Goal: Task Accomplishment & Management: Complete application form

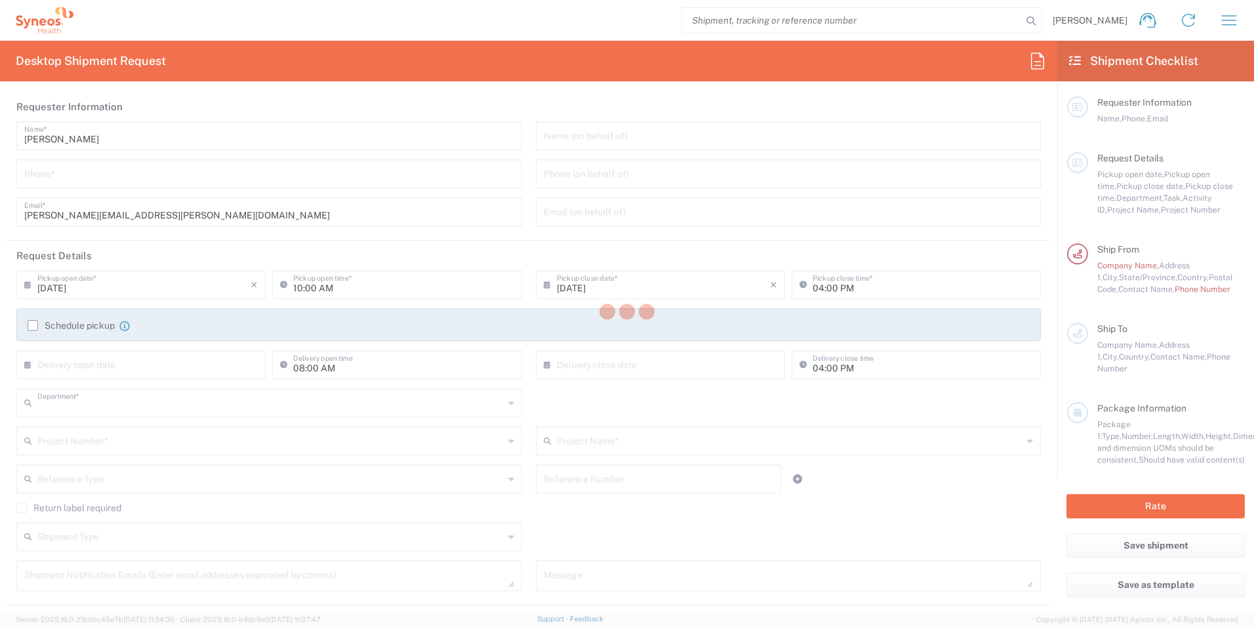
type input "3248"
type input "Mexico State"
type input "Mexico"
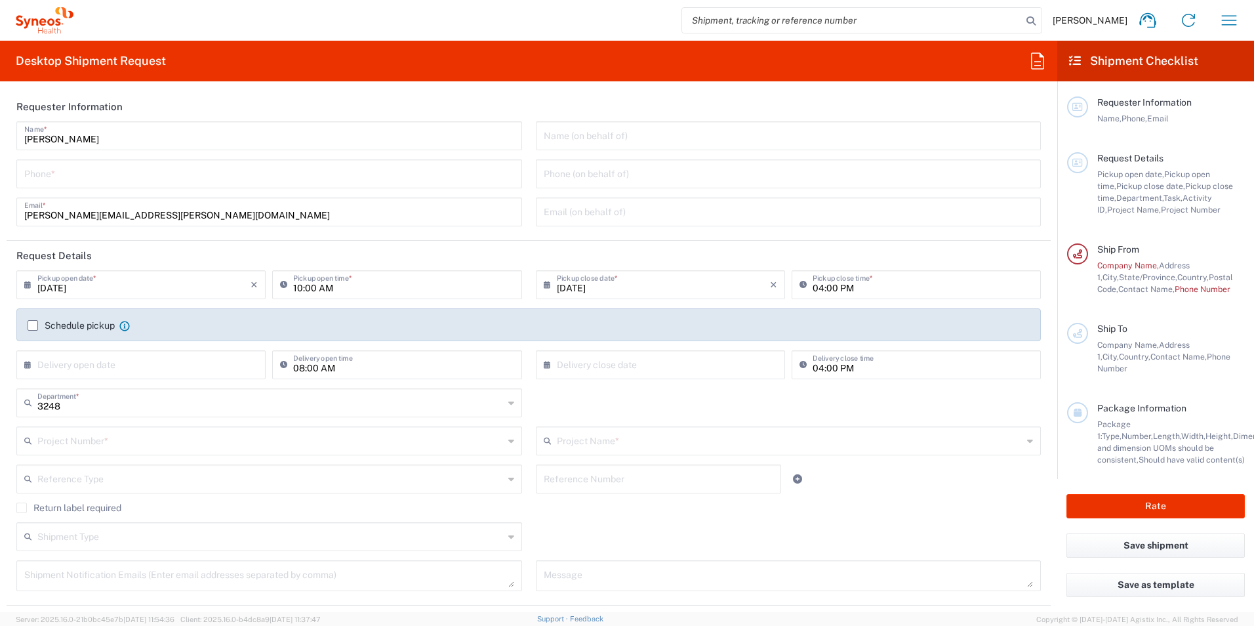
type input "IVH Mexico SA de CV"
click at [197, 179] on input "tel" at bounding box center [269, 172] width 490 height 23
type input "5513364583"
click at [641, 129] on input "text" at bounding box center [789, 134] width 490 height 23
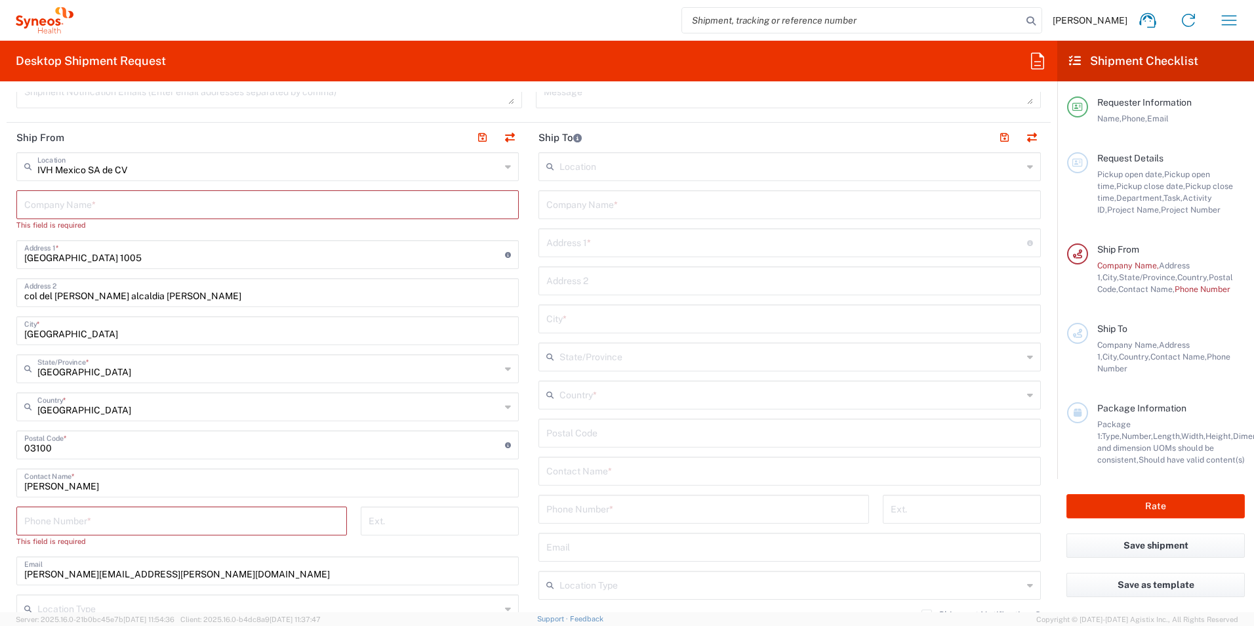
scroll to position [459, 0]
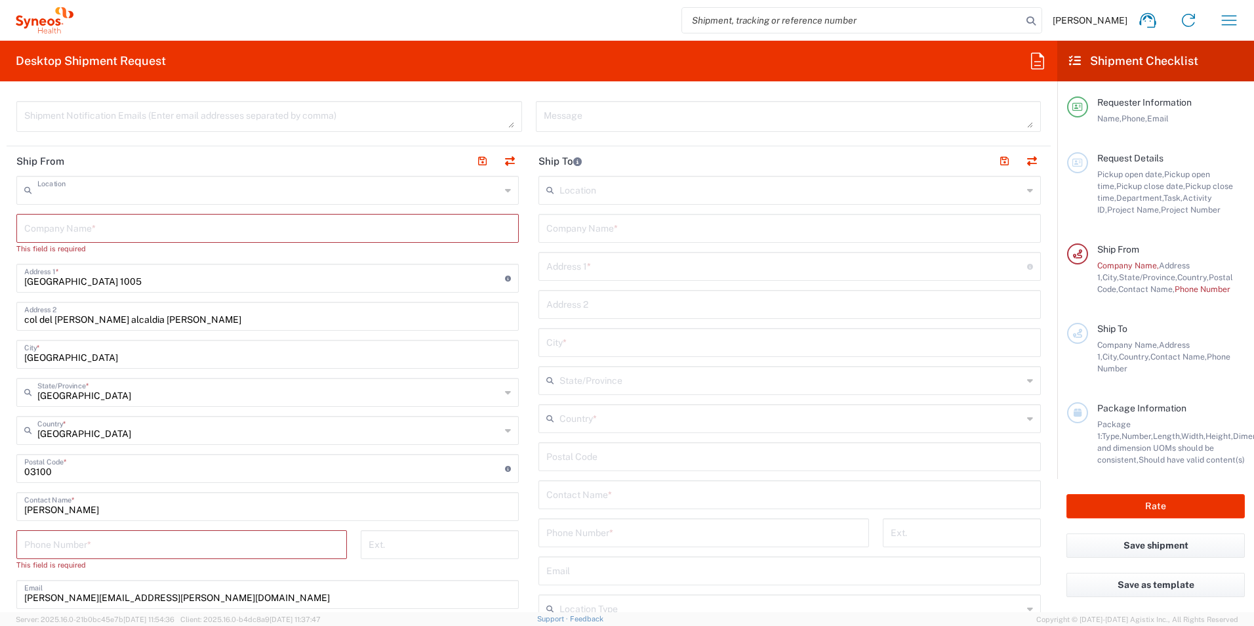
click at [494, 192] on input "text" at bounding box center [268, 189] width 463 height 23
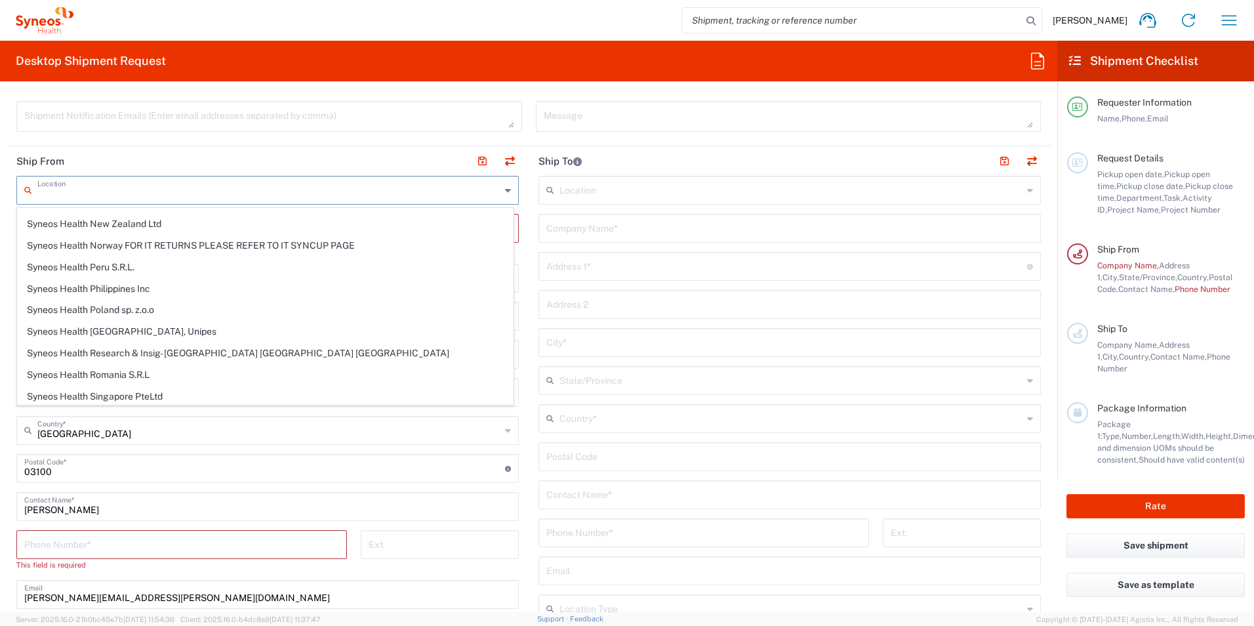
scroll to position [2099, 0]
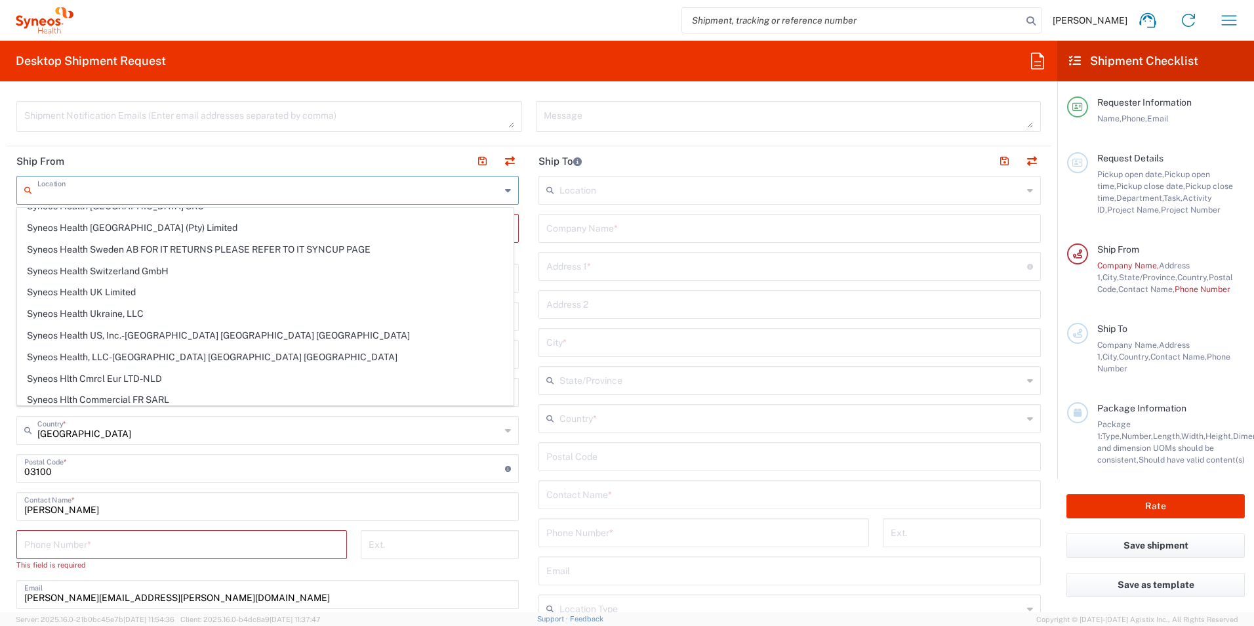
click at [409, 153] on header "Ship From" at bounding box center [268, 161] width 522 height 30
type input "IVH Mexico SA de CV"
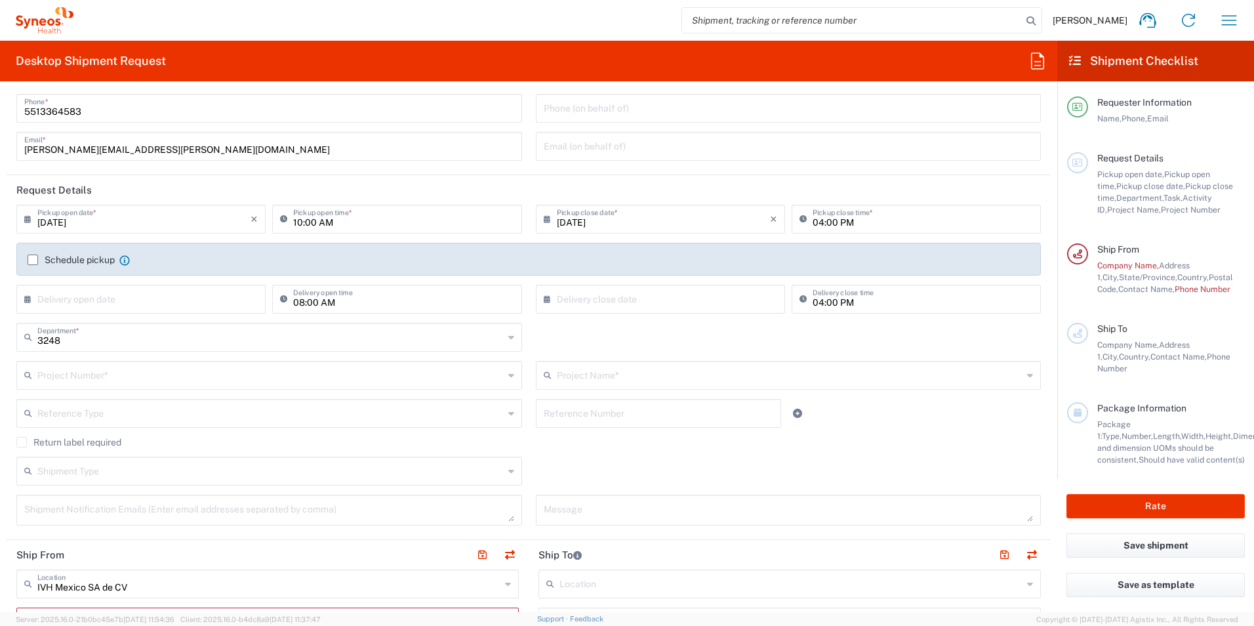
scroll to position [0, 0]
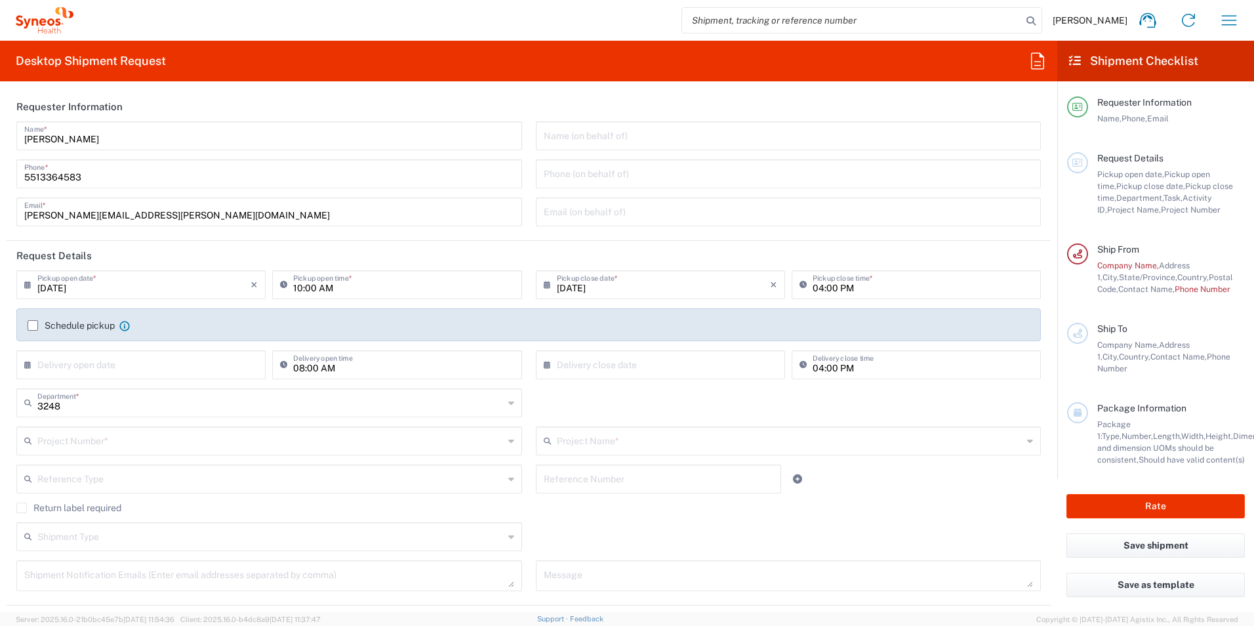
drag, startPoint x: 71, startPoint y: 290, endPoint x: 61, endPoint y: 291, distance: 9.9
click at [71, 290] on input "08/15/2025" at bounding box center [143, 283] width 213 height 23
click at [61, 291] on input "08/15/2025" at bounding box center [143, 283] width 213 height 23
type input "08/20/2025"
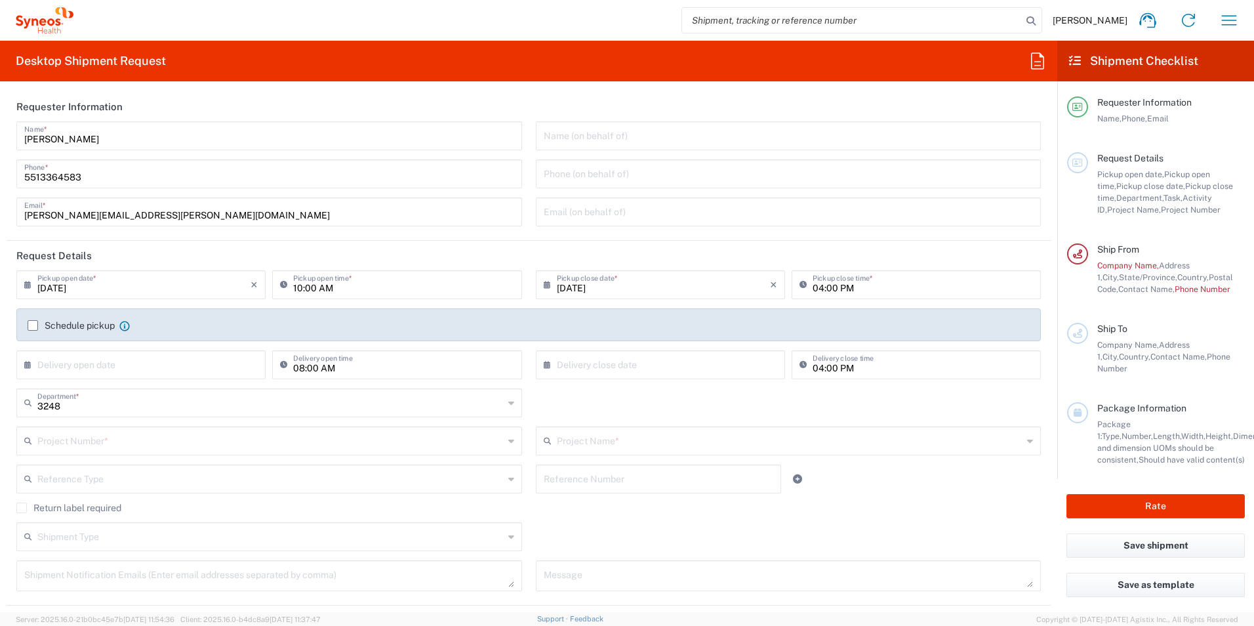
click at [355, 291] on input "10:00 AM" at bounding box center [403, 283] width 220 height 23
click at [348, 292] on input "10:00 AM" at bounding box center [403, 283] width 220 height 23
click at [298, 290] on input "10:00 AM" at bounding box center [403, 283] width 220 height 23
click at [343, 289] on input "13:00 AM" at bounding box center [403, 283] width 220 height 23
click at [346, 289] on input "13:00 AM" at bounding box center [403, 283] width 220 height 23
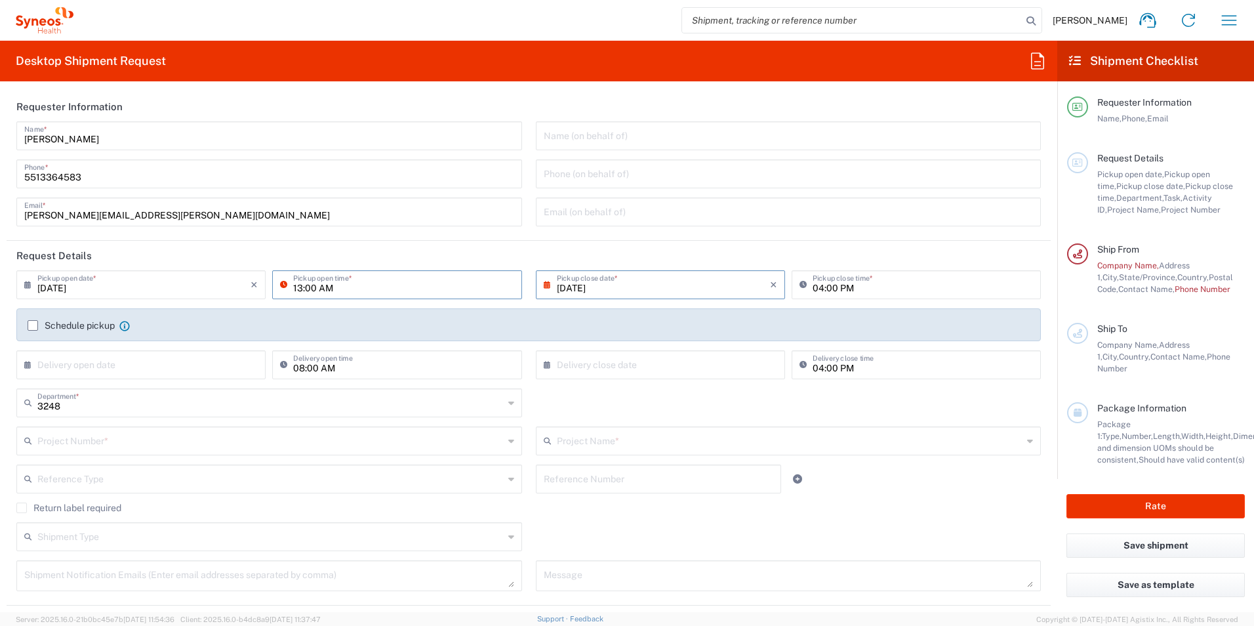
click at [297, 286] on input "13:00 AM" at bounding box center [403, 283] width 220 height 23
click at [299, 287] on input "13:00 AM" at bounding box center [403, 283] width 220 height 23
type input "08:00 AM"
click at [452, 253] on header "Request Details" at bounding box center [529, 256] width 1044 height 30
click at [830, 290] on input "04:00 PM" at bounding box center [923, 283] width 220 height 23
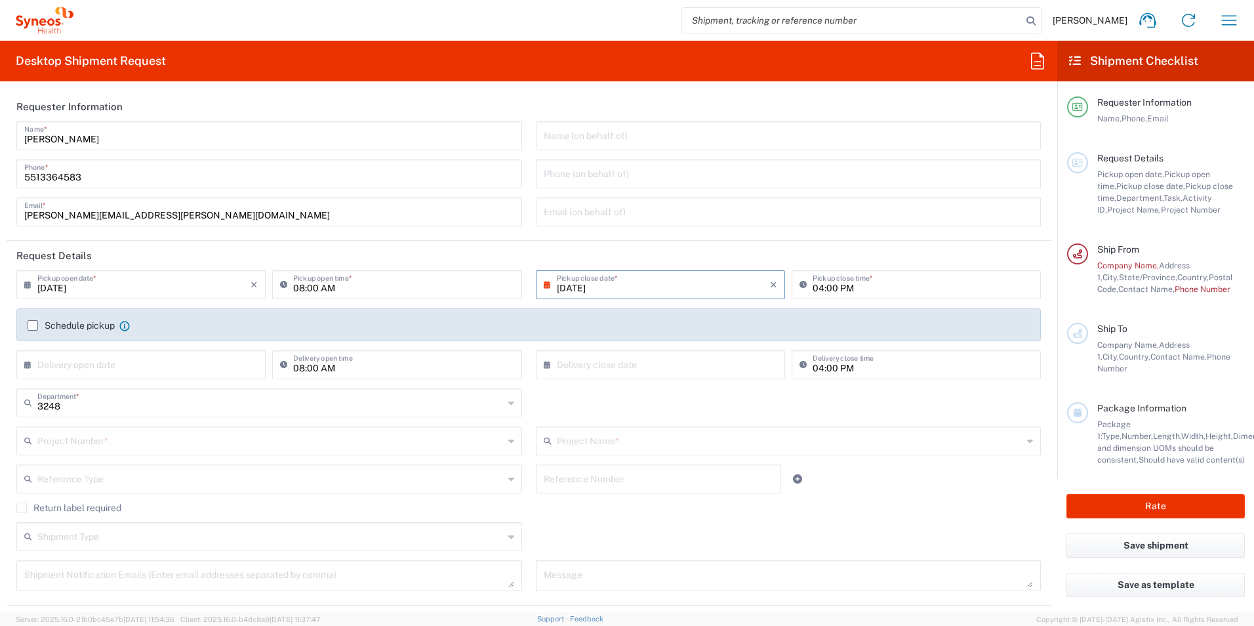
click at [545, 249] on header "Request Details" at bounding box center [529, 256] width 1044 height 30
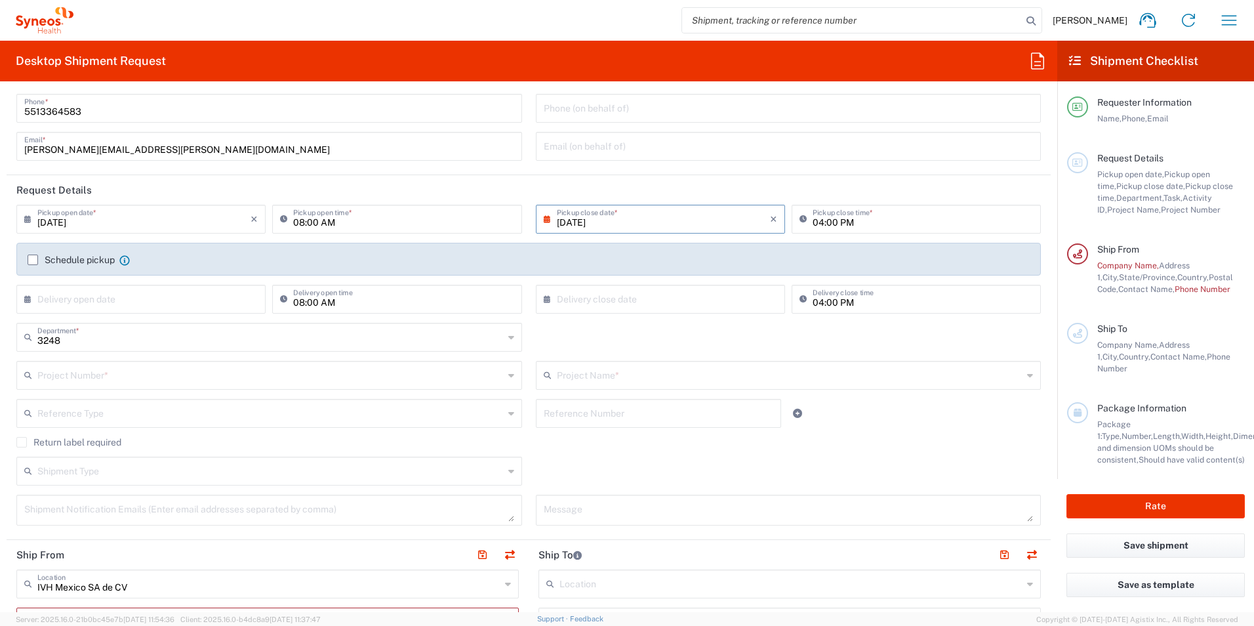
click at [34, 260] on label "Schedule pickup" at bounding box center [71, 259] width 87 height 10
click at [33, 260] on input "Schedule pickup" at bounding box center [33, 260] width 0 height 0
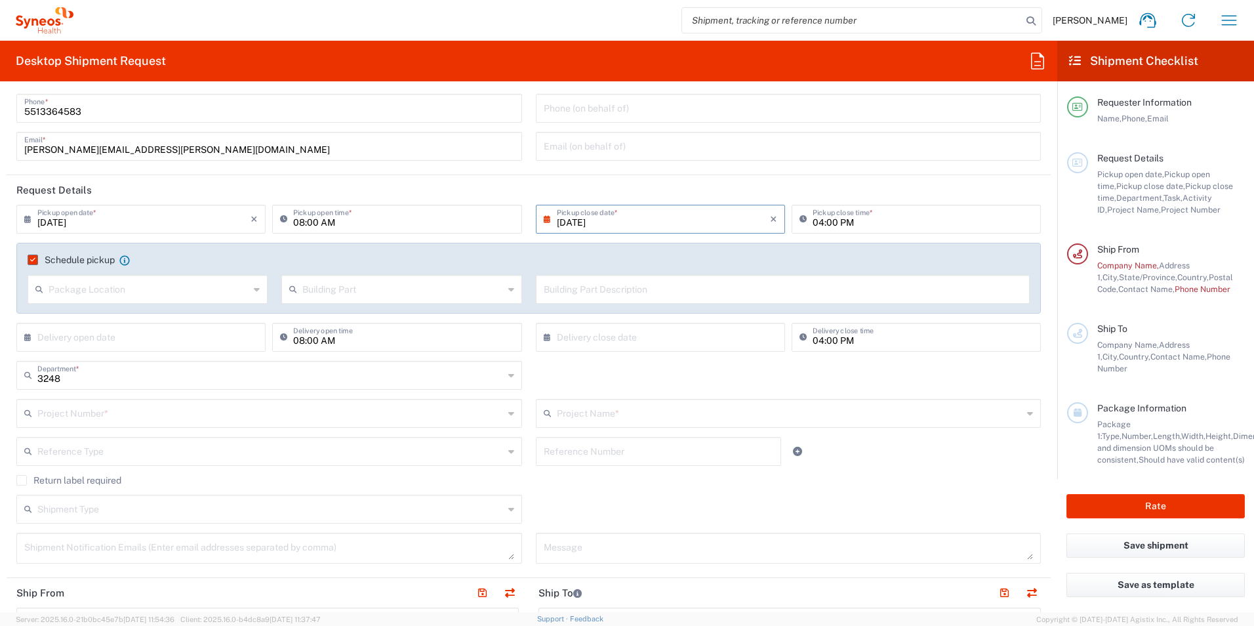
click at [73, 289] on input "text" at bounding box center [149, 288] width 201 height 23
click at [37, 259] on label "Schedule pickup" at bounding box center [71, 259] width 87 height 10
click at [30, 260] on input "Schedule pickup" at bounding box center [30, 260] width 0 height 0
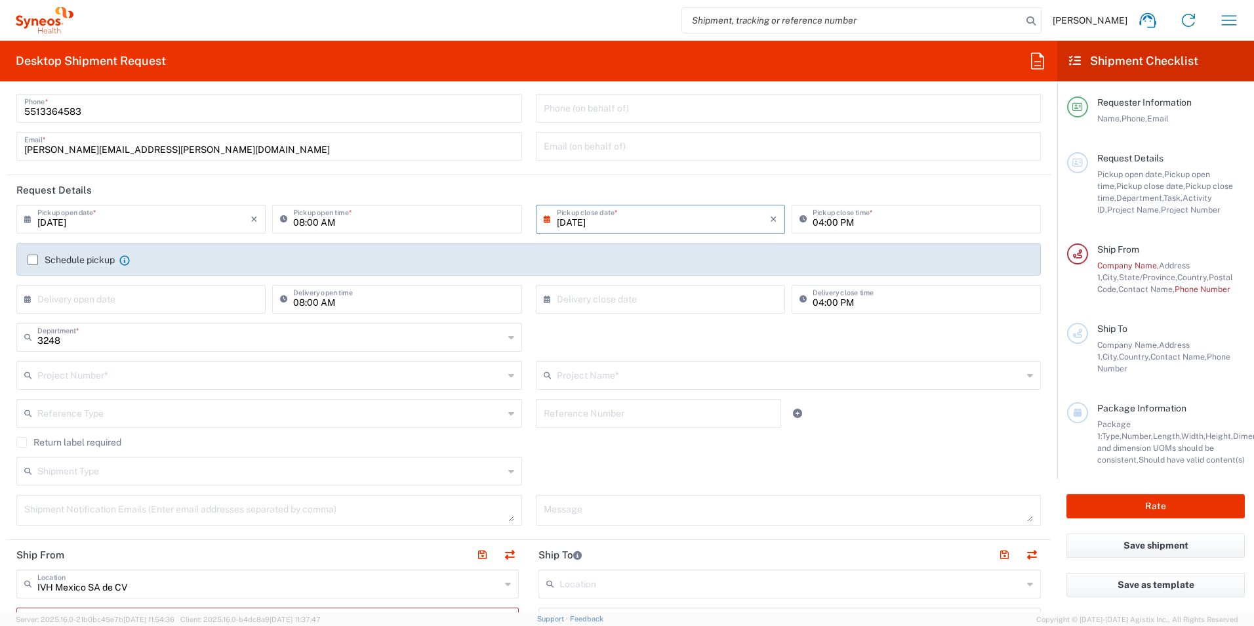
scroll to position [0, 0]
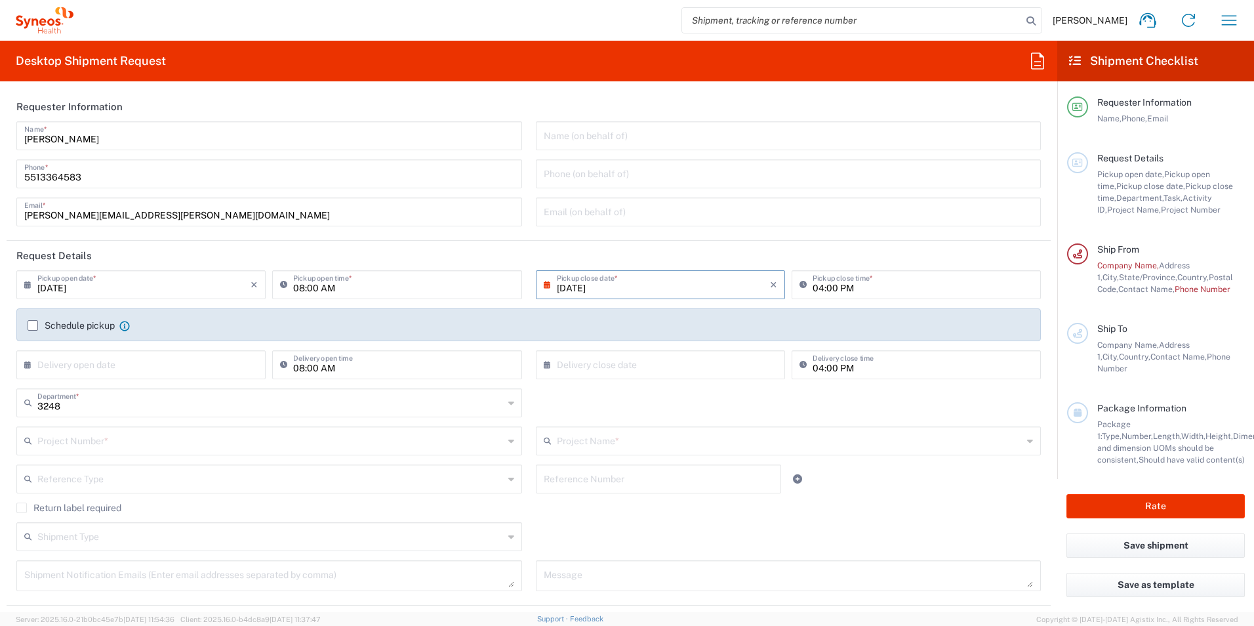
click at [31, 327] on label "Schedule pickup" at bounding box center [71, 325] width 87 height 10
click at [33, 325] on input "Schedule pickup" at bounding box center [33, 325] width 0 height 0
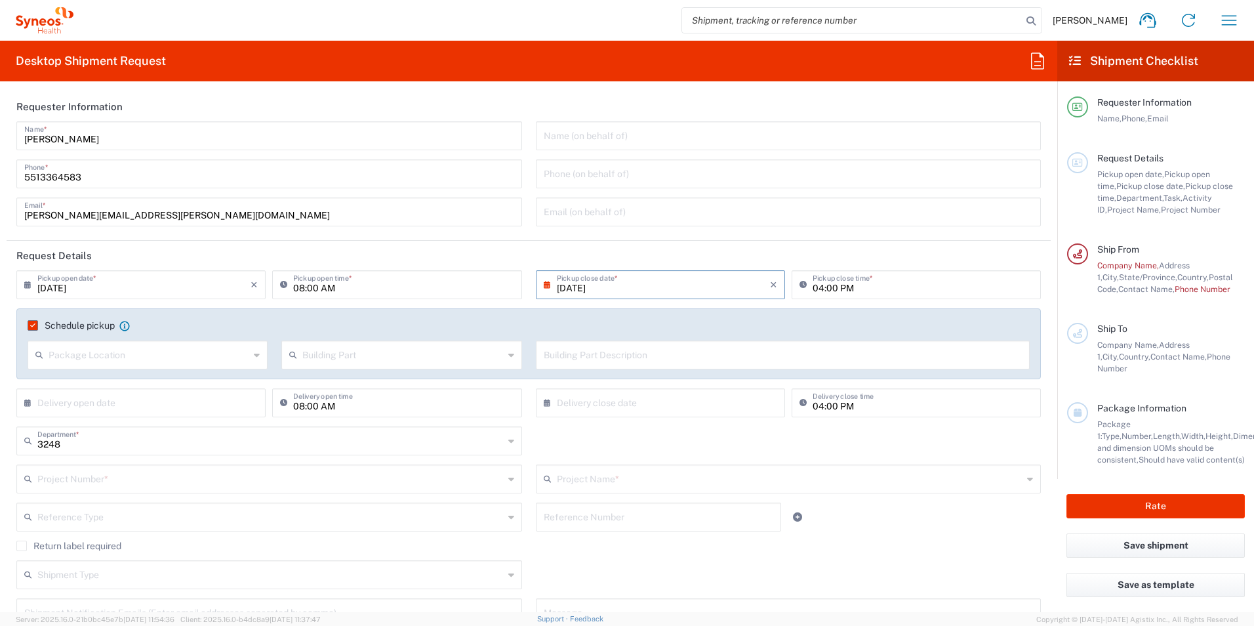
click at [155, 361] on input "text" at bounding box center [149, 353] width 201 height 23
click at [354, 359] on input "text" at bounding box center [402, 353] width 201 height 23
click at [675, 366] on div "Building Part Description" at bounding box center [783, 354] width 494 height 29
click at [681, 360] on input "text" at bounding box center [783, 353] width 479 height 23
click at [294, 322] on agx-checkbox-control "Schedule pickup When scheduling a pickup please be sure to meet the following c…" at bounding box center [529, 325] width 1002 height 12
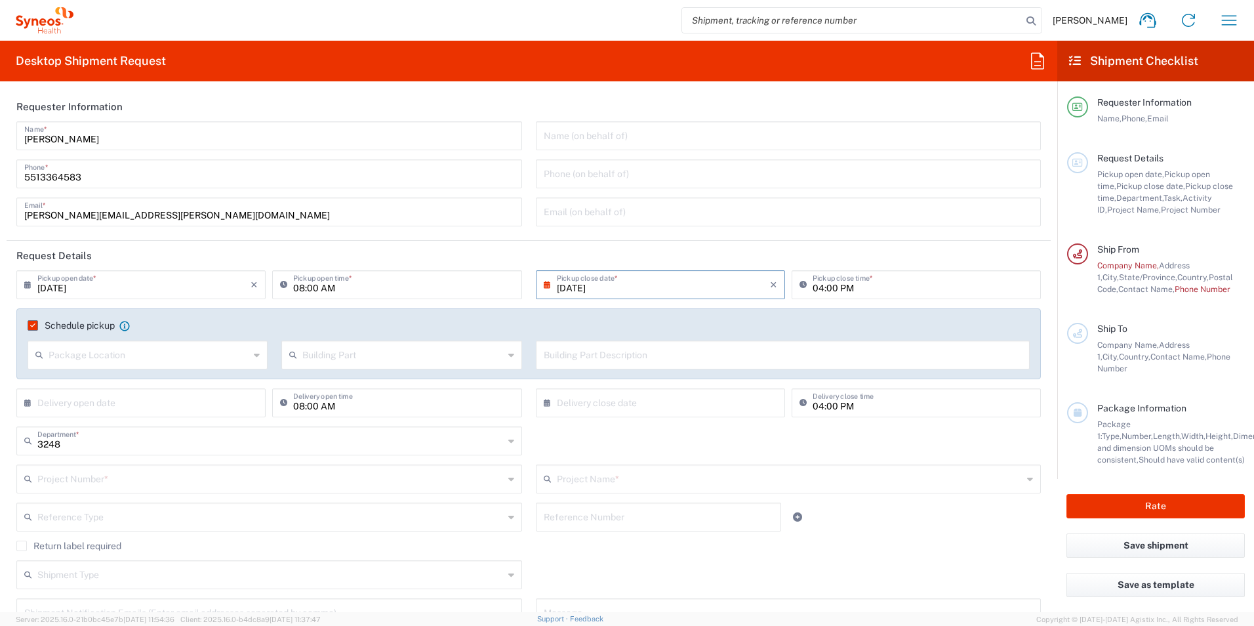
click at [31, 327] on label "Schedule pickup" at bounding box center [71, 325] width 87 height 10
click at [30, 325] on input "Schedule pickup" at bounding box center [30, 325] width 0 height 0
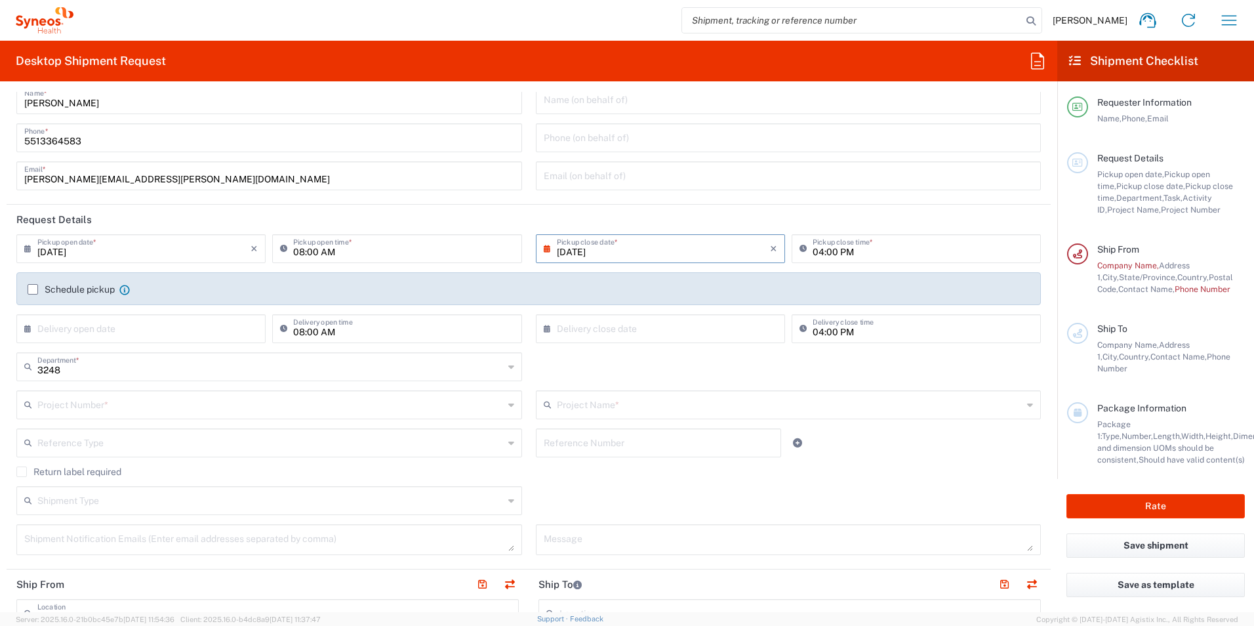
scroll to position [66, 0]
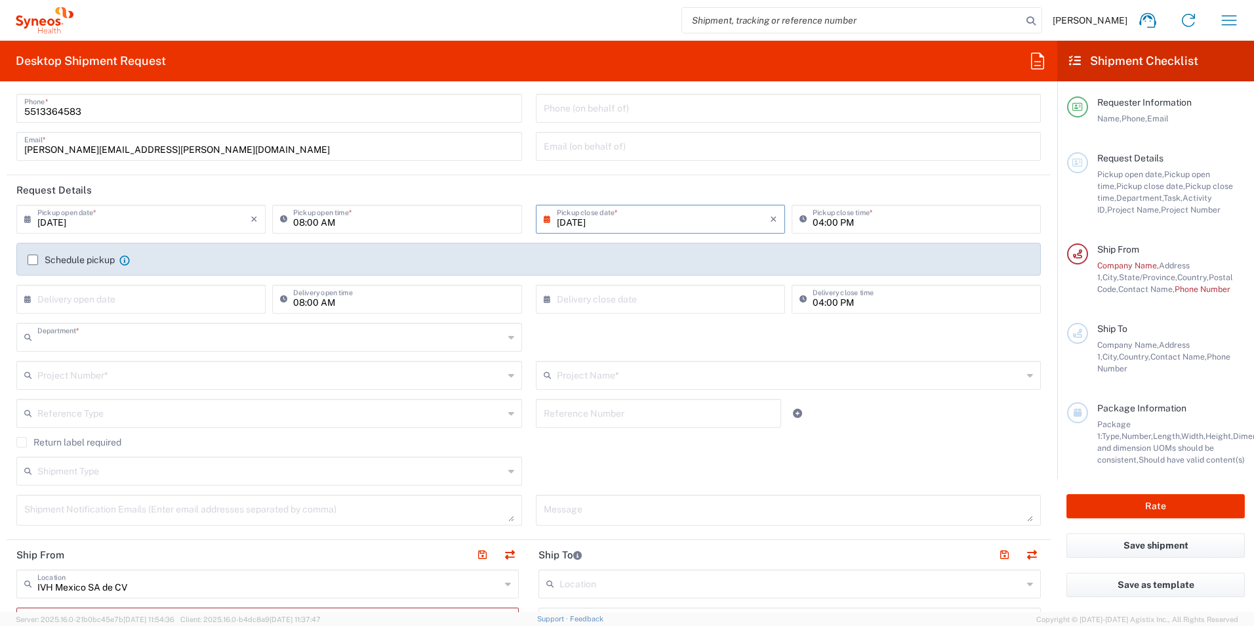
click at [183, 342] on input "text" at bounding box center [270, 336] width 466 height 23
click at [618, 338] on div "Department * 3248 3000 3100 3109 3110 3111 3112 3125 3130 3135 3136 3150 3155 3…" at bounding box center [529, 342] width 1038 height 38
type input "3248"
click at [561, 384] on input "text" at bounding box center [790, 374] width 466 height 23
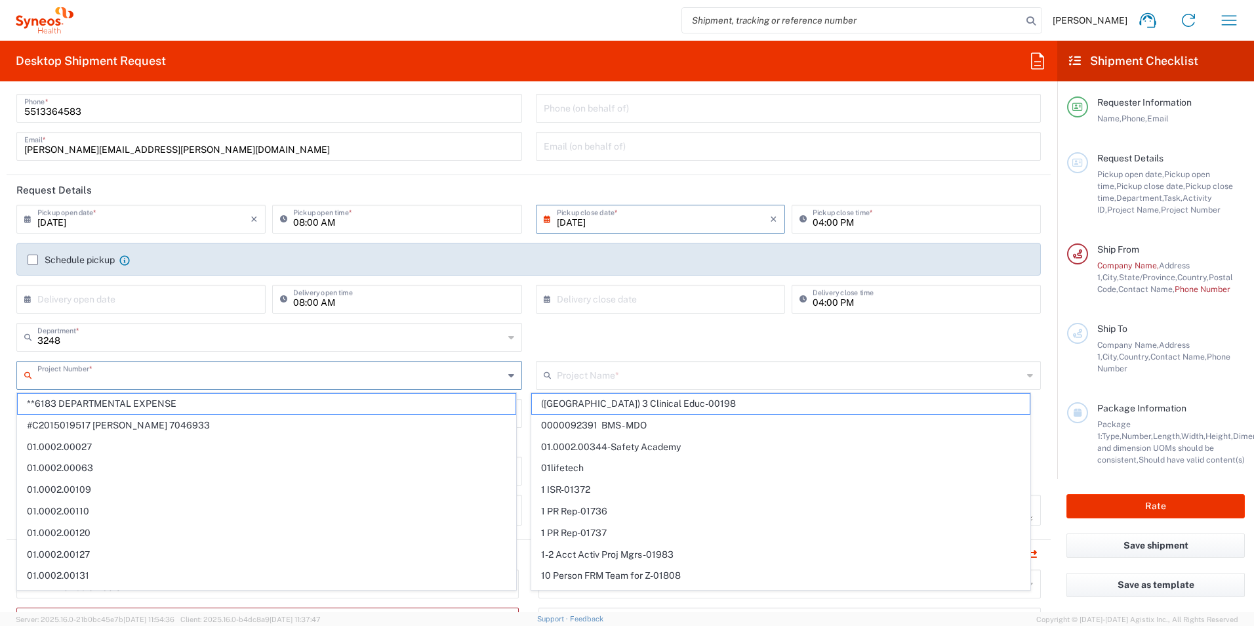
click at [454, 377] on input "text" at bounding box center [270, 374] width 466 height 23
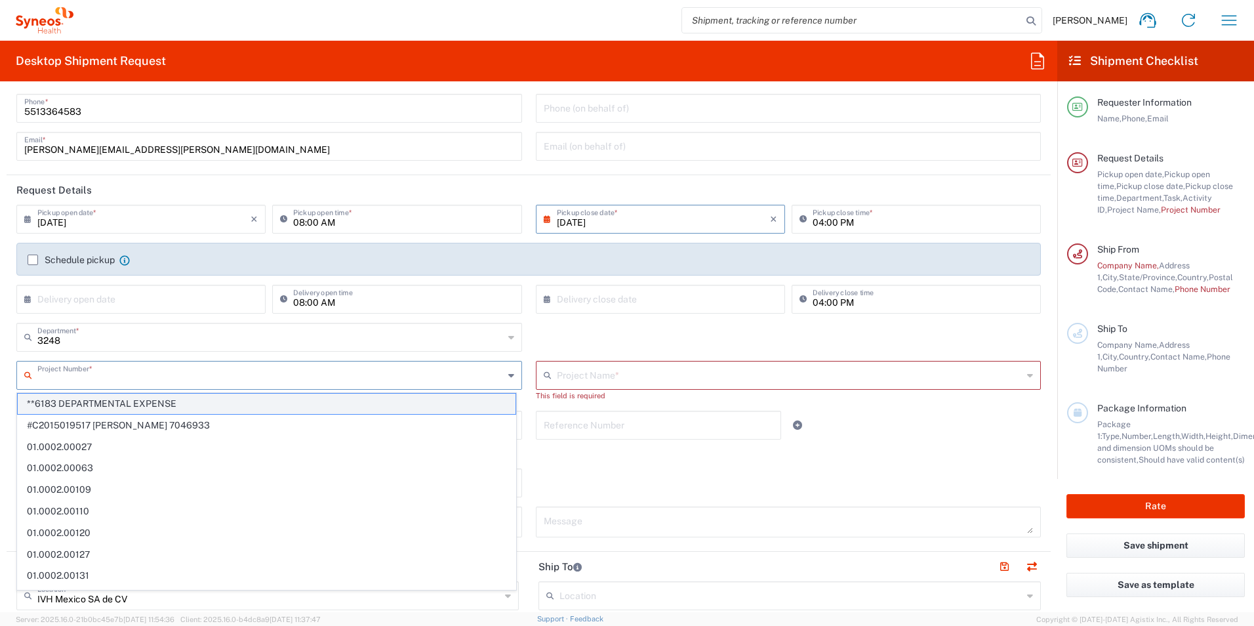
click at [181, 404] on span "**6183 DEPARTMENTAL EXPENSE" at bounding box center [267, 403] width 498 height 20
type input "**6183 DEPARTMENTAL EXPENSE"
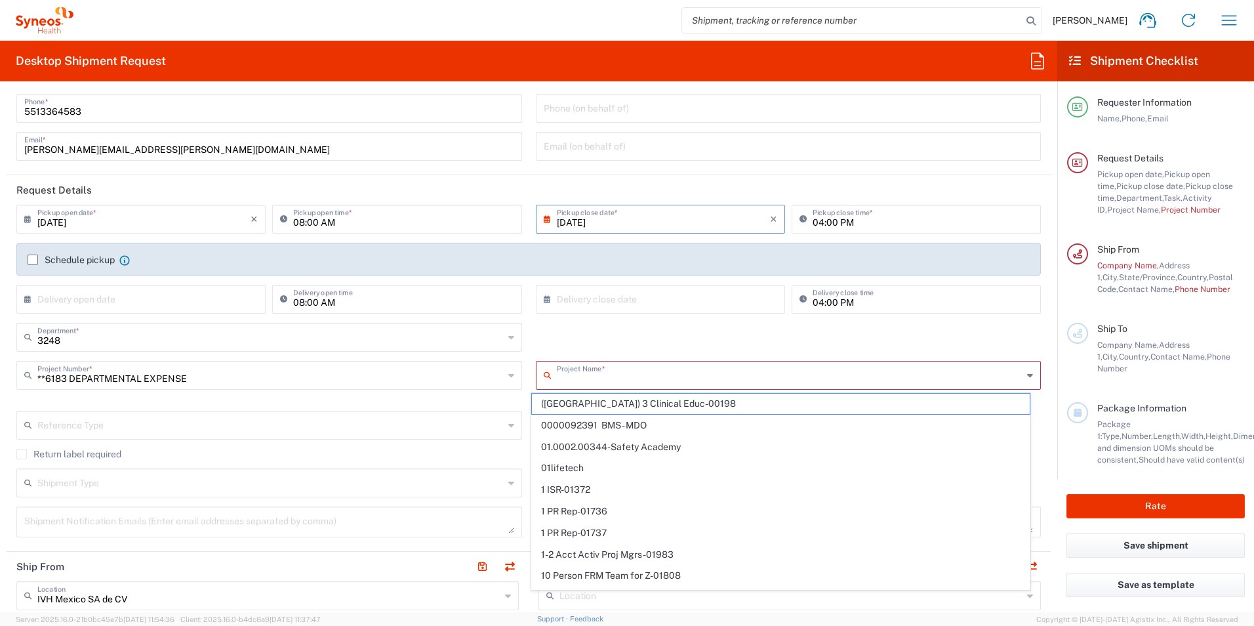
click at [633, 380] on input "text" at bounding box center [790, 374] width 466 height 23
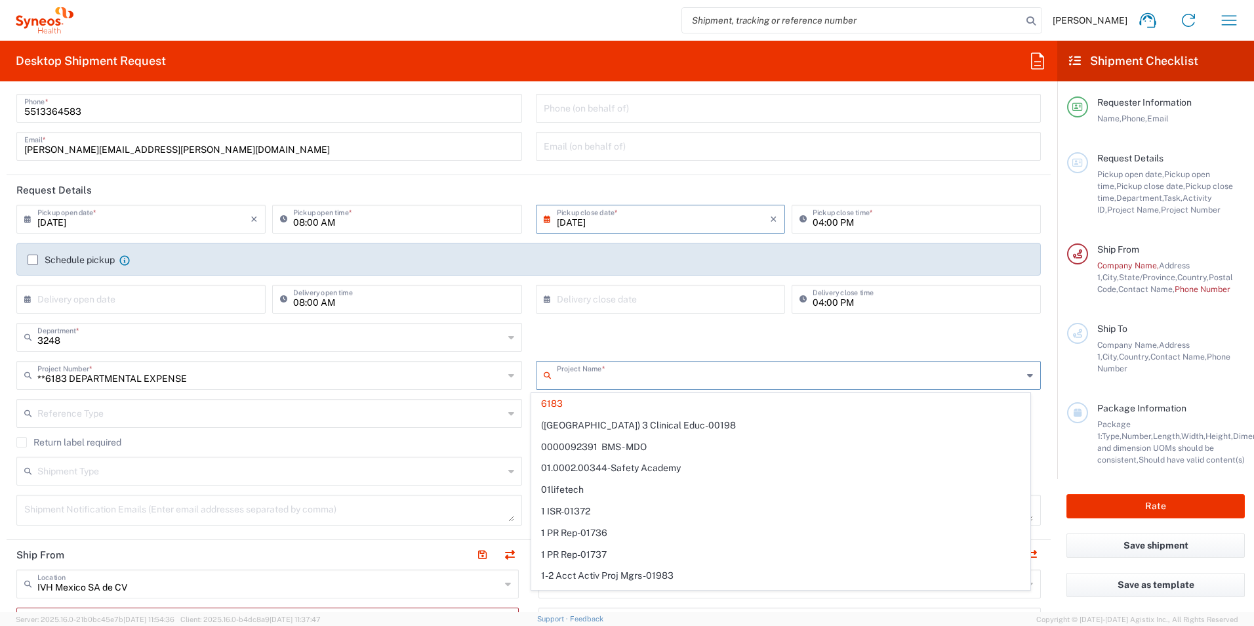
click at [601, 353] on div "3248 Department * 3248 3000 3100 3109 3110 3111 3112 3125 3130 3135 3136 3150 3…" at bounding box center [529, 342] width 1038 height 38
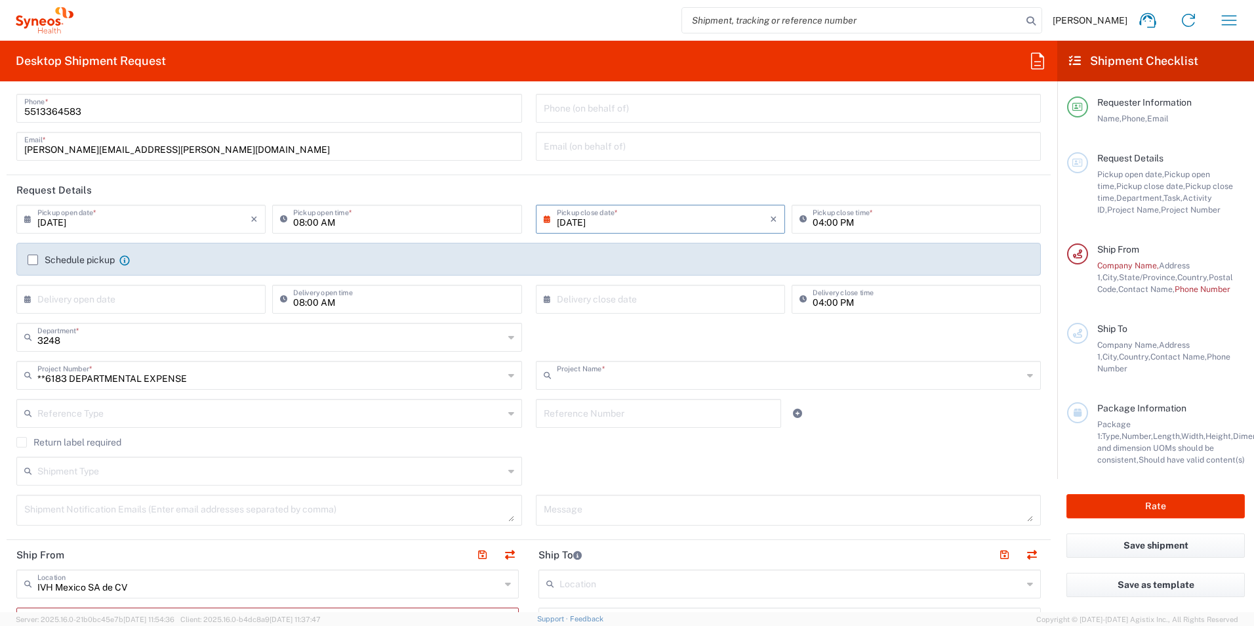
type input "6183"
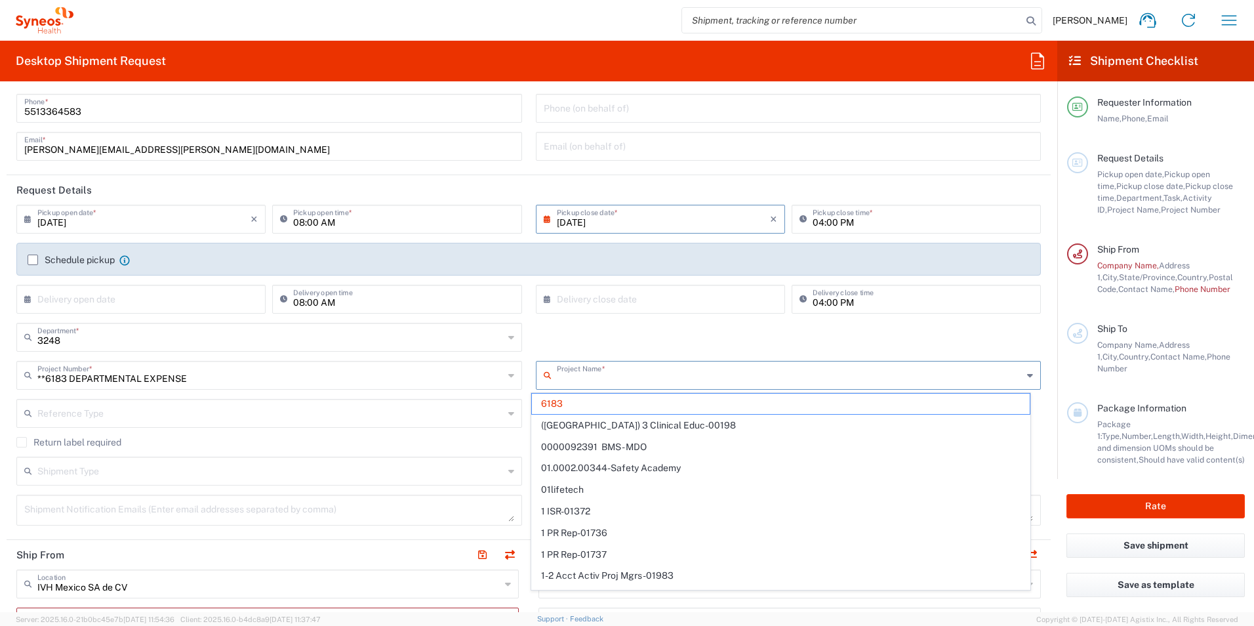
click at [601, 371] on input "text" at bounding box center [790, 374] width 466 height 23
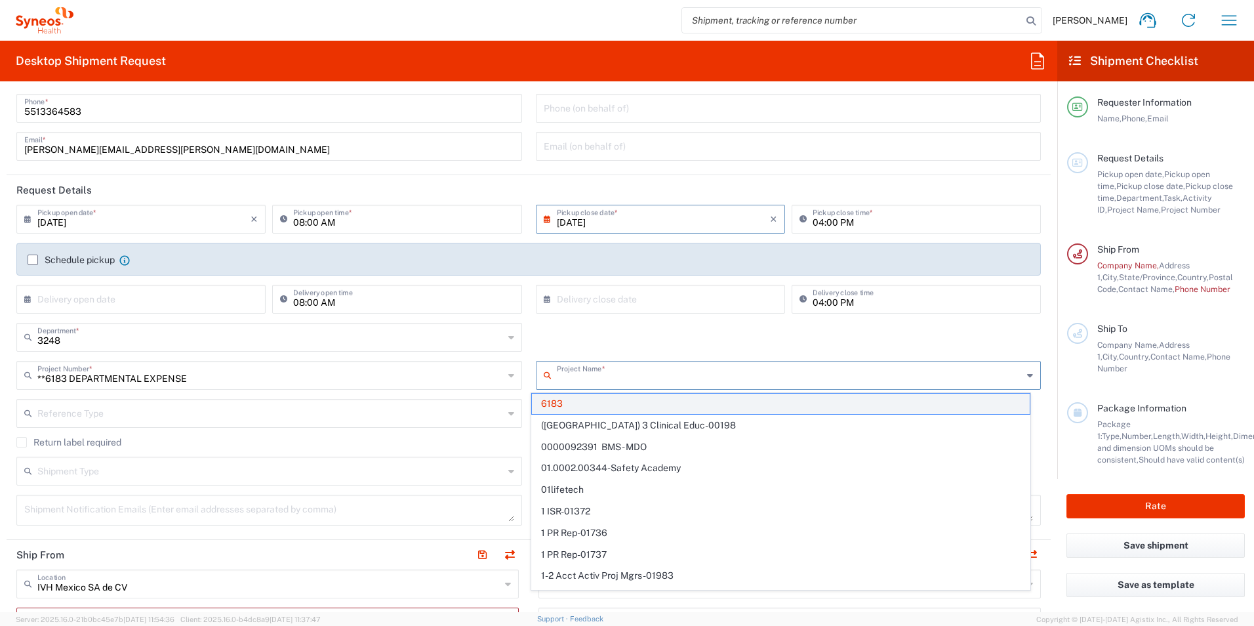
click at [601, 399] on span "6183" at bounding box center [781, 403] width 498 height 20
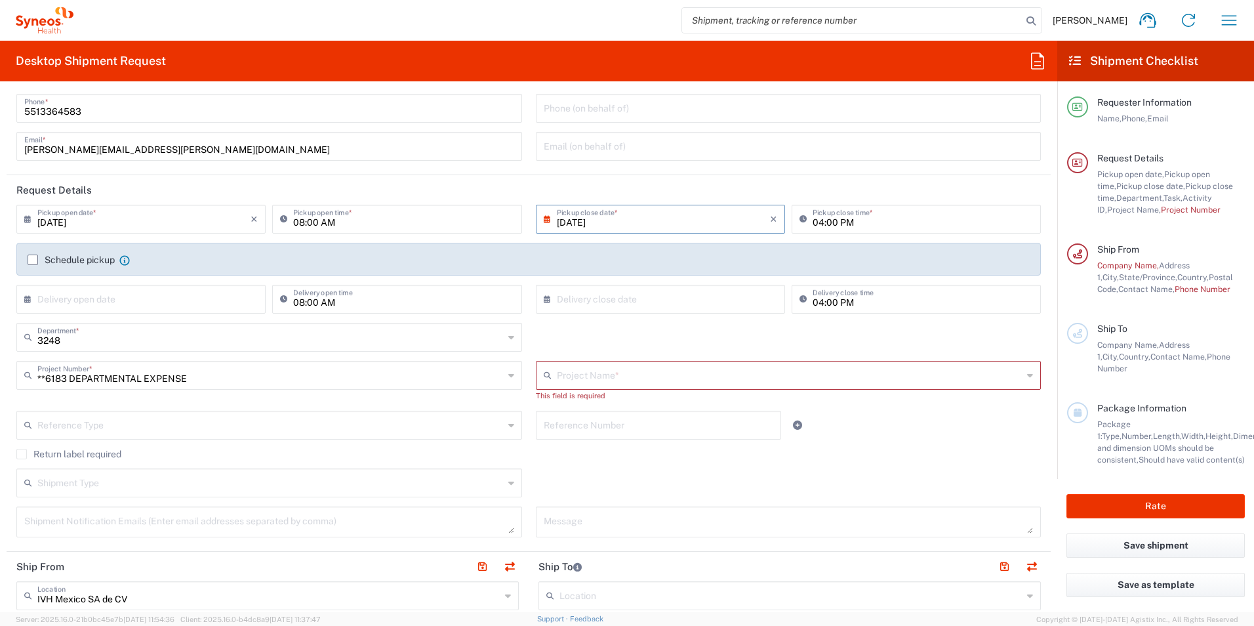
click at [611, 340] on div "3248 Department * 3248 3000 3100 3109 3110 3111 3112 3125 3130 3135 3136 3150 3…" at bounding box center [529, 342] width 1038 height 38
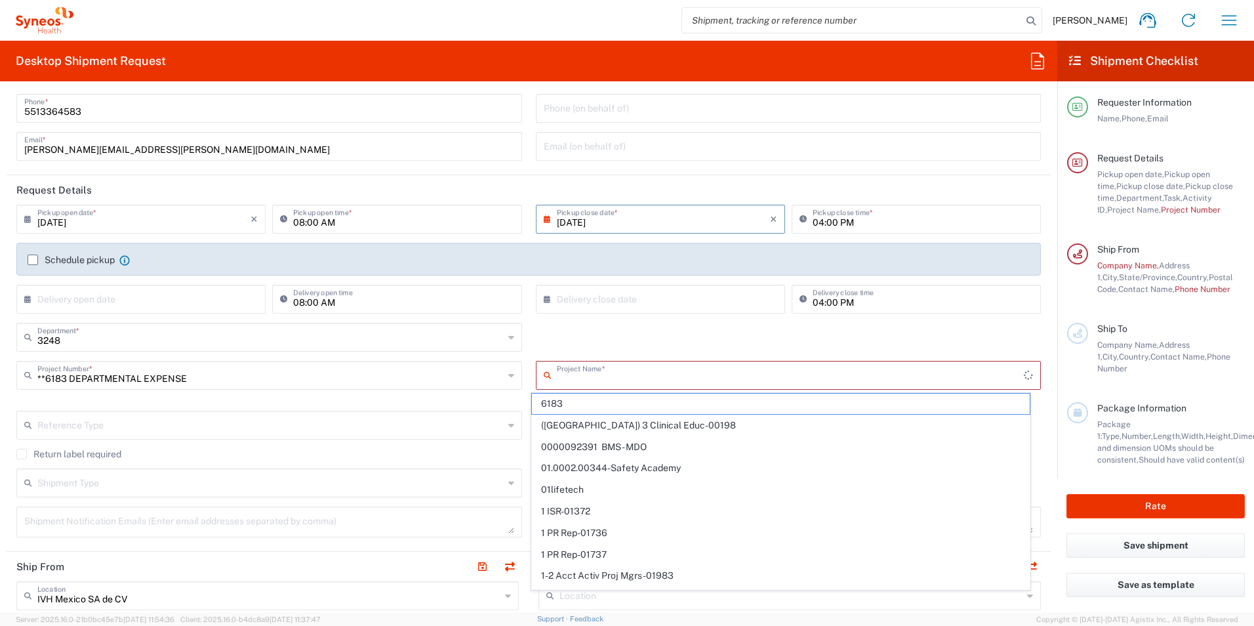
click at [600, 371] on input "text" at bounding box center [791, 374] width 468 height 23
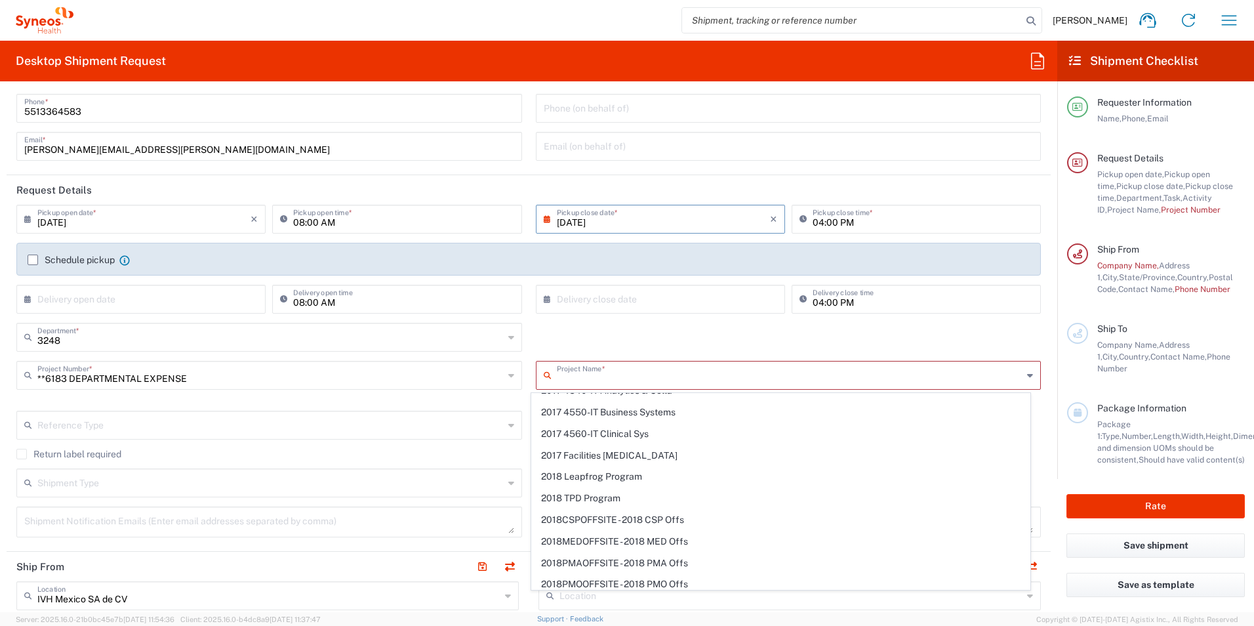
scroll to position [879, 0]
click at [601, 319] on div "× Delivery close date Cancel Apply" at bounding box center [661, 304] width 256 height 38
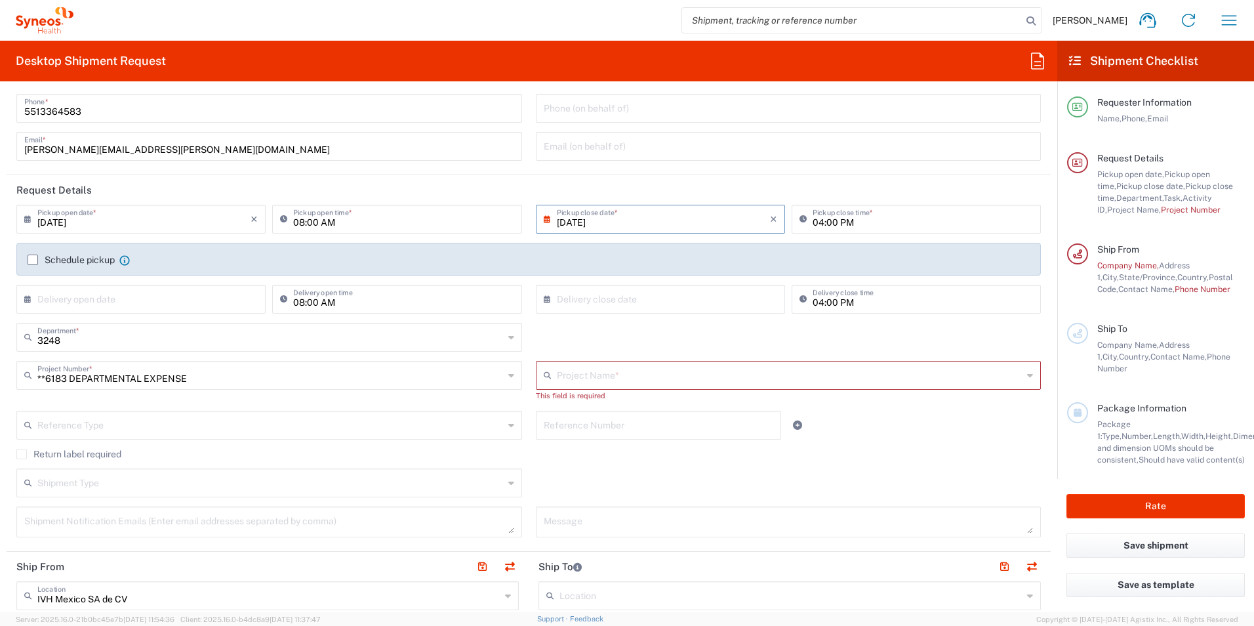
click at [611, 367] on input "text" at bounding box center [790, 374] width 466 height 23
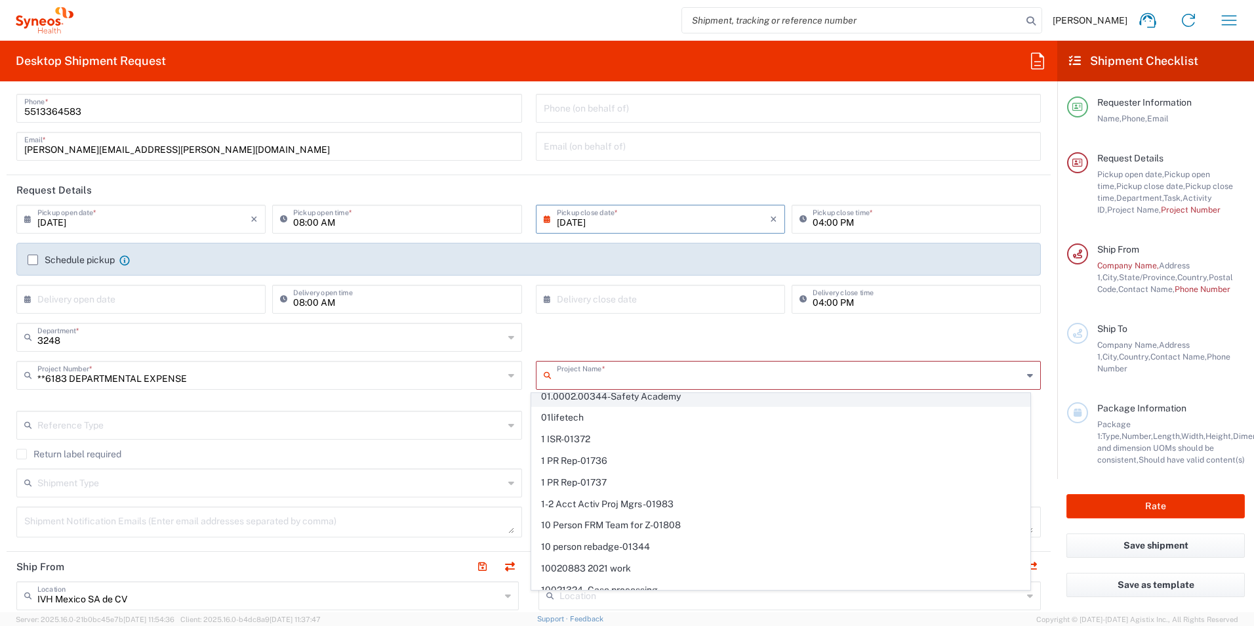
scroll to position [66, 0]
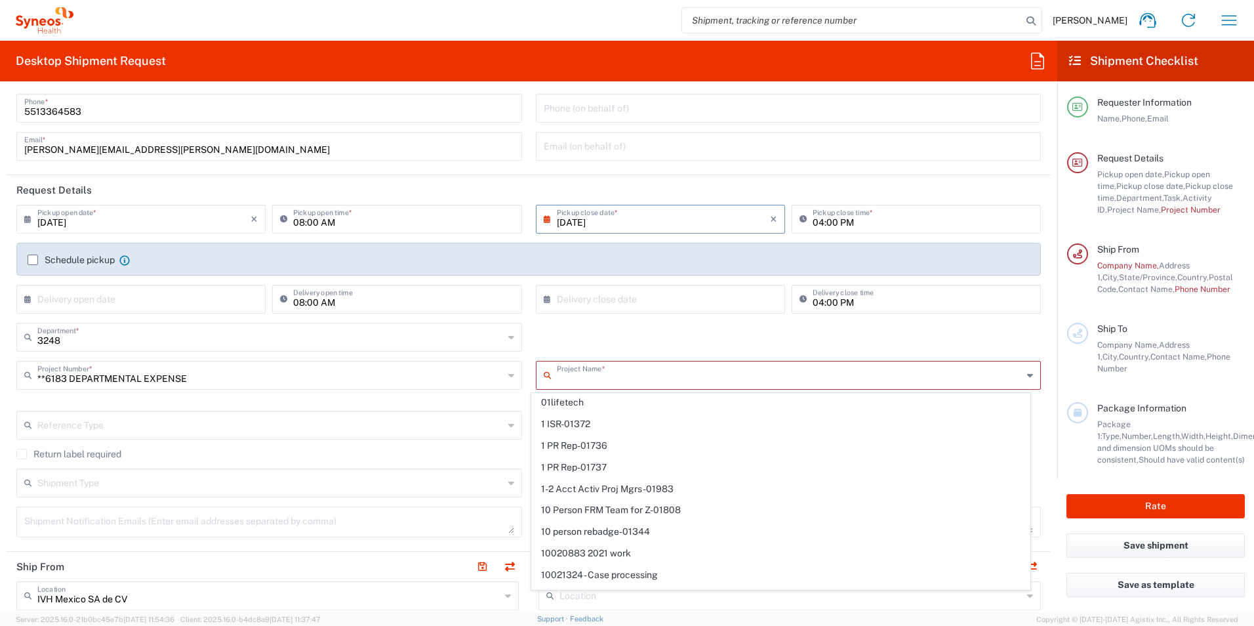
click at [487, 382] on input "**6183 DEPARTMENTAL EXPENSE" at bounding box center [270, 374] width 466 height 23
type input "**6183 DEPARTMENTAL EXPENSE"
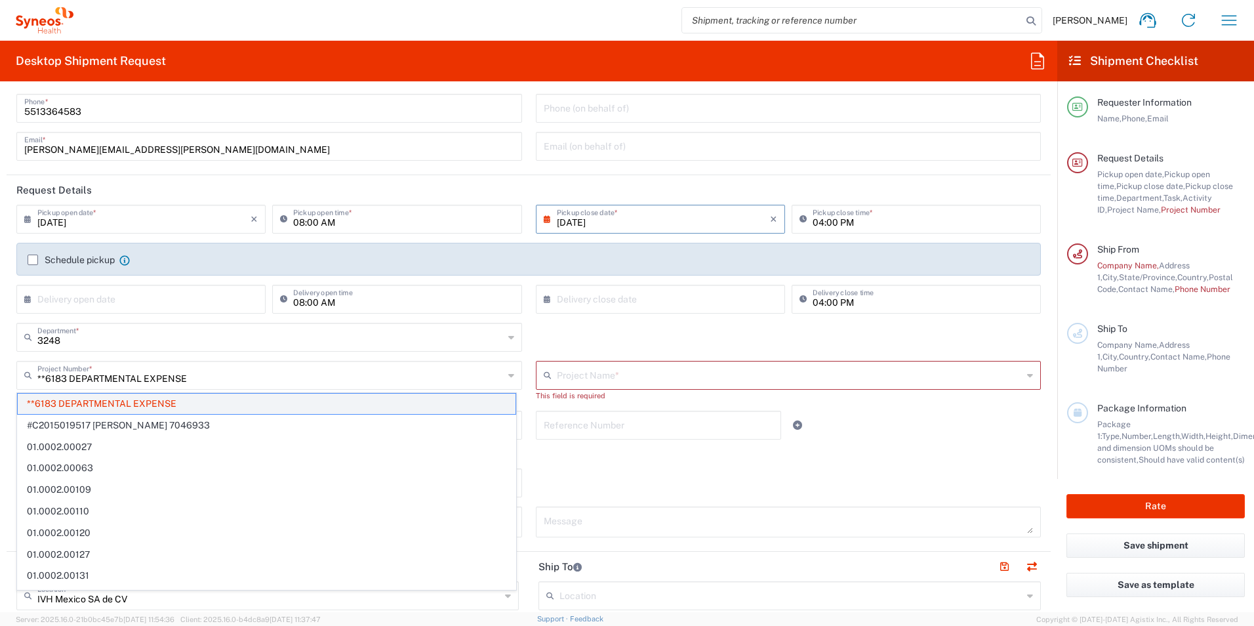
click at [281, 404] on span "**6183 DEPARTMENTAL EXPENSE" at bounding box center [267, 403] width 498 height 20
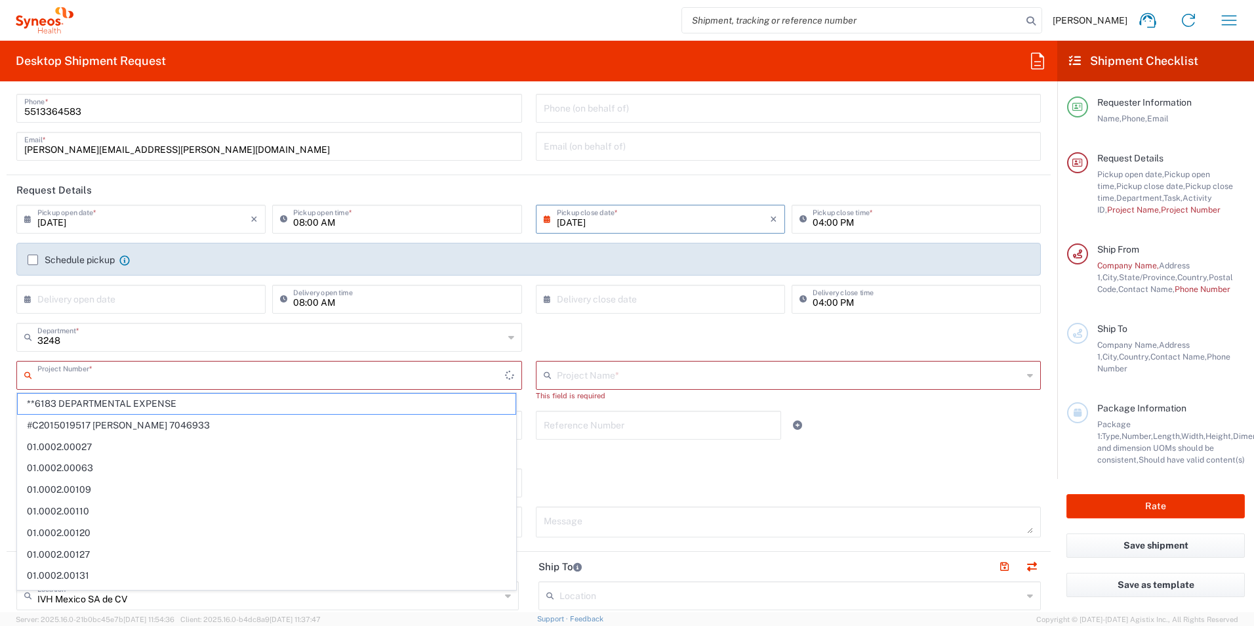
click at [475, 380] on input "text" at bounding box center [271, 374] width 468 height 23
click at [350, 409] on span "**6183 DEPARTMENTAL EXPENSE" at bounding box center [267, 403] width 498 height 20
type input "**6183 DEPARTMENTAL EXPENSE"
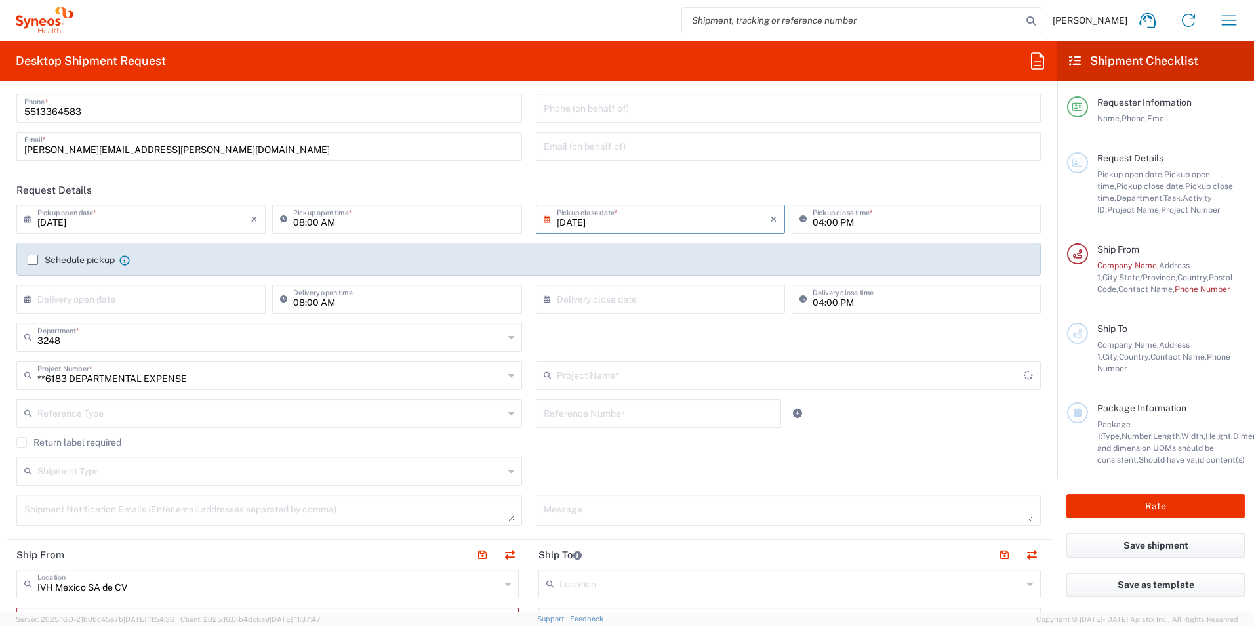
type input "6183"
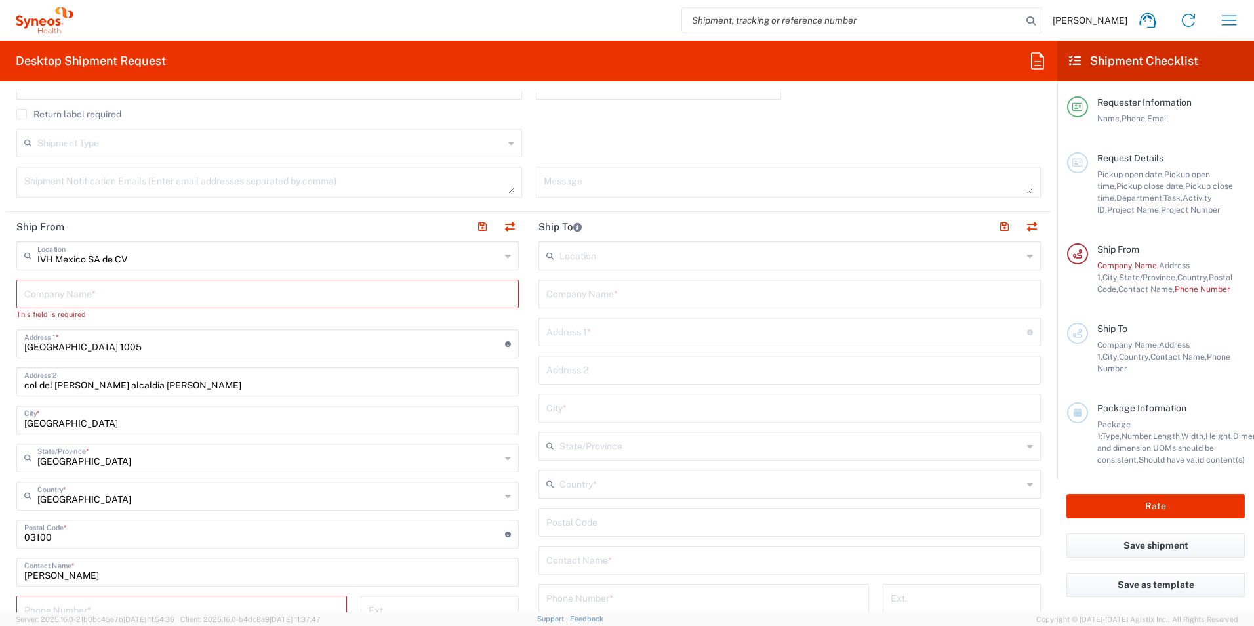
scroll to position [459, 0]
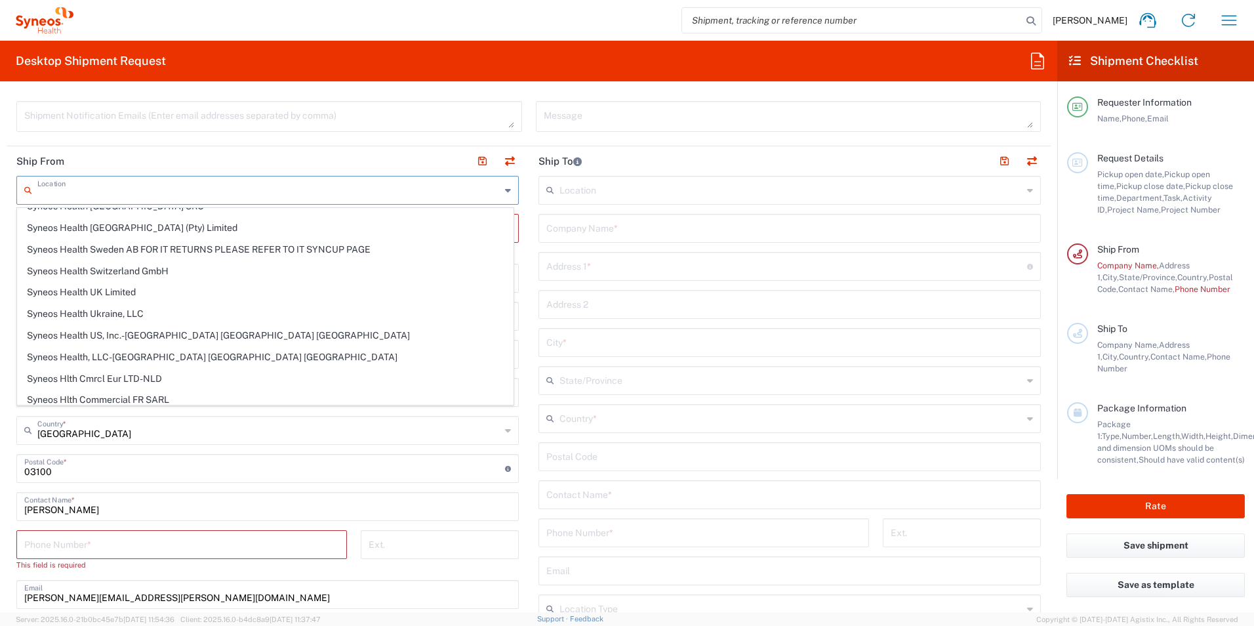
click at [443, 187] on input "text" at bounding box center [268, 189] width 463 height 23
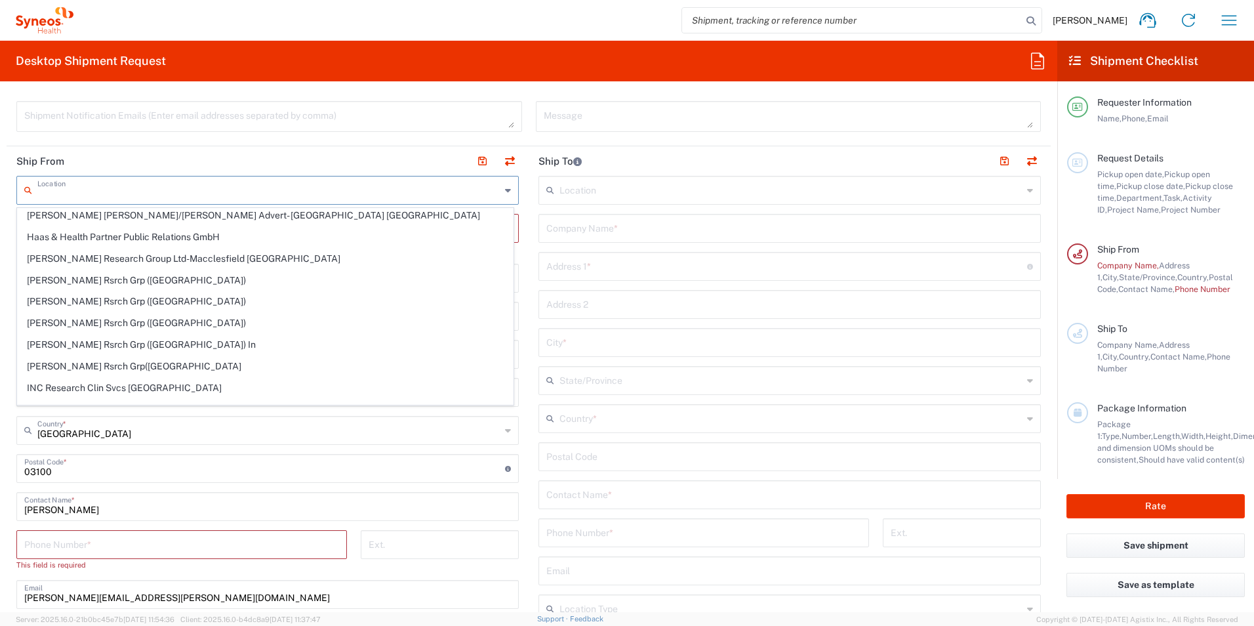
scroll to position [262, 0]
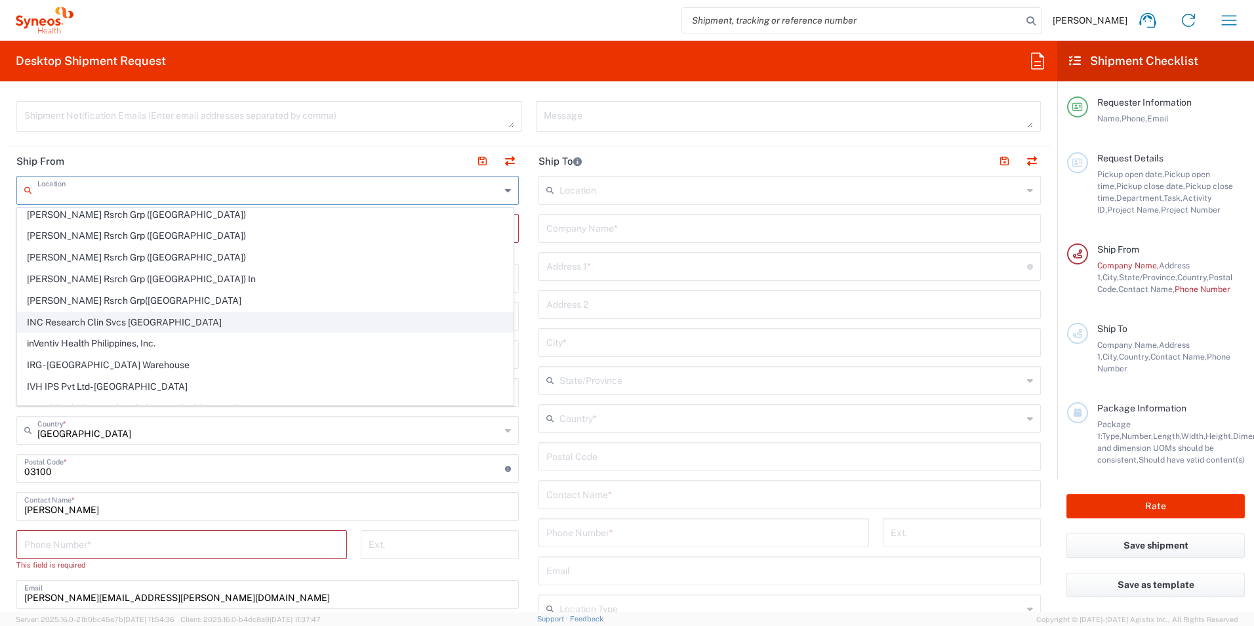
click at [110, 328] on span "INC Research Clin Svcs Mexico" at bounding box center [265, 322] width 495 height 20
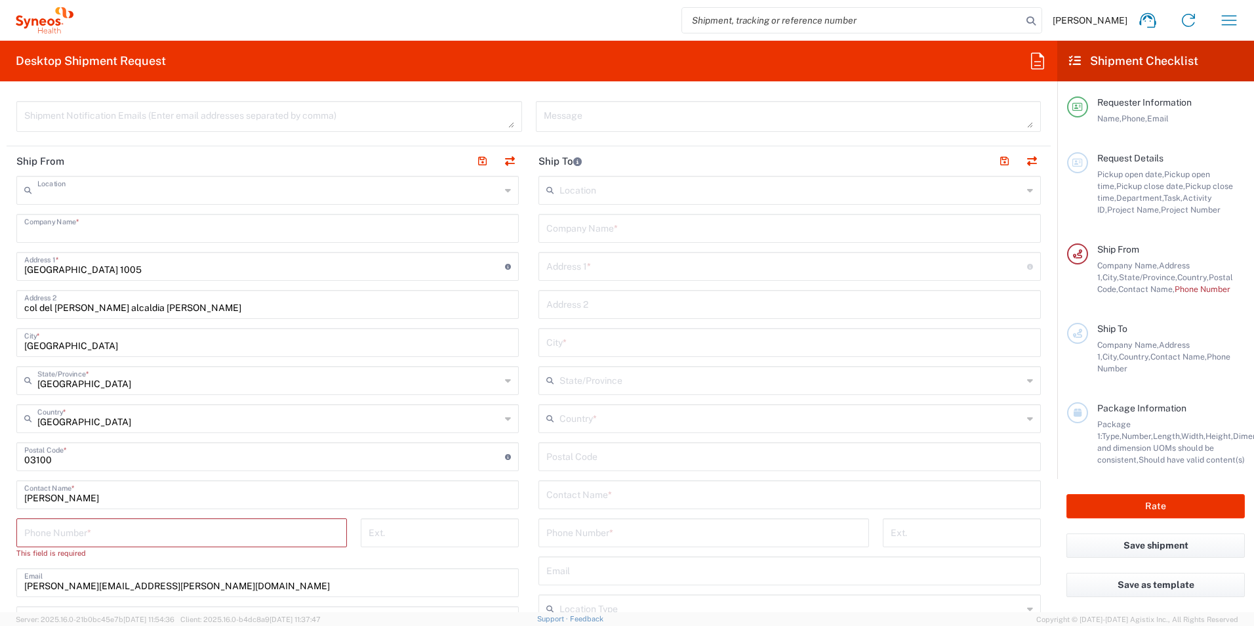
type input "INC Research Clin Svcs Mexico"
type input "Via Gustavo Baz 309 edificio A1 Piso 1"
type input "Colonia Industrial de Loma- Tlalnepantla de Baz, Centrum Park"
type input "Tlalnepantla"
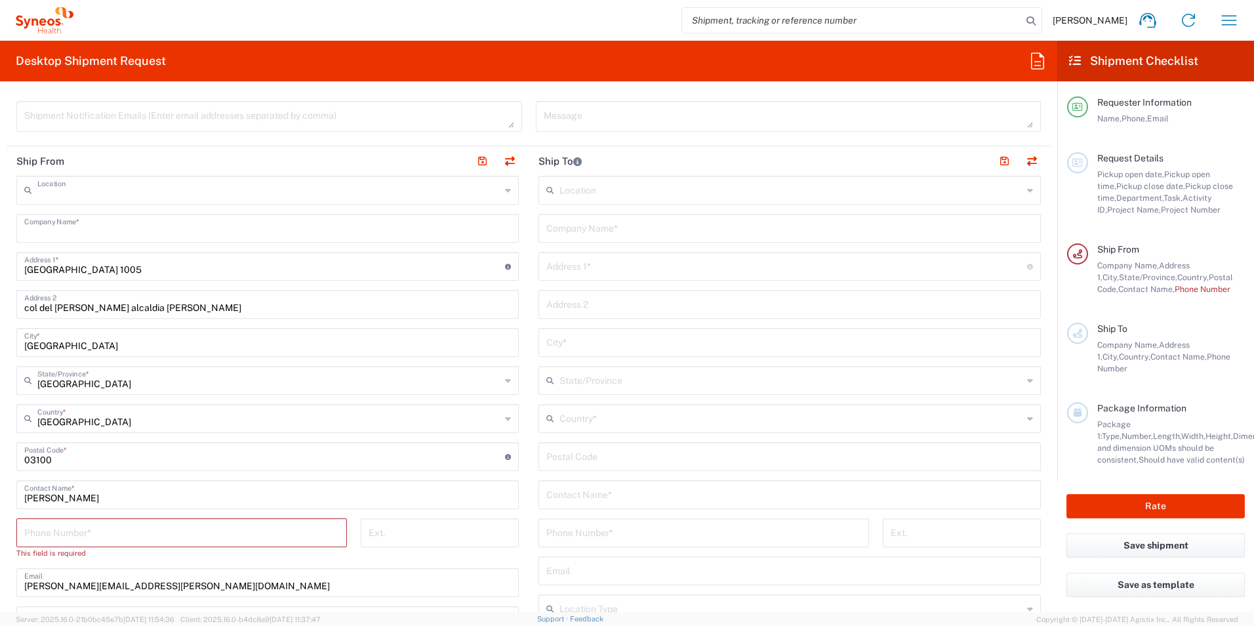
type input "54060"
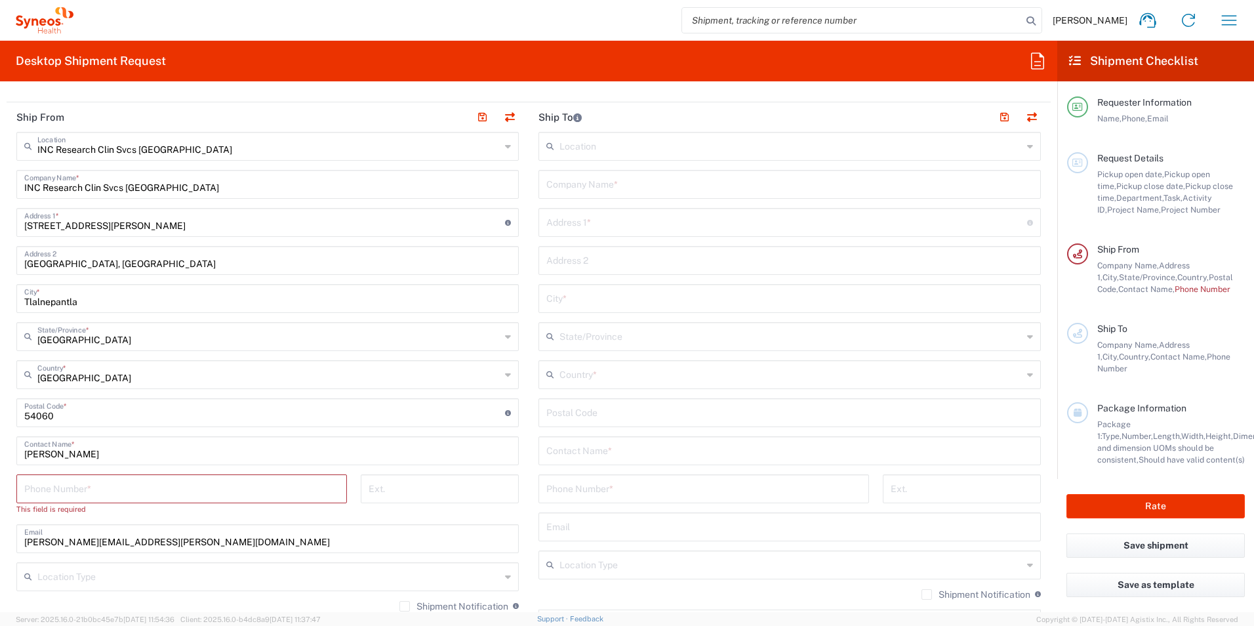
scroll to position [525, 0]
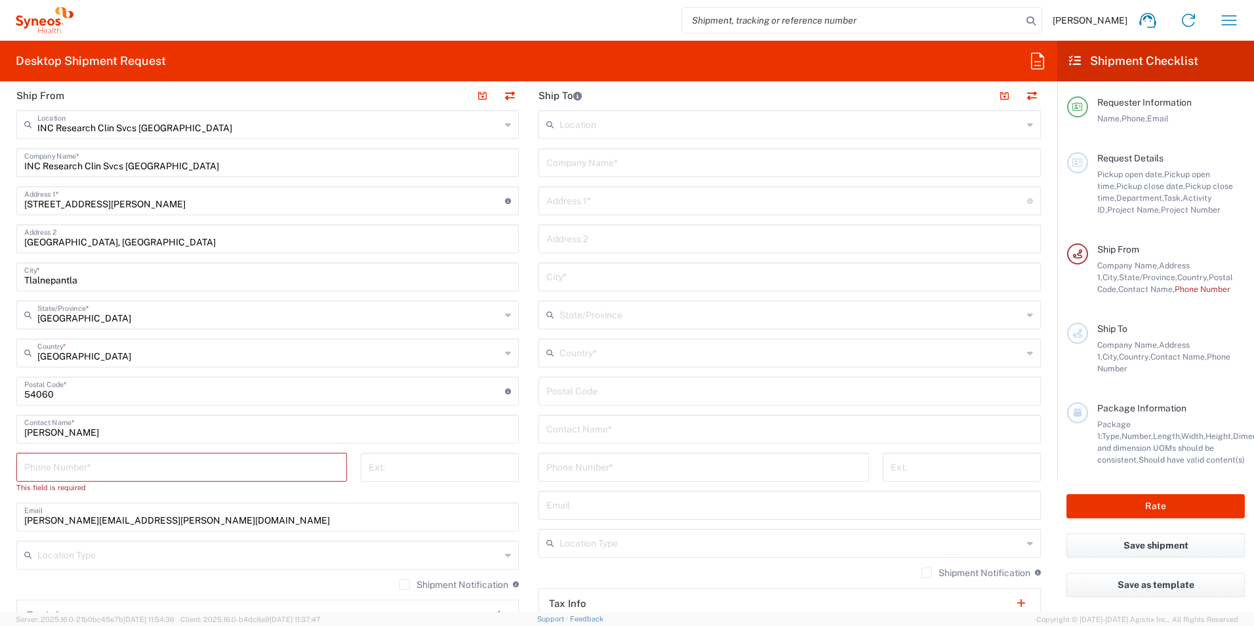
click at [108, 460] on input "tel" at bounding box center [181, 465] width 315 height 23
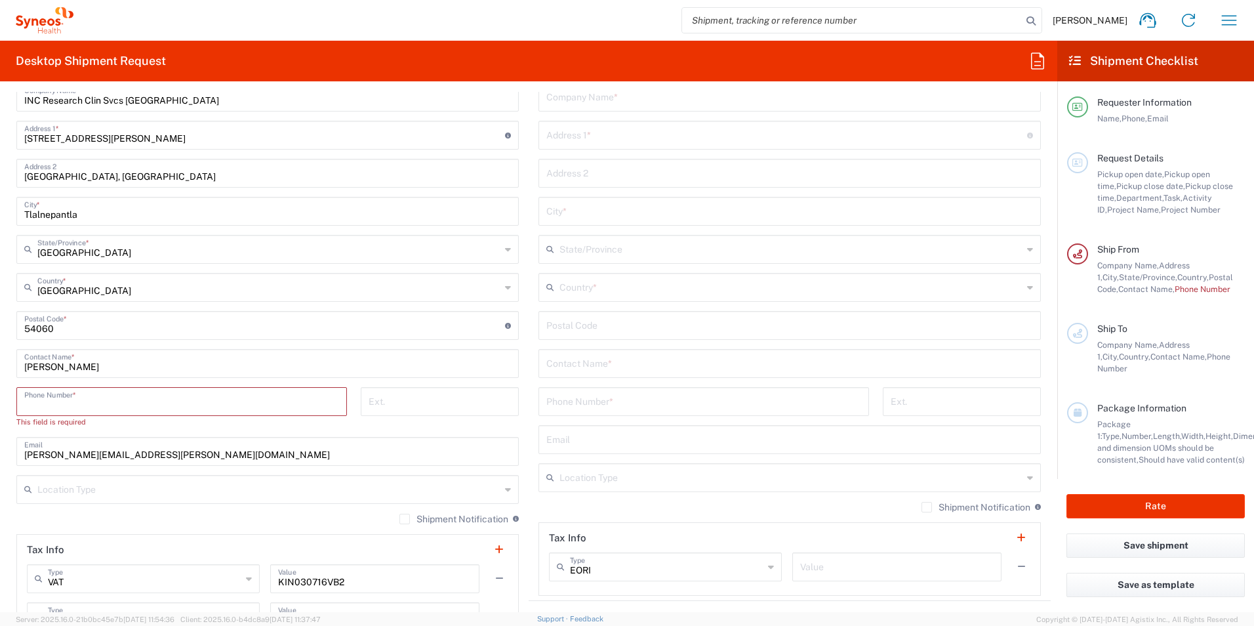
click at [165, 369] on input "Daniel Medina" at bounding box center [267, 362] width 487 height 23
click at [136, 406] on input "tel" at bounding box center [181, 400] width 315 height 23
type input "5513364583"
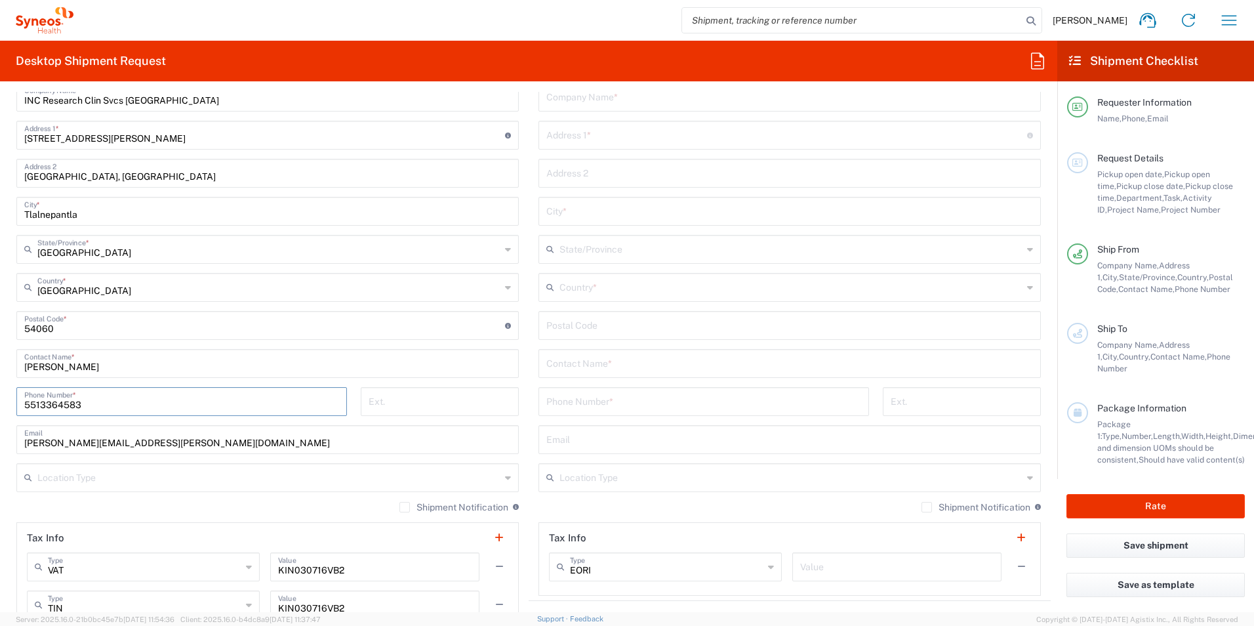
click at [226, 365] on input "Daniel Medina" at bounding box center [267, 362] width 487 height 23
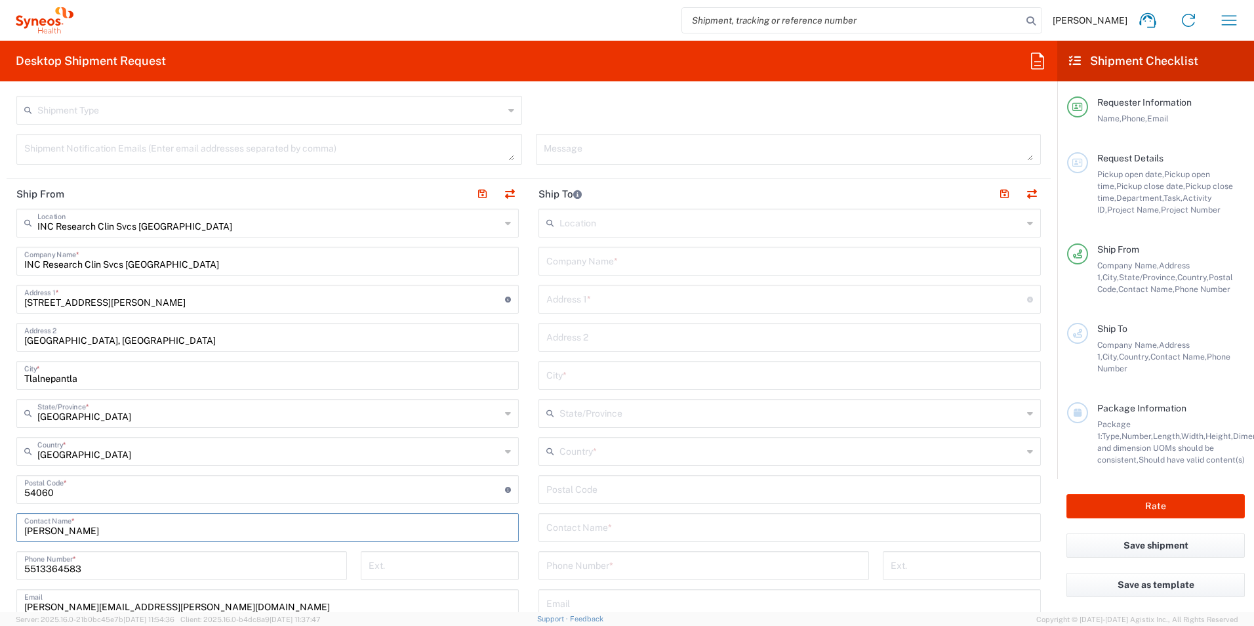
scroll to position [459, 0]
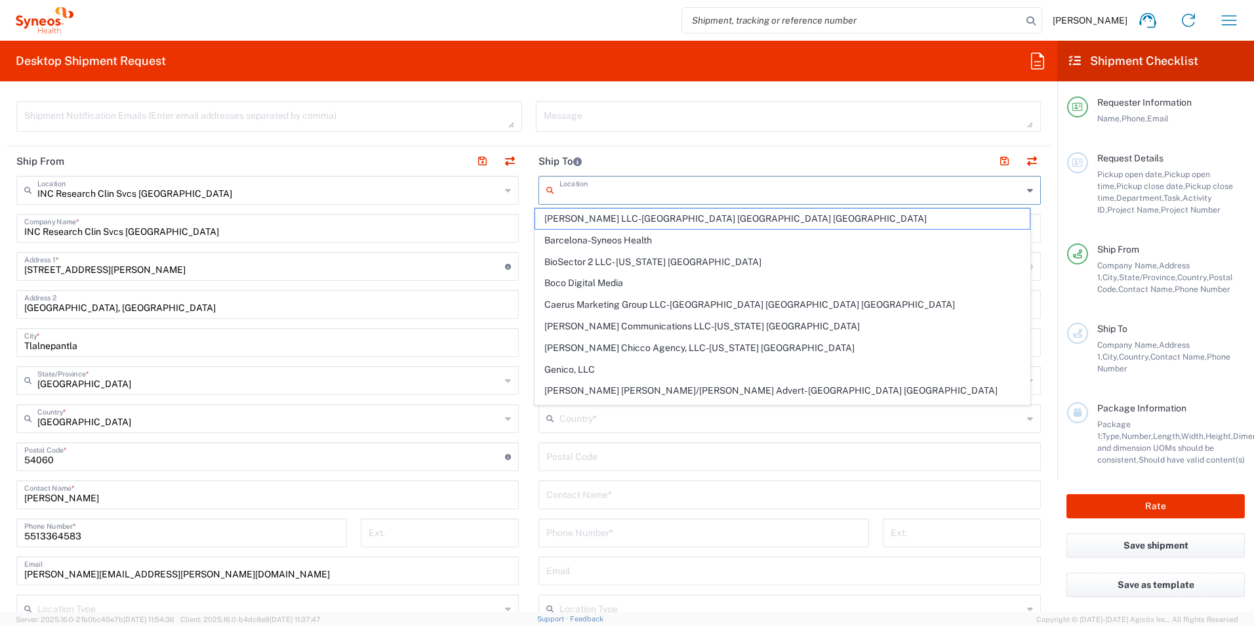
click at [592, 197] on input "text" at bounding box center [790, 189] width 463 height 23
click at [657, 162] on header "Ship To" at bounding box center [790, 161] width 522 height 30
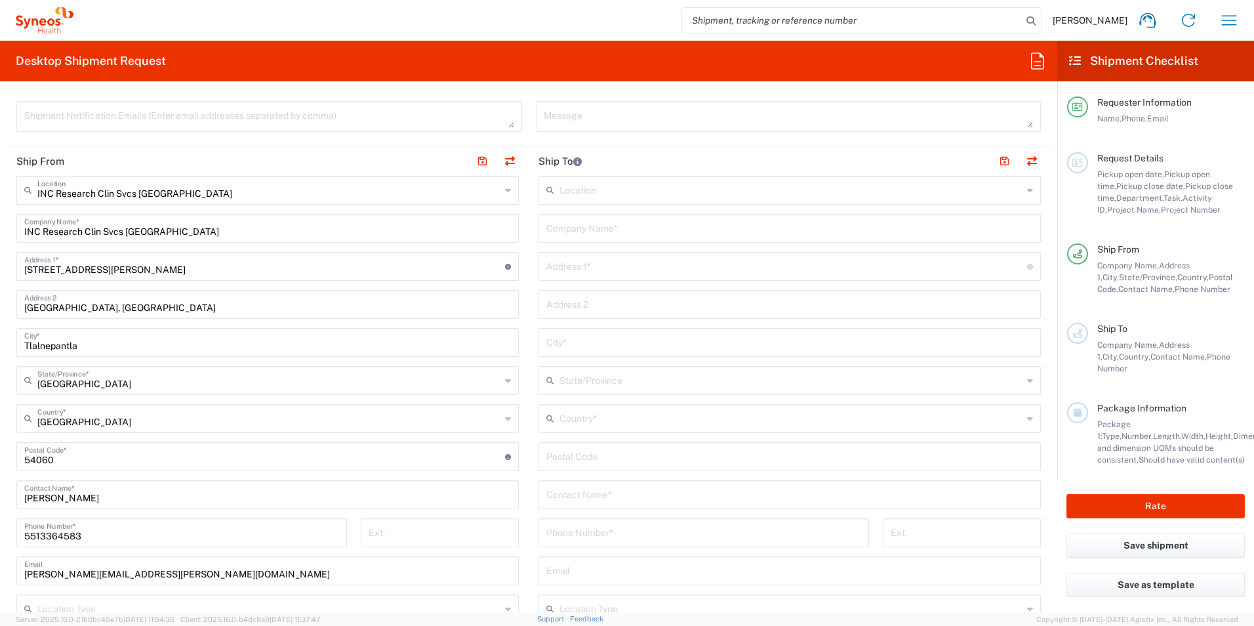
click at [853, 226] on input "text" at bounding box center [789, 227] width 487 height 23
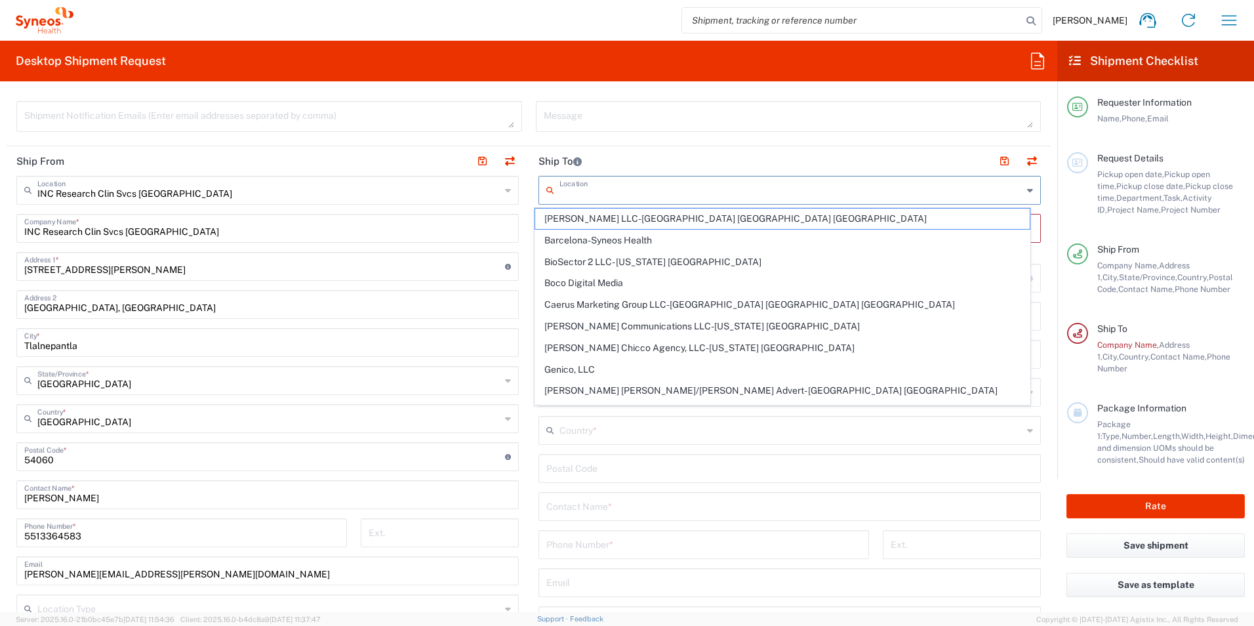
click at [849, 191] on input "text" at bounding box center [790, 189] width 463 height 23
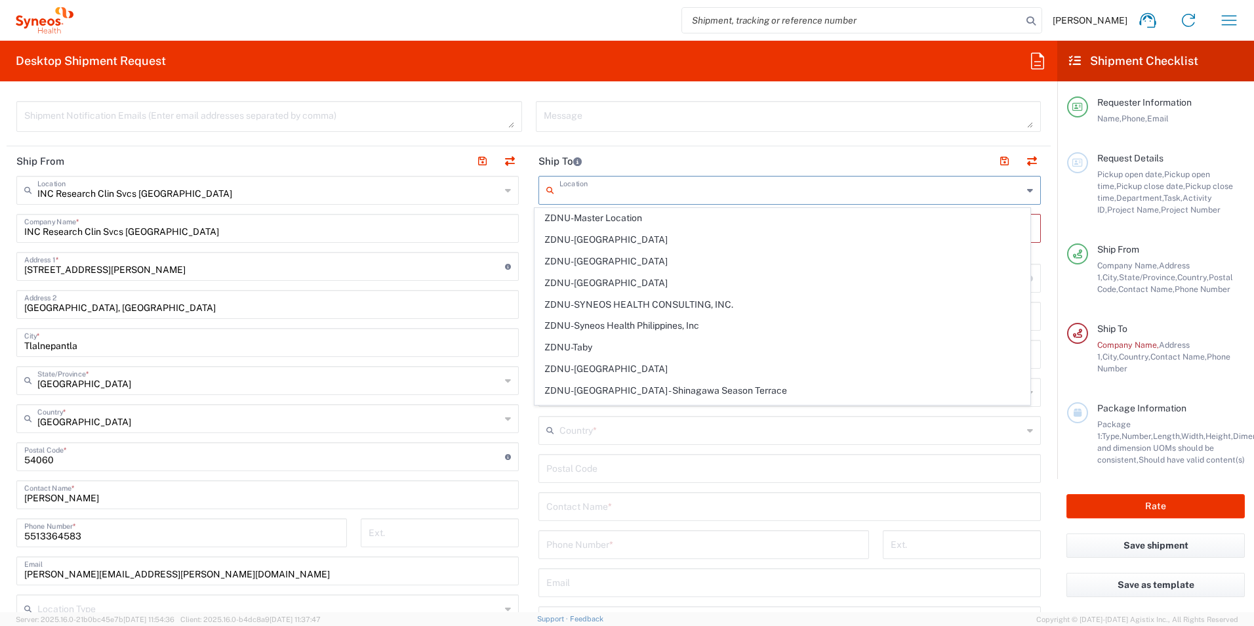
scroll to position [2879, 0]
click at [655, 161] on header "Ship To" at bounding box center [790, 161] width 522 height 30
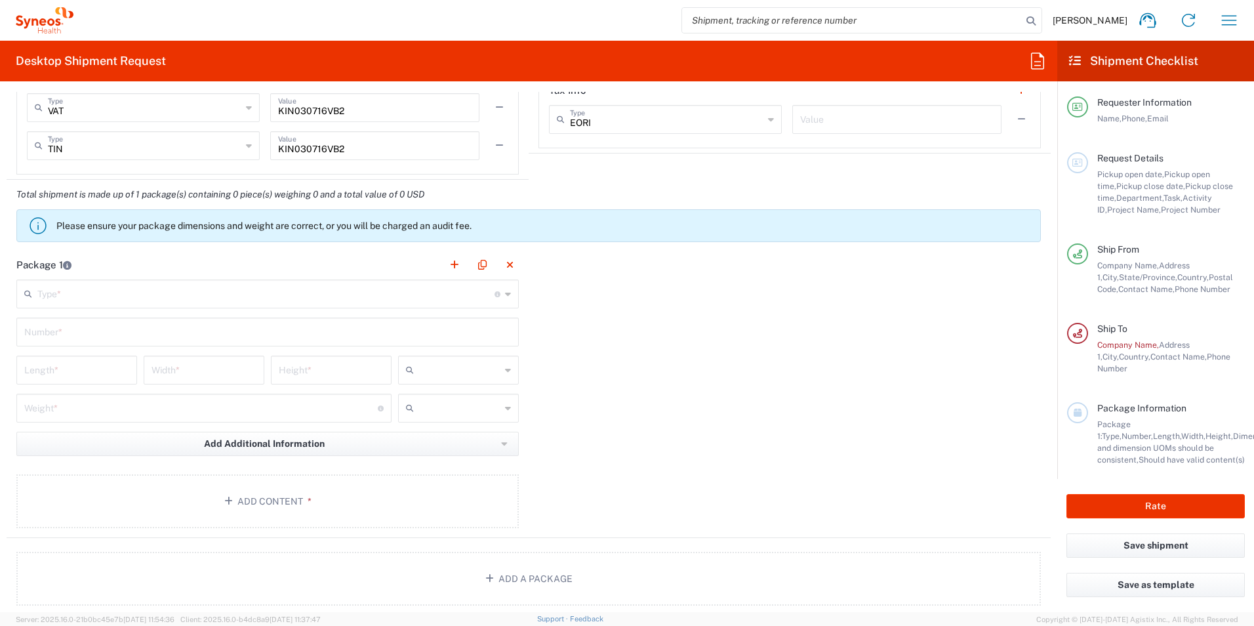
scroll to position [1115, 0]
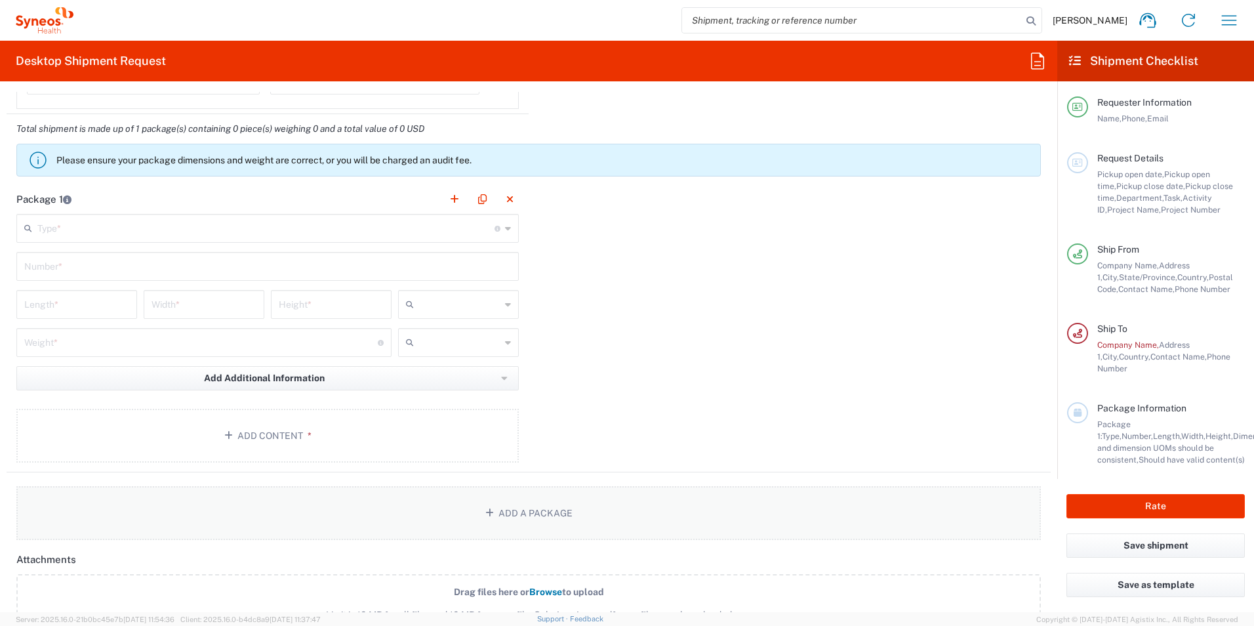
click at [529, 515] on button "Add a Package" at bounding box center [528, 513] width 1024 height 54
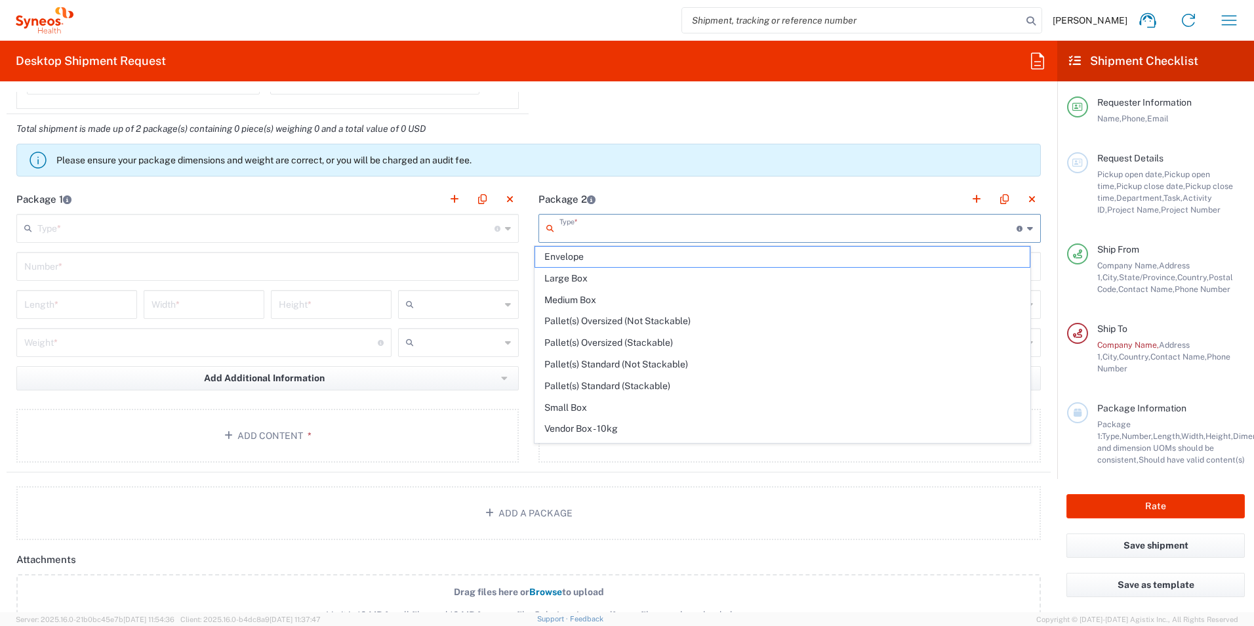
click at [588, 232] on input "text" at bounding box center [787, 227] width 457 height 23
click at [582, 258] on span "Envelope" at bounding box center [782, 257] width 495 height 20
type input "Envelope"
type input "1"
type input "9.5"
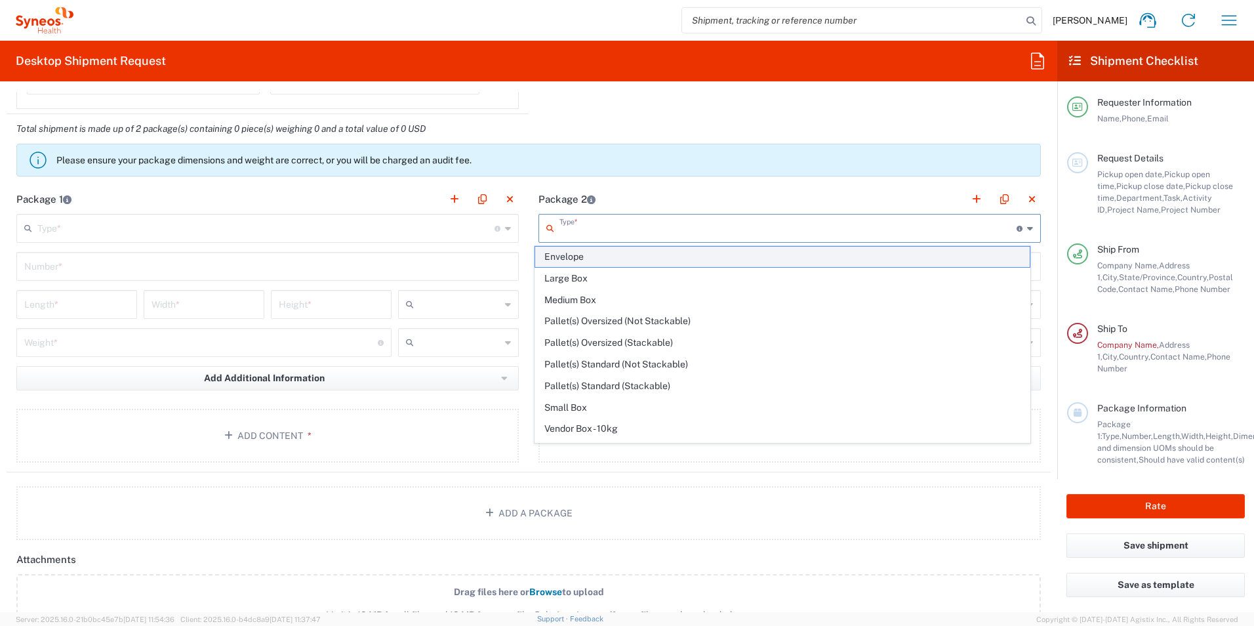
type input "12.5"
type input "0.25"
type input "in"
type input "0.45"
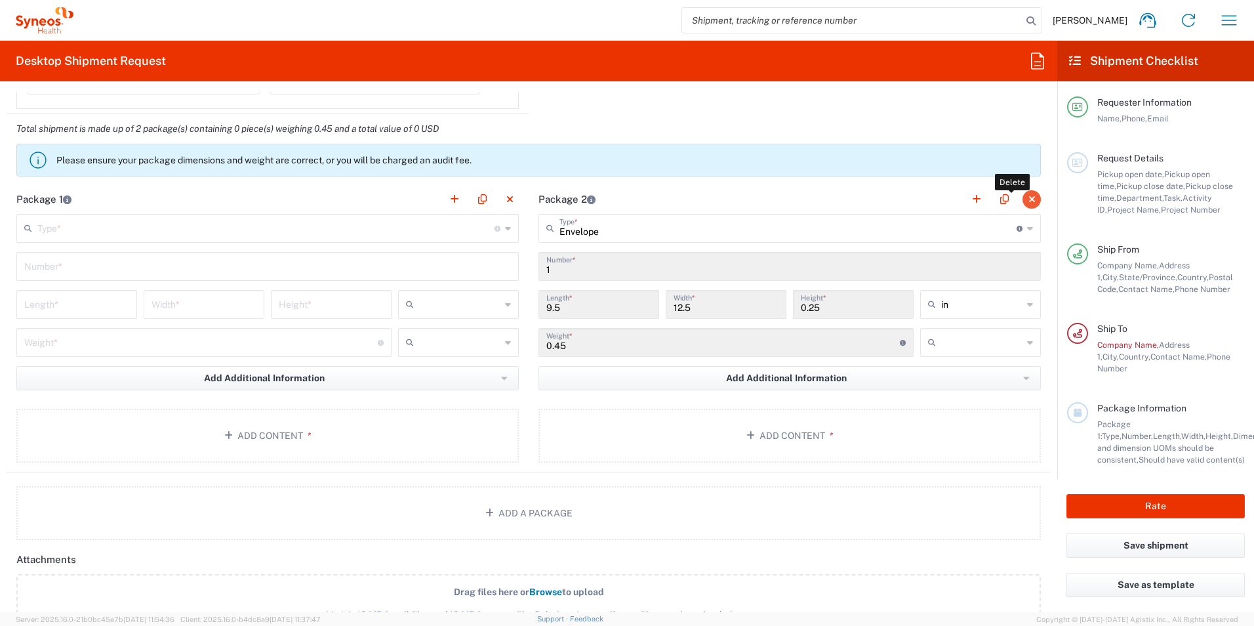
click at [1024, 201] on button "button" at bounding box center [1031, 199] width 18 height 18
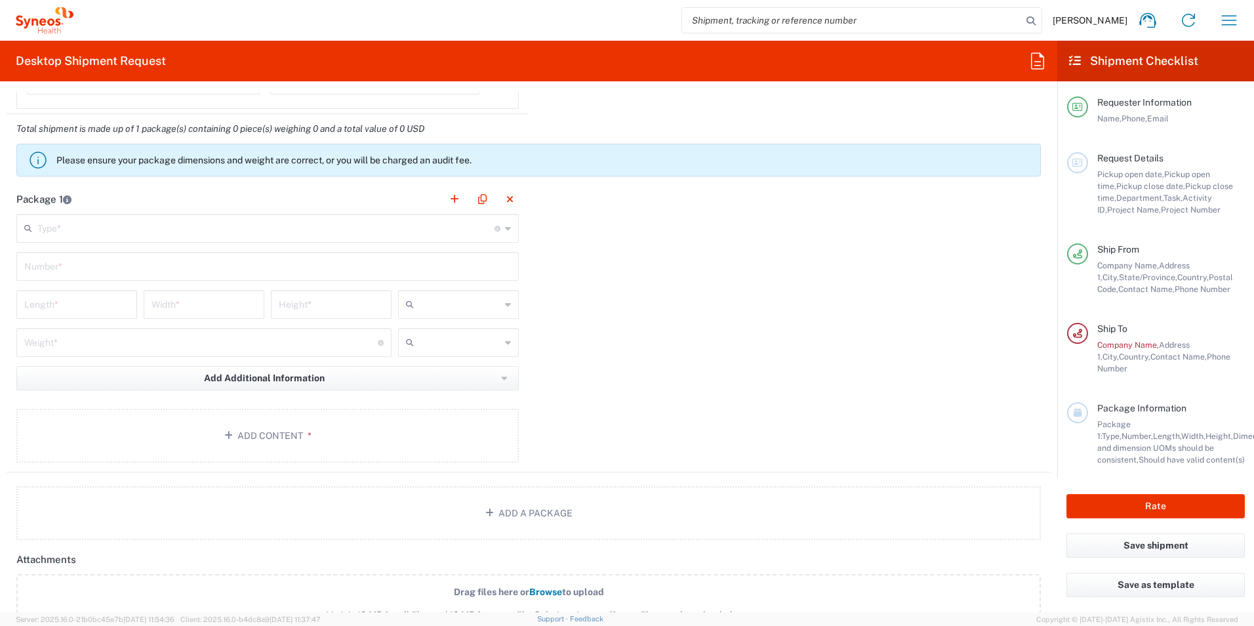
click at [233, 228] on input "text" at bounding box center [265, 227] width 457 height 23
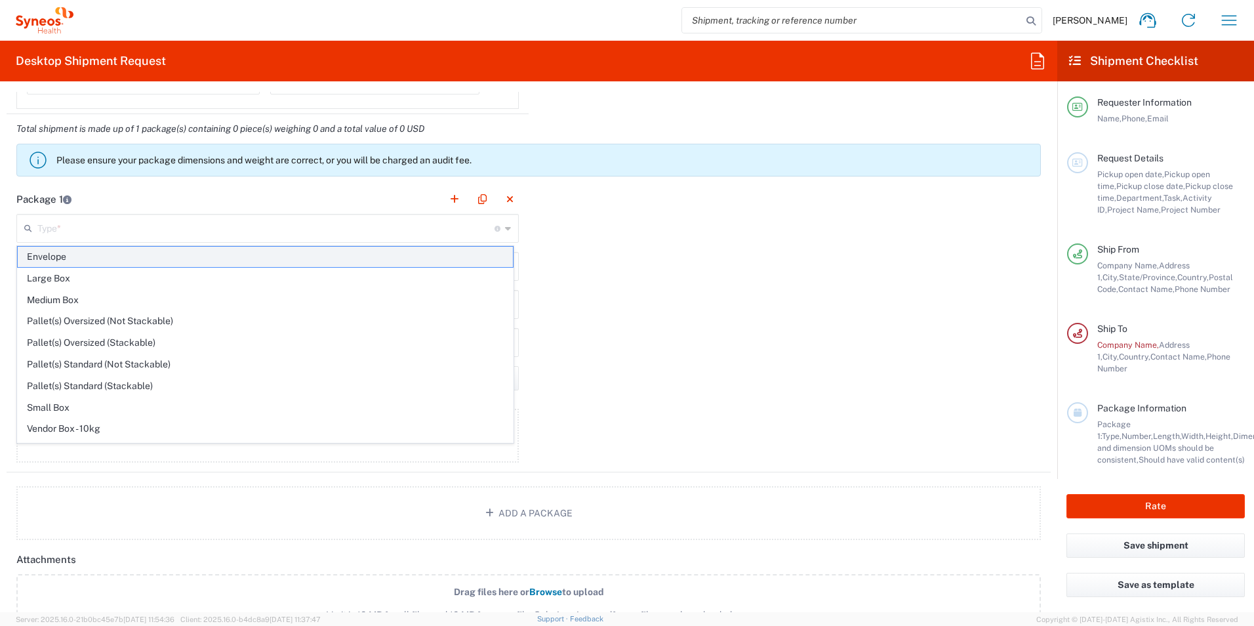
click at [155, 256] on span "Envelope" at bounding box center [265, 257] width 495 height 20
type input "Envelope"
type input "1"
type input "9.5"
type input "12.5"
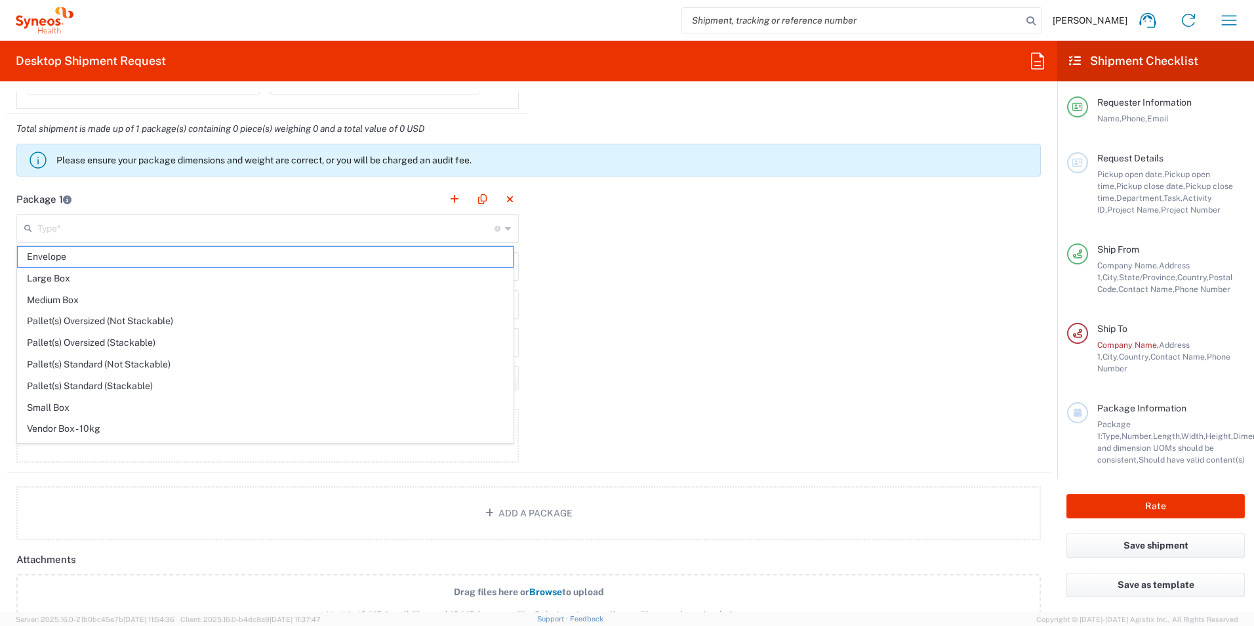
type input "0.25"
type input "in"
type input "0.45"
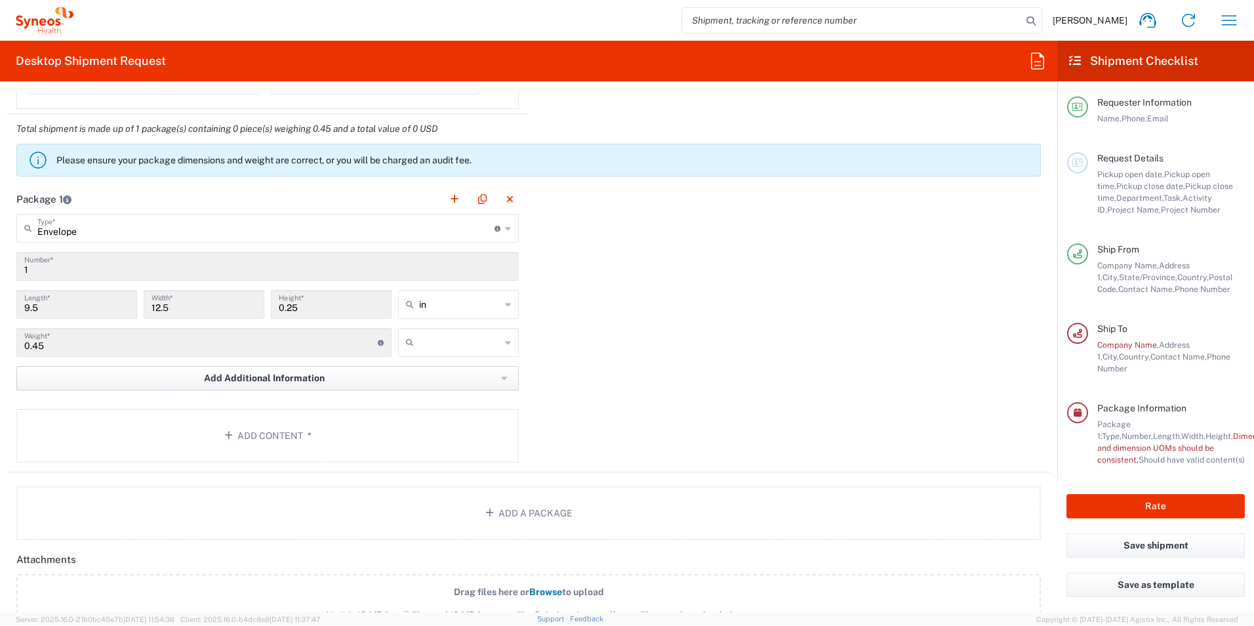
click at [256, 370] on button "Add Additional Information" at bounding box center [267, 378] width 502 height 24
click at [91, 408] on li "Package material" at bounding box center [74, 406] width 113 height 21
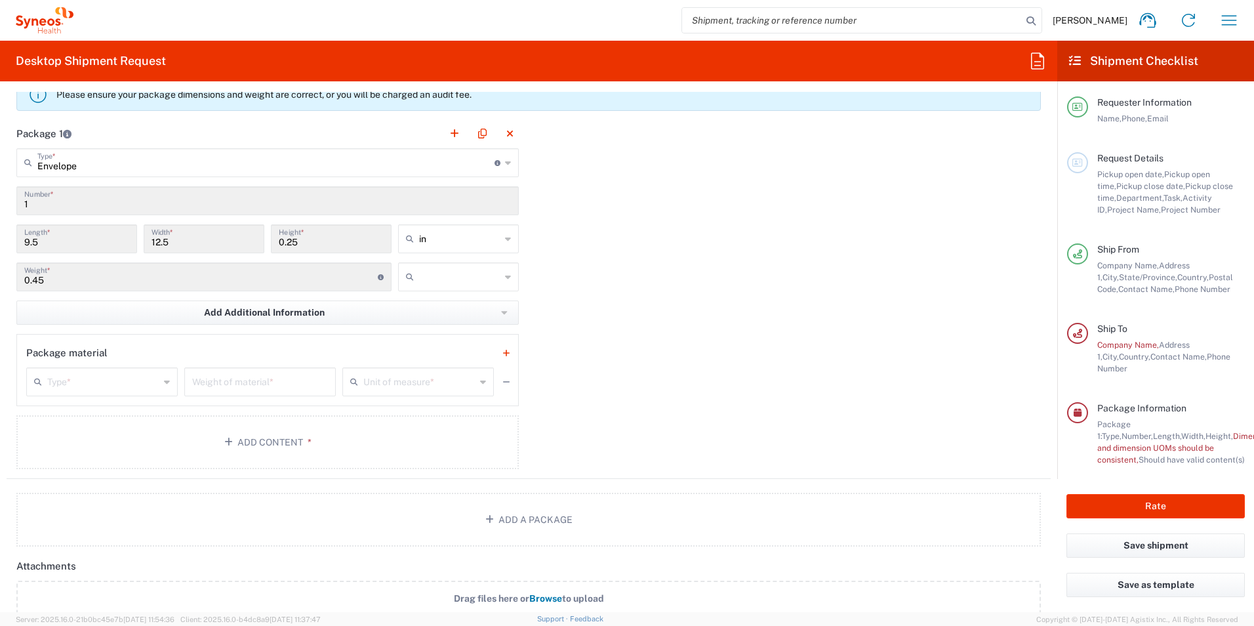
click at [102, 382] on input "text" at bounding box center [103, 380] width 112 height 23
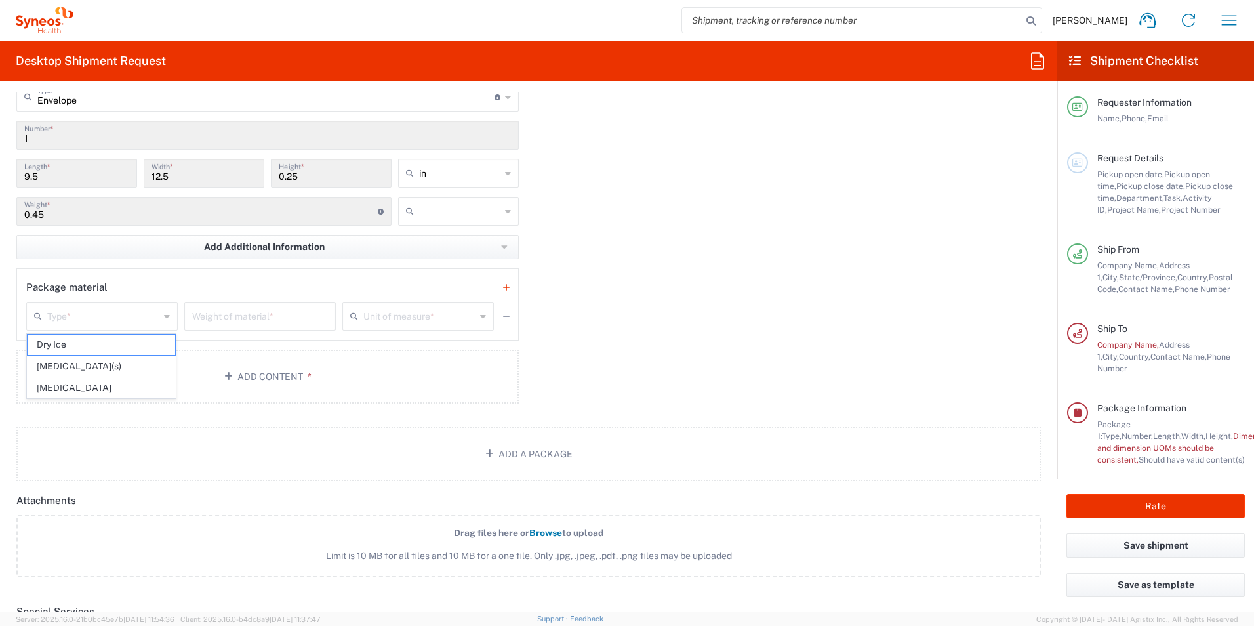
click at [550, 262] on div "Package 1 Envelope Type * Material used to package goods Envelope Large Box Med…" at bounding box center [529, 233] width 1044 height 360
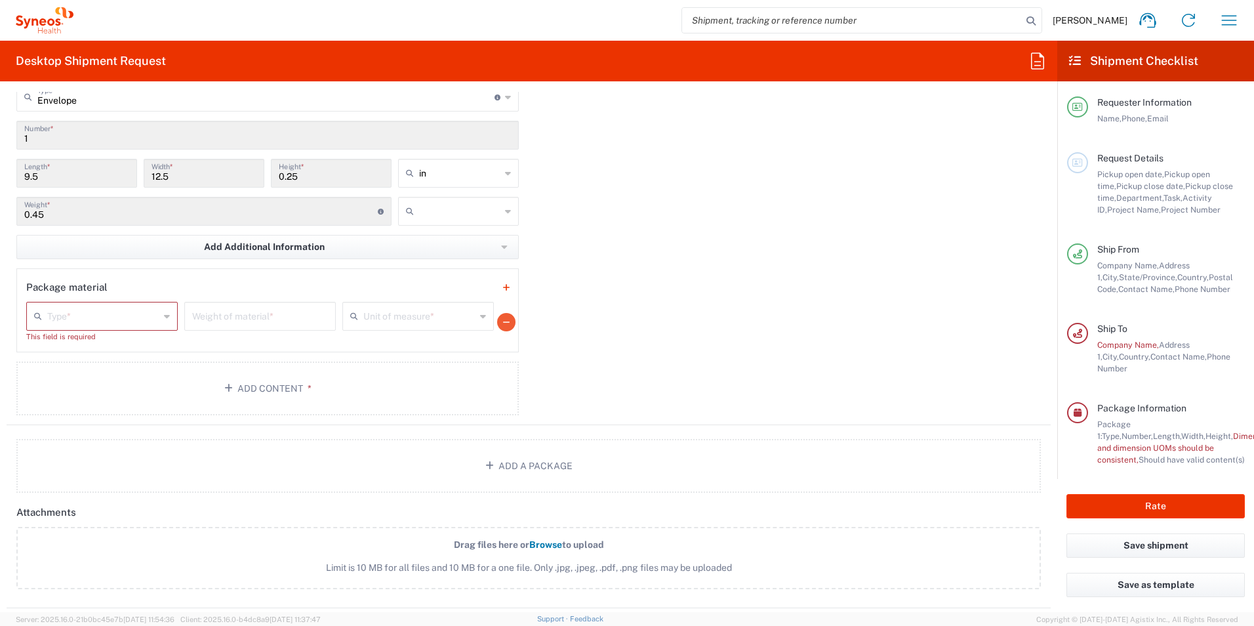
click at [502, 317] on button "button" at bounding box center [506, 322] width 18 height 18
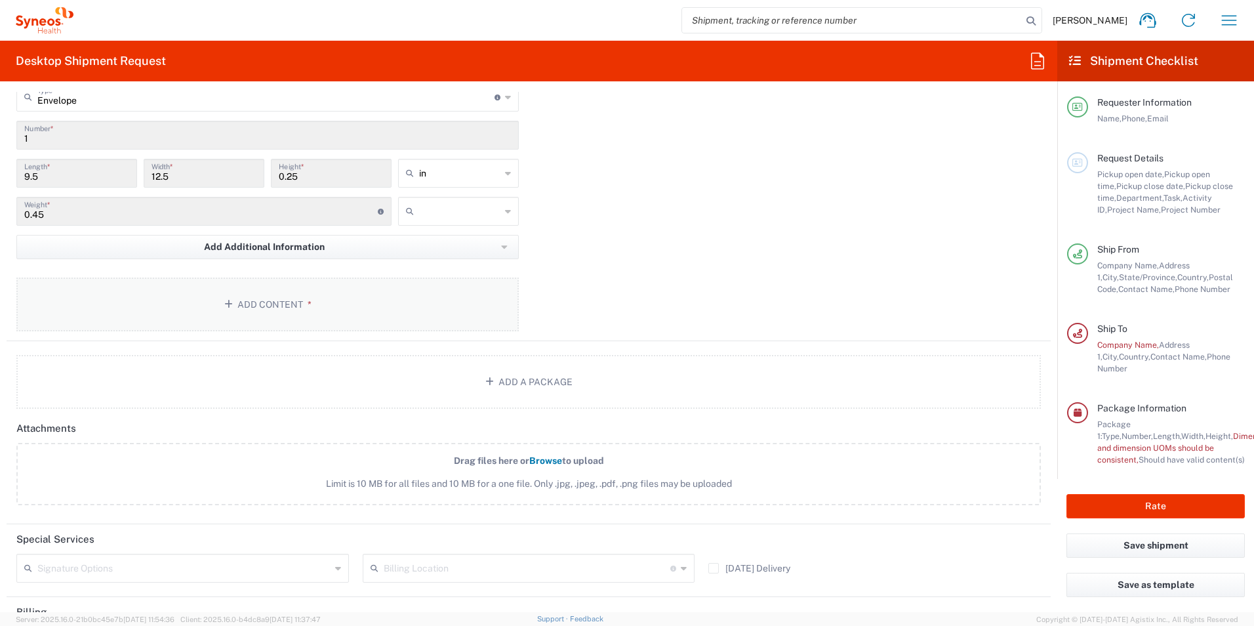
click at [313, 304] on button "Add Content *" at bounding box center [267, 304] width 502 height 54
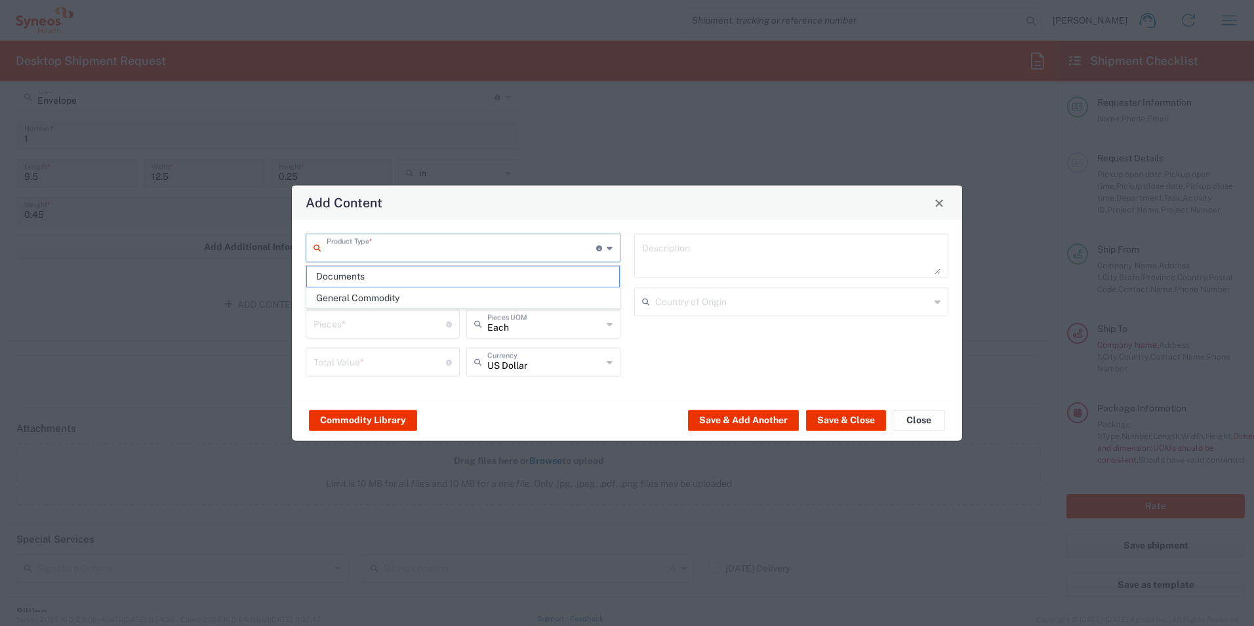
click at [455, 247] on input "text" at bounding box center [462, 246] width 270 height 23
click at [396, 274] on span "Documents" at bounding box center [463, 276] width 312 height 20
type input "Documents"
type input "1"
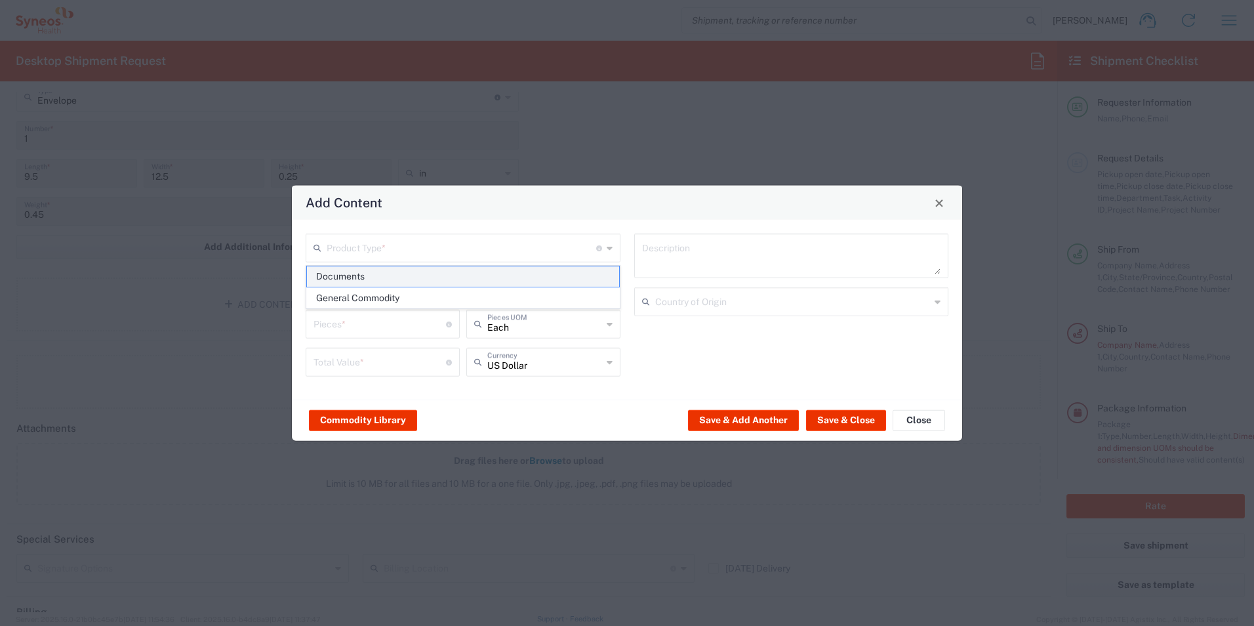
type input "1"
type textarea "Documents"
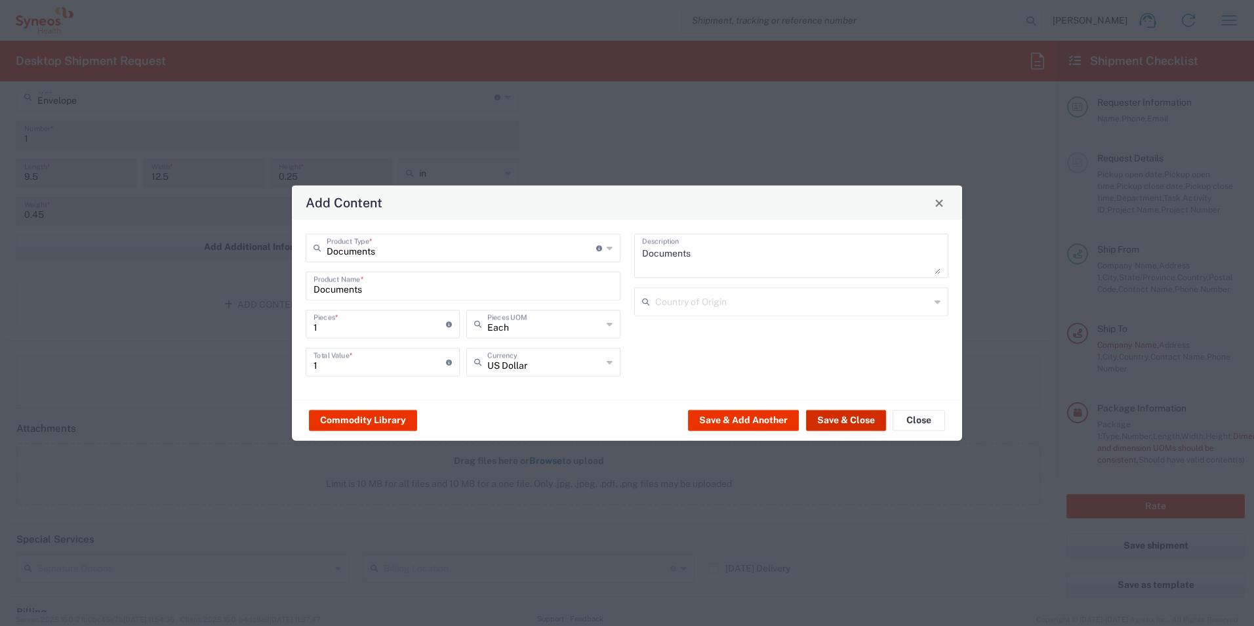
click at [853, 424] on button "Save & Close" at bounding box center [846, 419] width 80 height 21
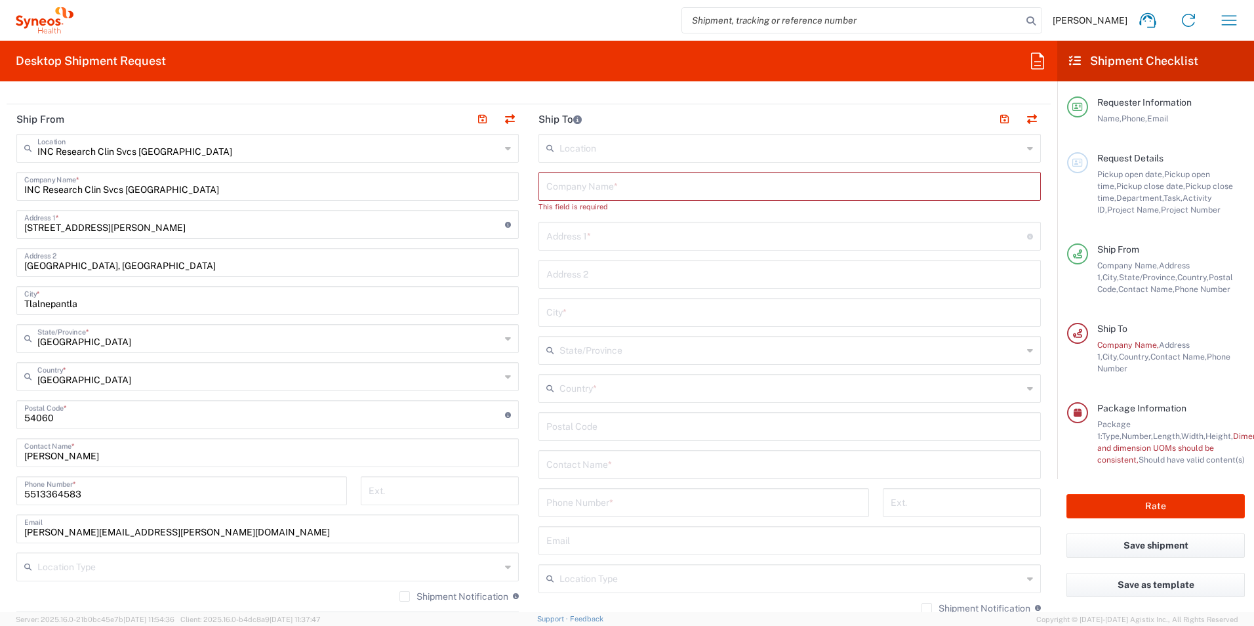
scroll to position [459, 0]
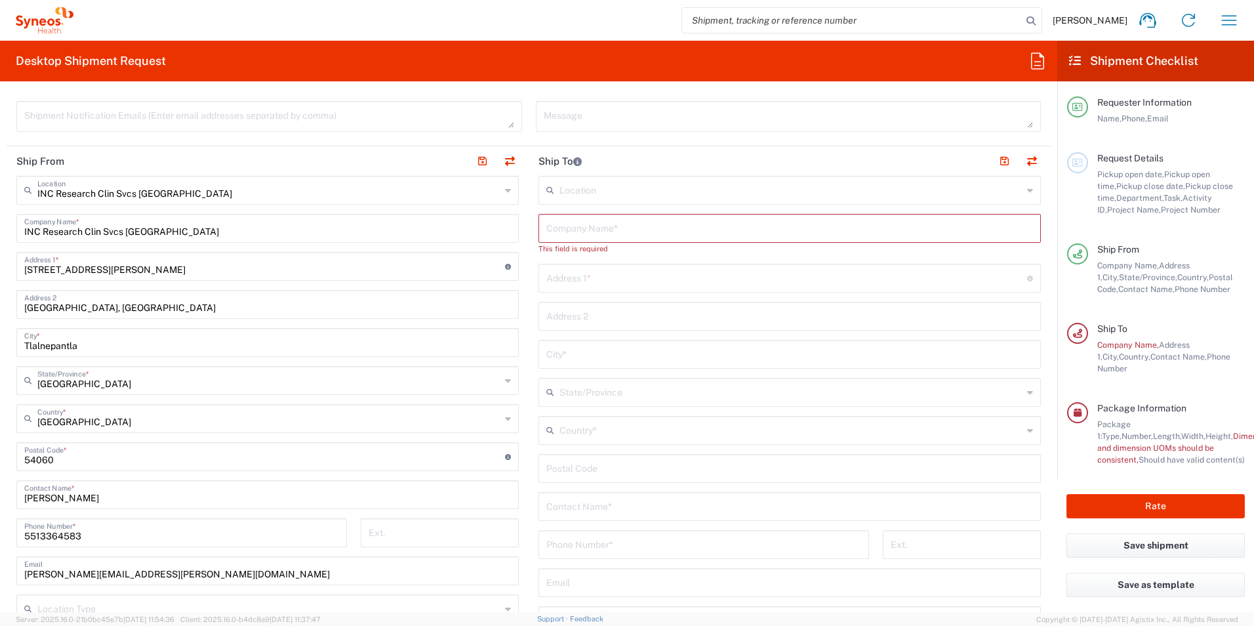
click at [629, 234] on input "text" at bounding box center [789, 227] width 487 height 23
type input "Daniel Medina Gómez"
click at [602, 298] on input "text" at bounding box center [789, 303] width 487 height 23
click at [595, 340] on input "text" at bounding box center [789, 341] width 487 height 23
type input "Q"
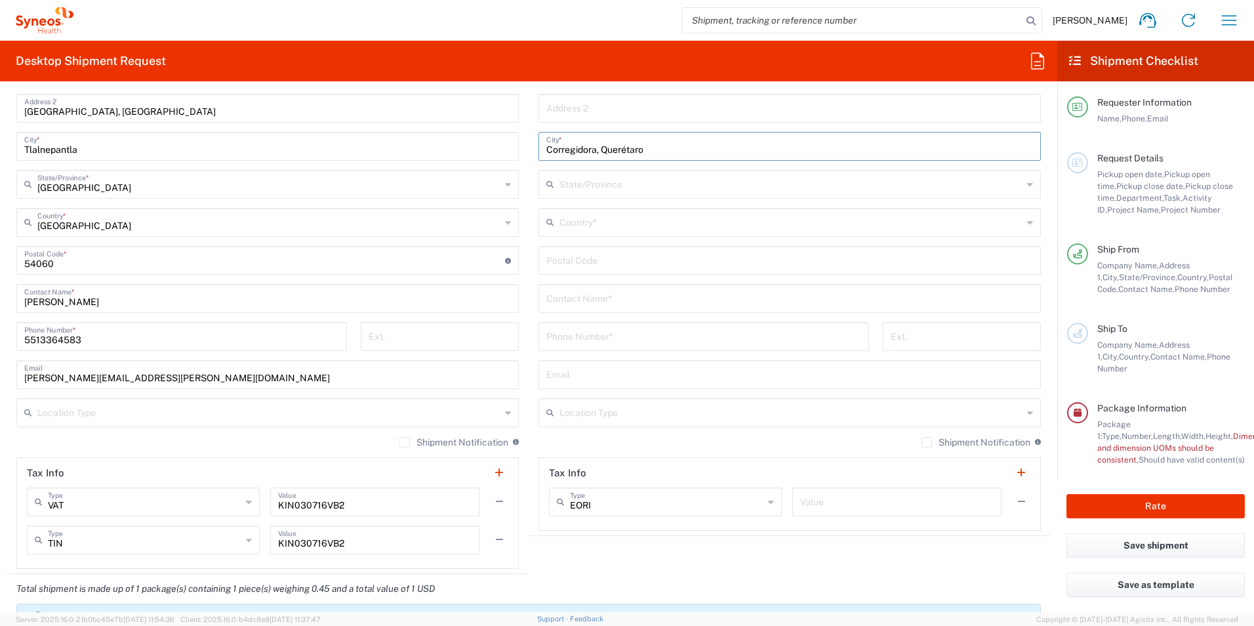
scroll to position [656, 0]
type input "Corregidora, Querétaro"
click at [618, 420] on input "text" at bounding box center [790, 410] width 463 height 23
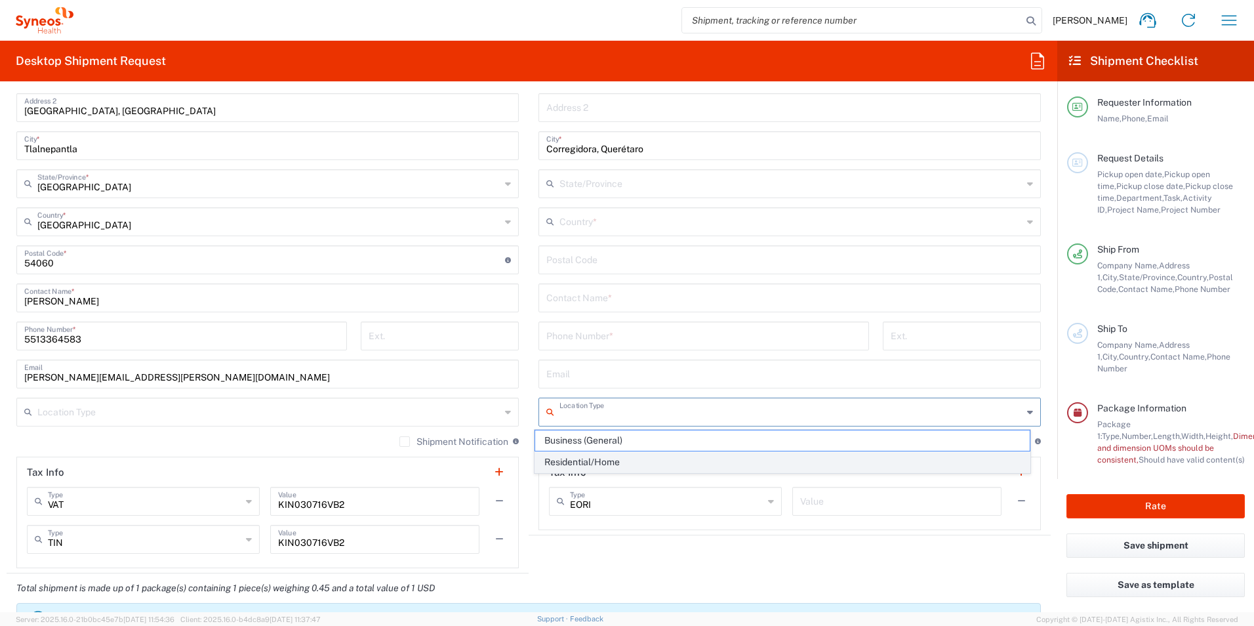
click at [613, 458] on span "Residential/Home" at bounding box center [782, 462] width 495 height 20
type input "Residential/Home"
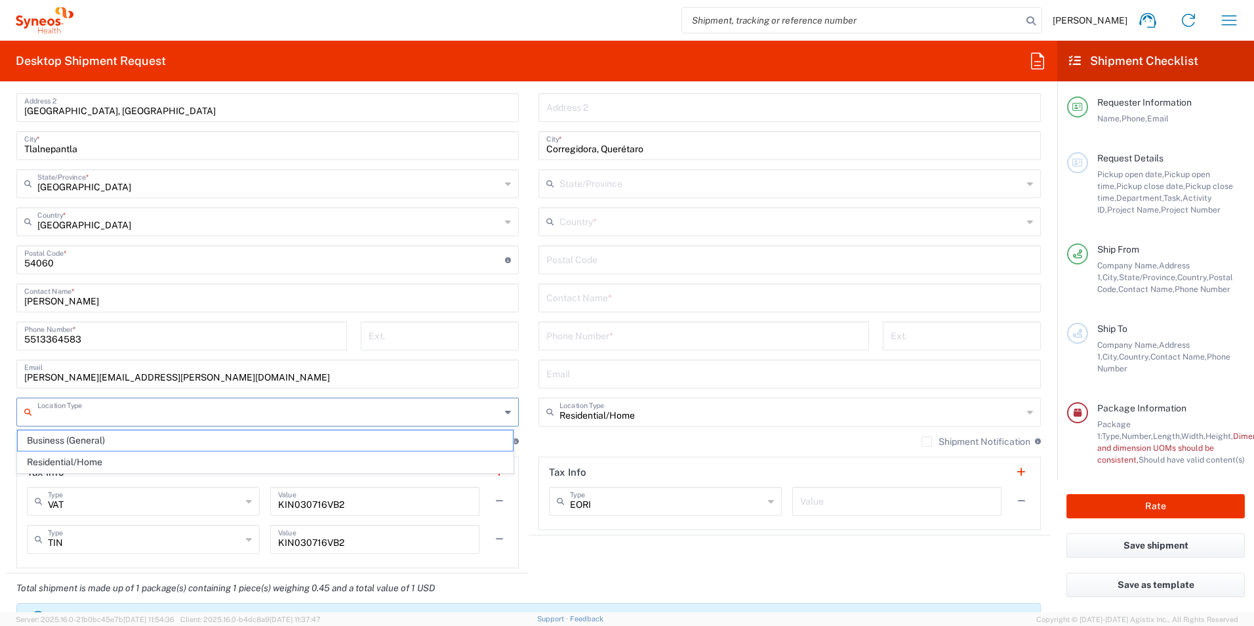
click at [449, 407] on input "text" at bounding box center [268, 410] width 463 height 23
click at [331, 440] on span "Business (General)" at bounding box center [265, 440] width 495 height 20
type input "Business (General)"
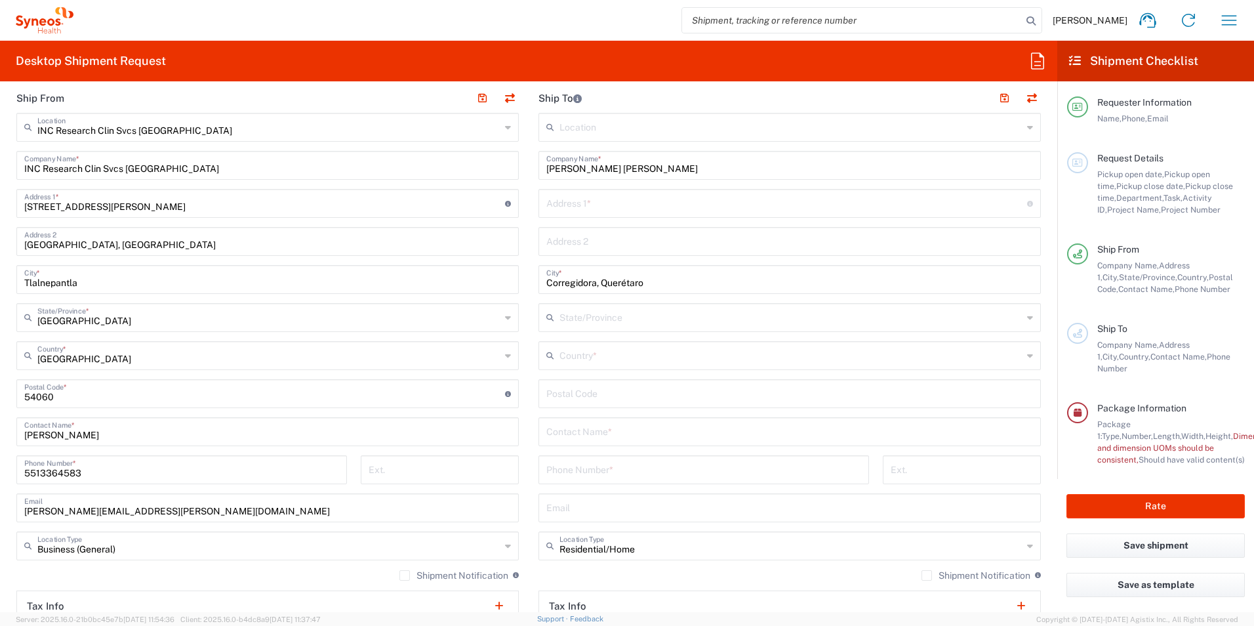
scroll to position [525, 0]
click at [595, 199] on input "text" at bounding box center [786, 199] width 481 height 23
paste input "Av. Paseo de la Pirámide del Pueblito 482"
type input "Av. Paseo de la Pirámide del Pueblito 482"
click at [658, 241] on input "text" at bounding box center [789, 237] width 487 height 23
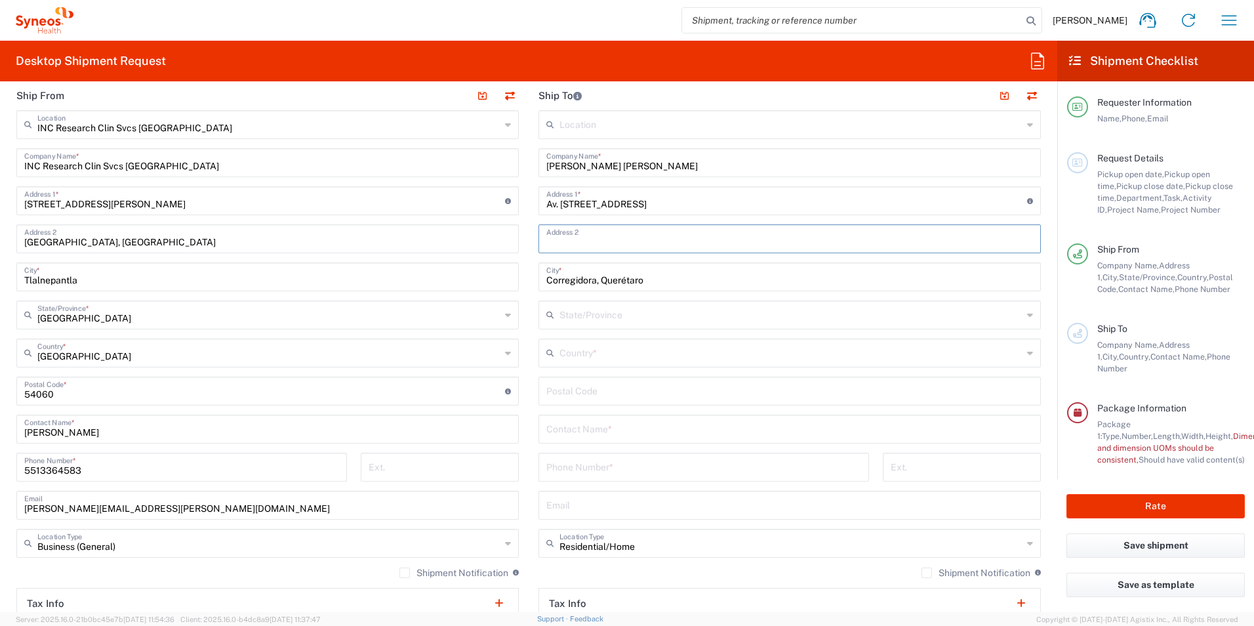
click at [664, 233] on input "text" at bounding box center [789, 237] width 487 height 23
type input "Puerta de Piedra"
click at [595, 315] on input "text" at bounding box center [790, 313] width 463 height 23
type input "Corregidora"
click at [659, 281] on input "Corregidora, Querétaro" at bounding box center [789, 275] width 487 height 23
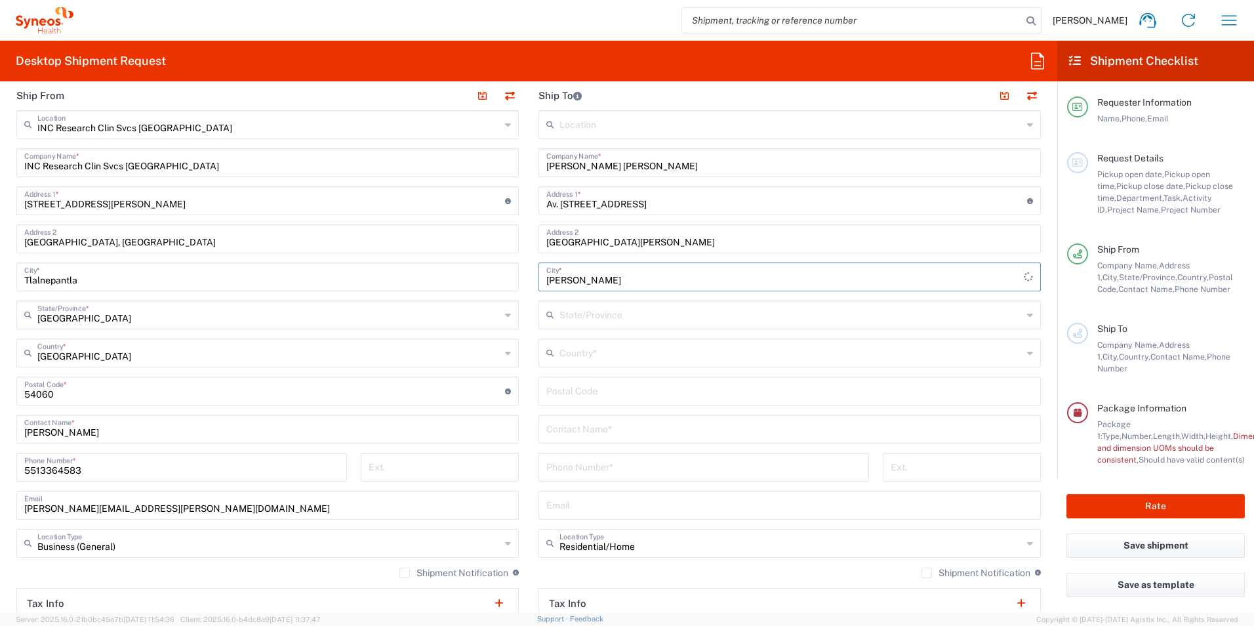
click at [659, 283] on input "Corro" at bounding box center [784, 275] width 477 height 23
type input "C"
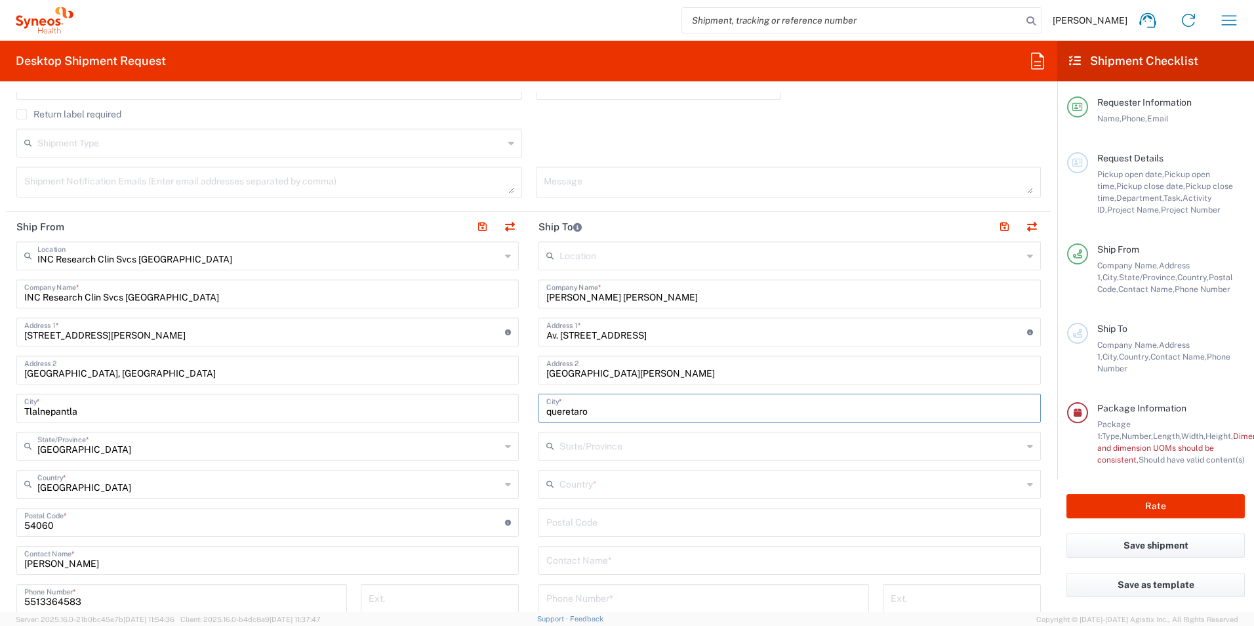
click at [599, 410] on input "queretaro" at bounding box center [789, 406] width 487 height 23
type input "Corregidora, Querétaro"
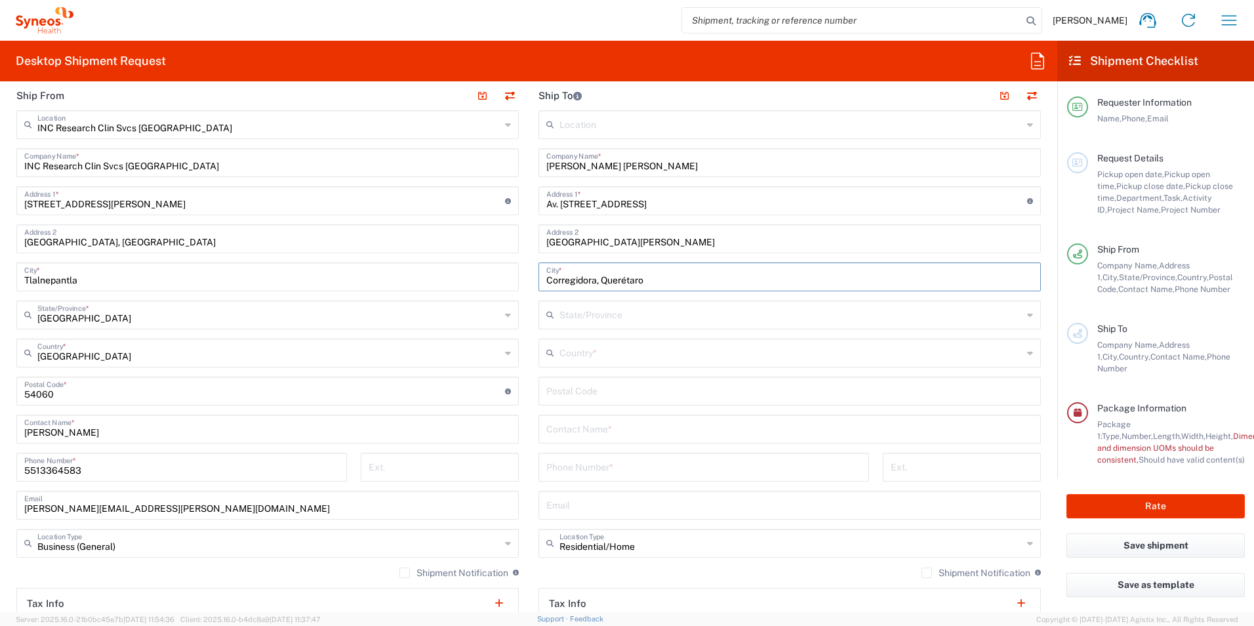
scroll to position [590, 0]
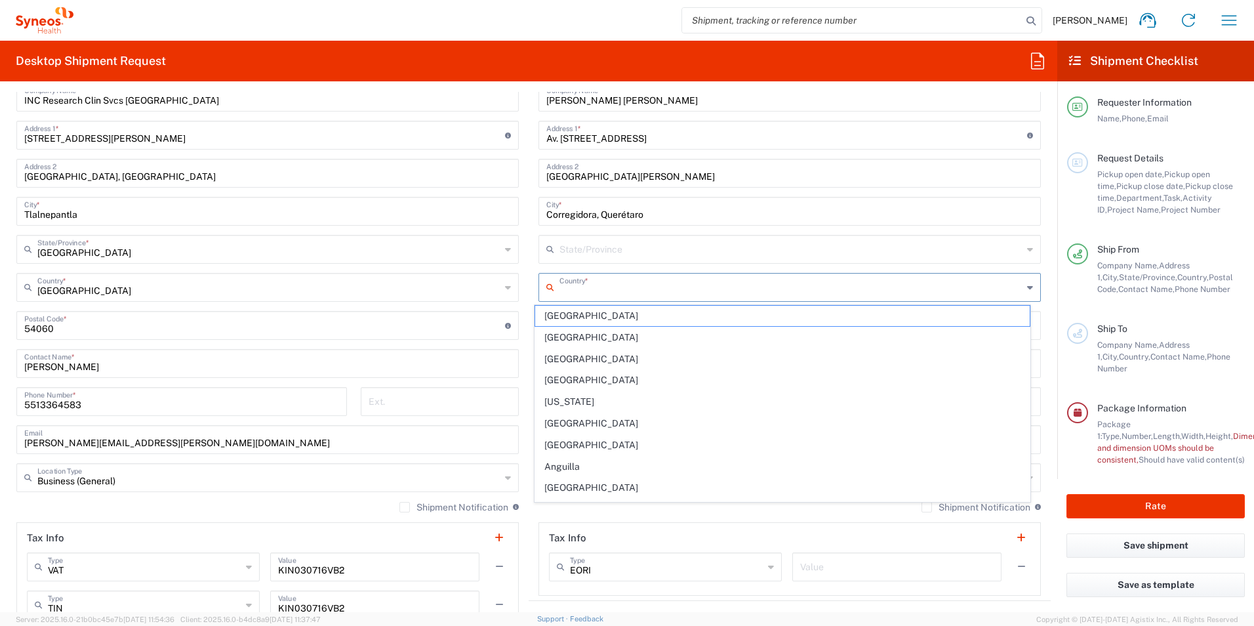
click at [634, 291] on input "text" at bounding box center [790, 286] width 463 height 23
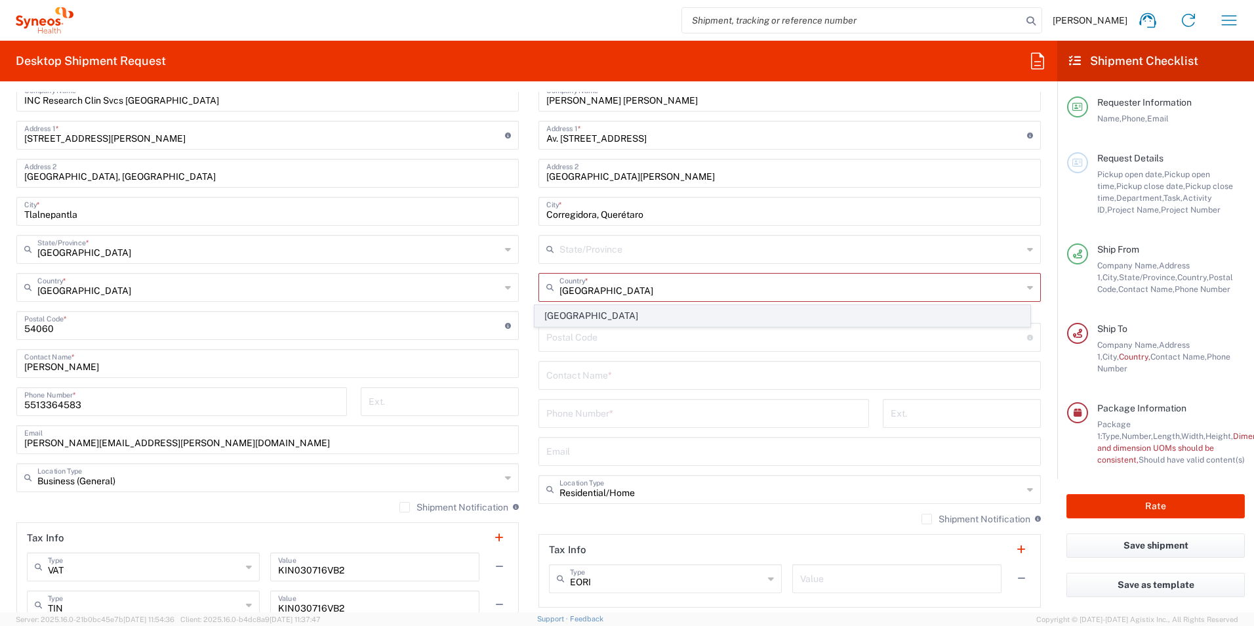
click at [550, 317] on span "Mexico" at bounding box center [782, 316] width 495 height 20
type input "Mexico"
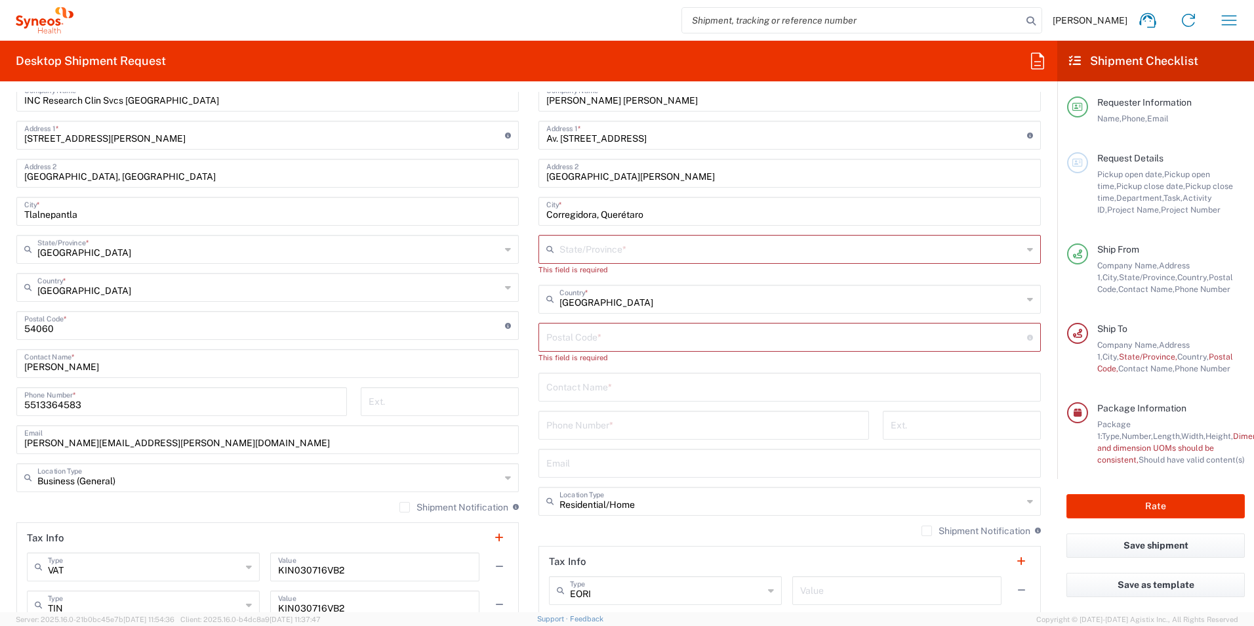
click at [610, 246] on input "text" at bounding box center [790, 248] width 463 height 23
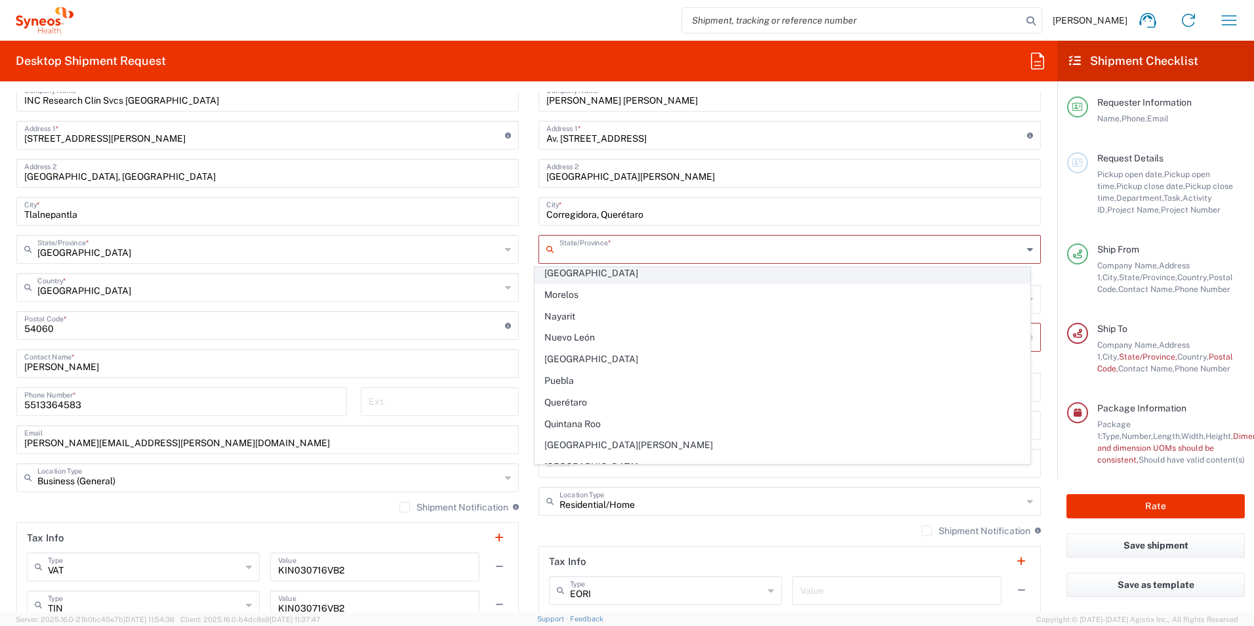
scroll to position [328, 0]
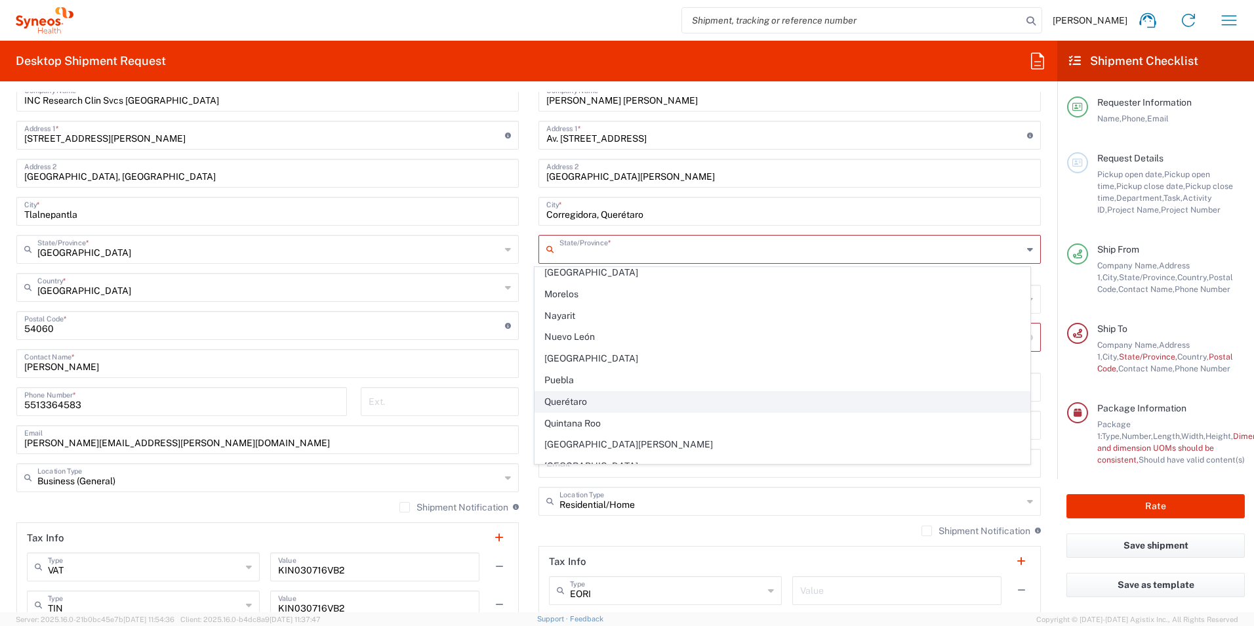
click at [597, 399] on span "Querétaro" at bounding box center [782, 402] width 495 height 20
type input "Querétaro"
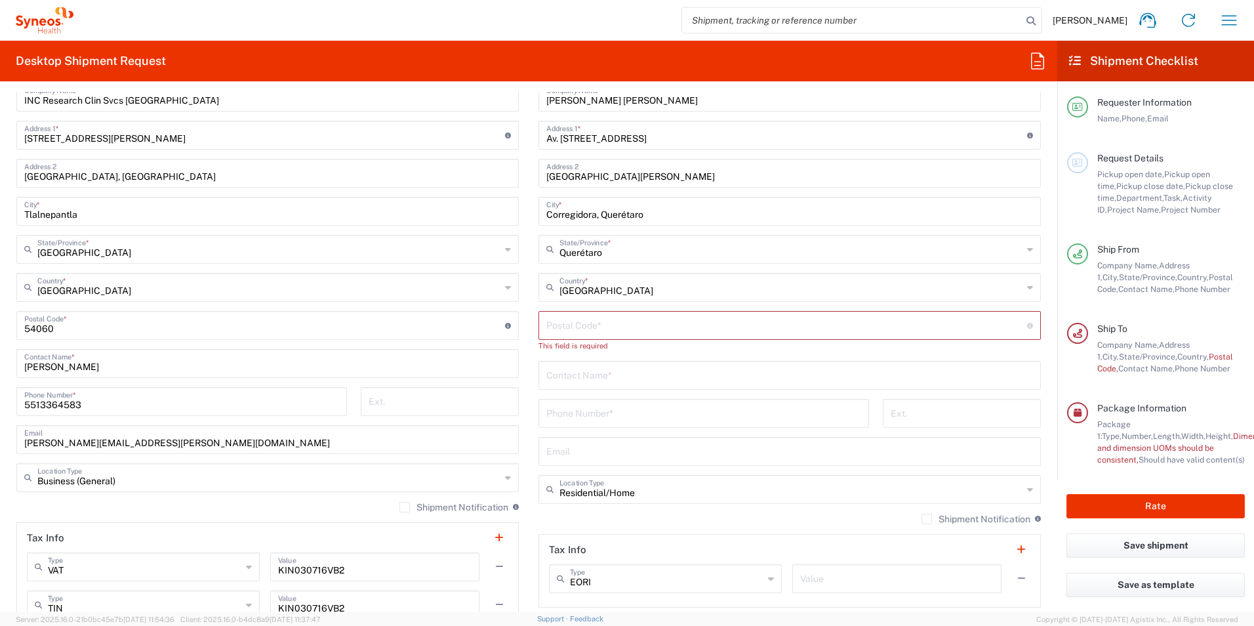
click at [669, 212] on input "Corregidora, Querétaro" at bounding box center [789, 210] width 487 height 23
drag, startPoint x: 669, startPoint y: 212, endPoint x: 592, endPoint y: 214, distance: 77.4
click at [592, 214] on input "Corregidora, Querétaro" at bounding box center [789, 210] width 487 height 23
type input "Corregidora"
click at [589, 325] on input "undefined" at bounding box center [786, 324] width 481 height 23
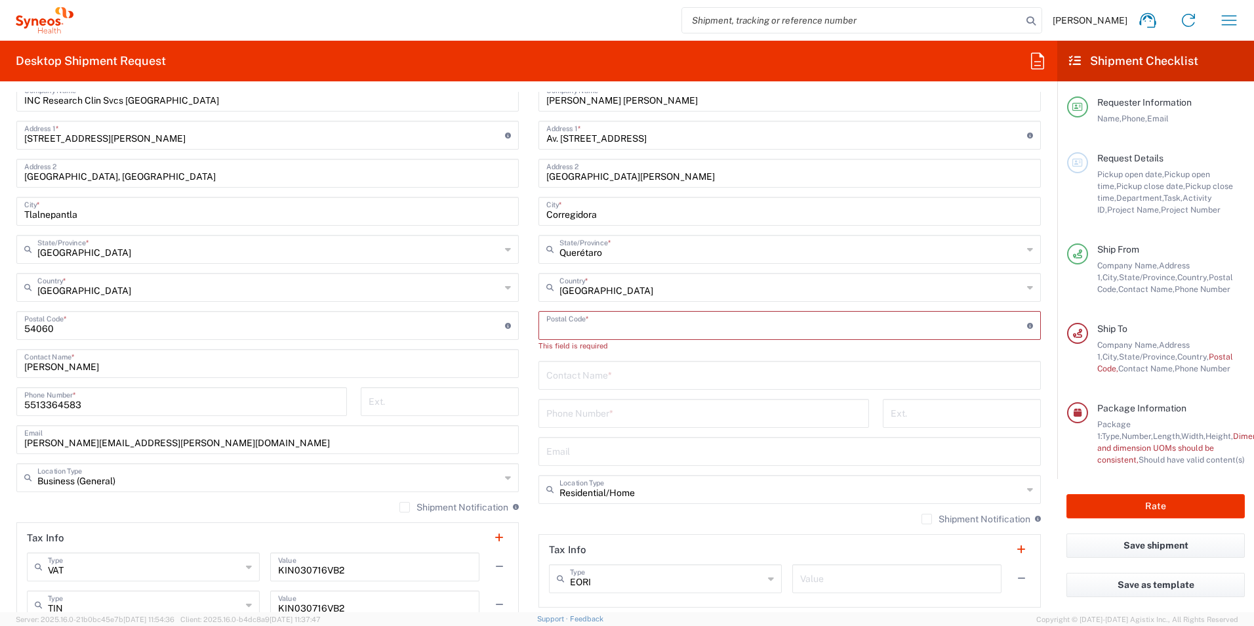
click at [618, 328] on input "undefined" at bounding box center [786, 324] width 481 height 23
paste input "76900"
type input "76900"
click at [620, 366] on input "text" at bounding box center [789, 362] width 487 height 23
type input "Daniel Medina"
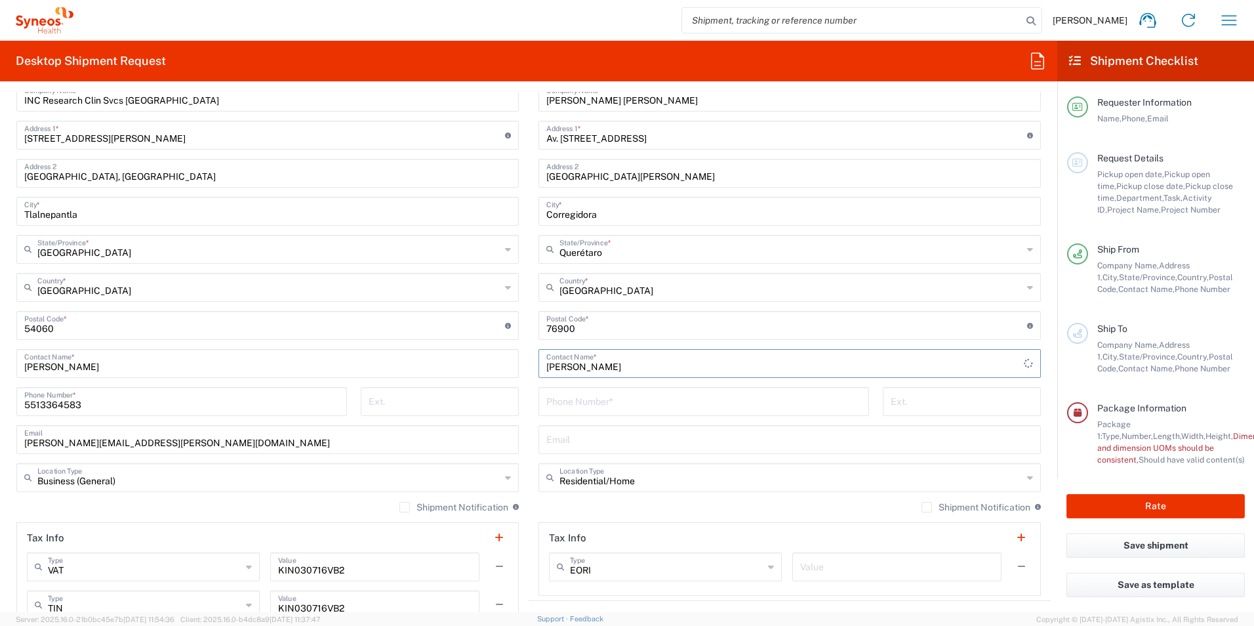
drag, startPoint x: 639, startPoint y: 392, endPoint x: 639, endPoint y: 404, distance: 11.8
click at [639, 392] on input "tel" at bounding box center [703, 400] width 315 height 23
type input "5513364583"
click at [628, 446] on input "text" at bounding box center [789, 438] width 487 height 23
click at [609, 442] on input "medinagmzd@mailc.om" at bounding box center [789, 438] width 487 height 23
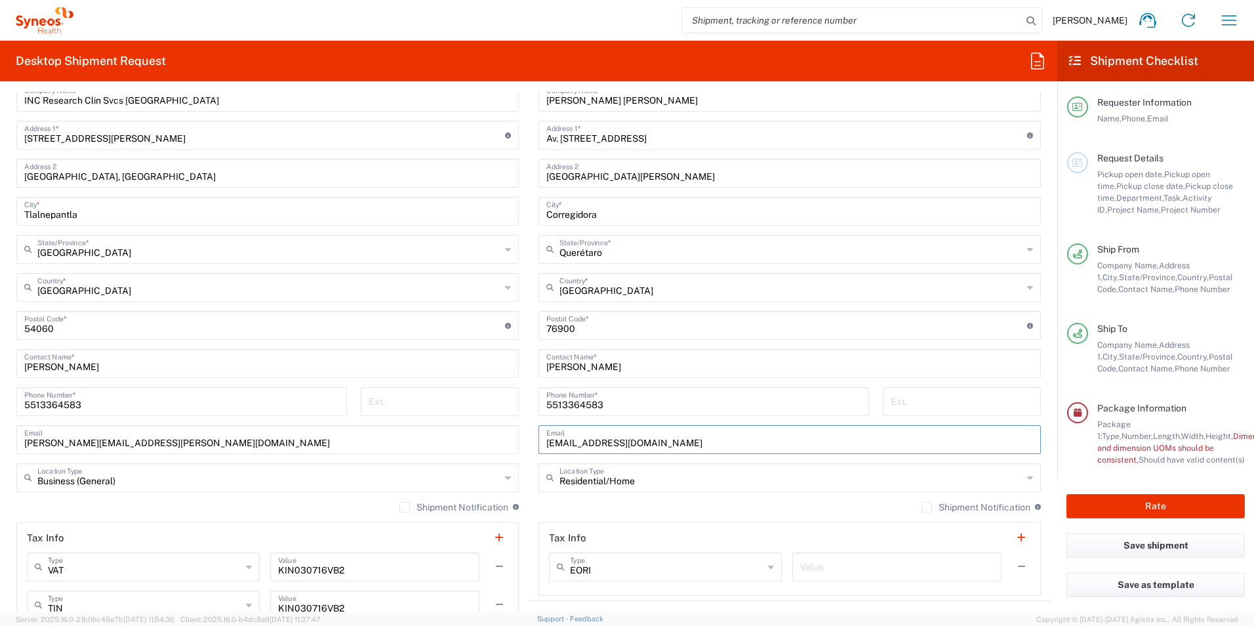
click at [603, 441] on input "medinagmzd@mailc.om" at bounding box center [789, 438] width 487 height 23
click at [628, 441] on input "medinagmzd@gmailc.om" at bounding box center [789, 438] width 487 height 23
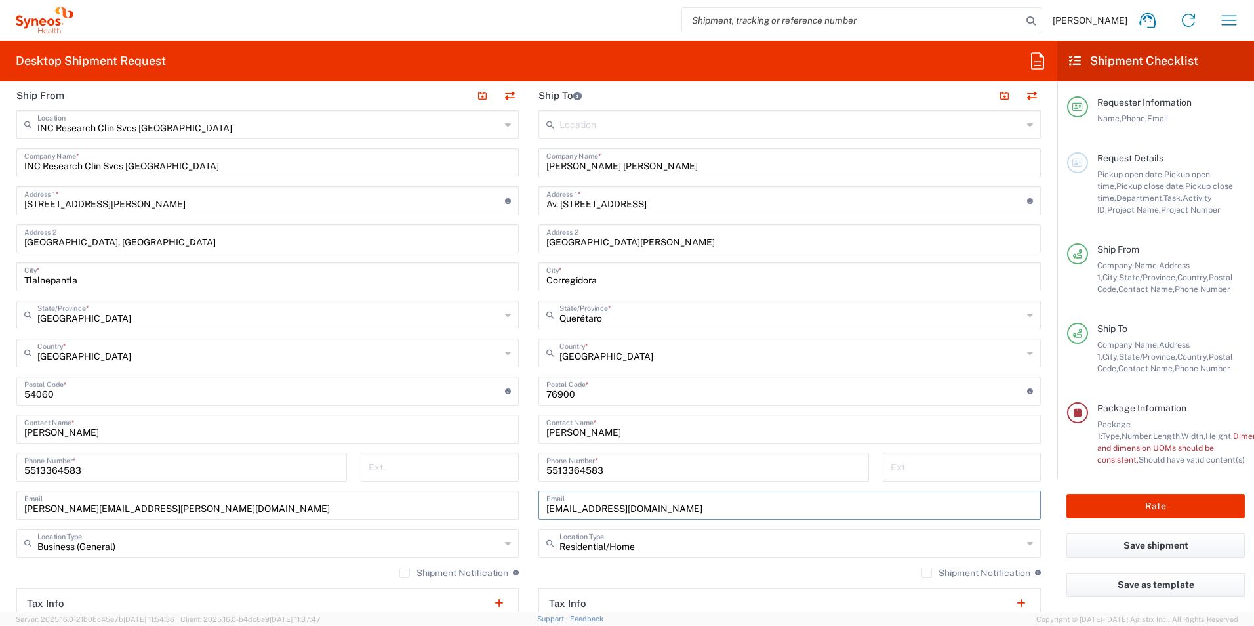
type input "medinagmzd@gmail.com"
click at [647, 248] on input "Puerta de Piedra" at bounding box center [789, 237] width 487 height 23
click at [649, 241] on input "Puerta de Piedra, Coto 4 interior 31" at bounding box center [789, 237] width 487 height 23
type input "Puerta de Piedra, Coto 4 Interior 31"
click at [1135, 506] on button "Rate" at bounding box center [1155, 506] width 178 height 24
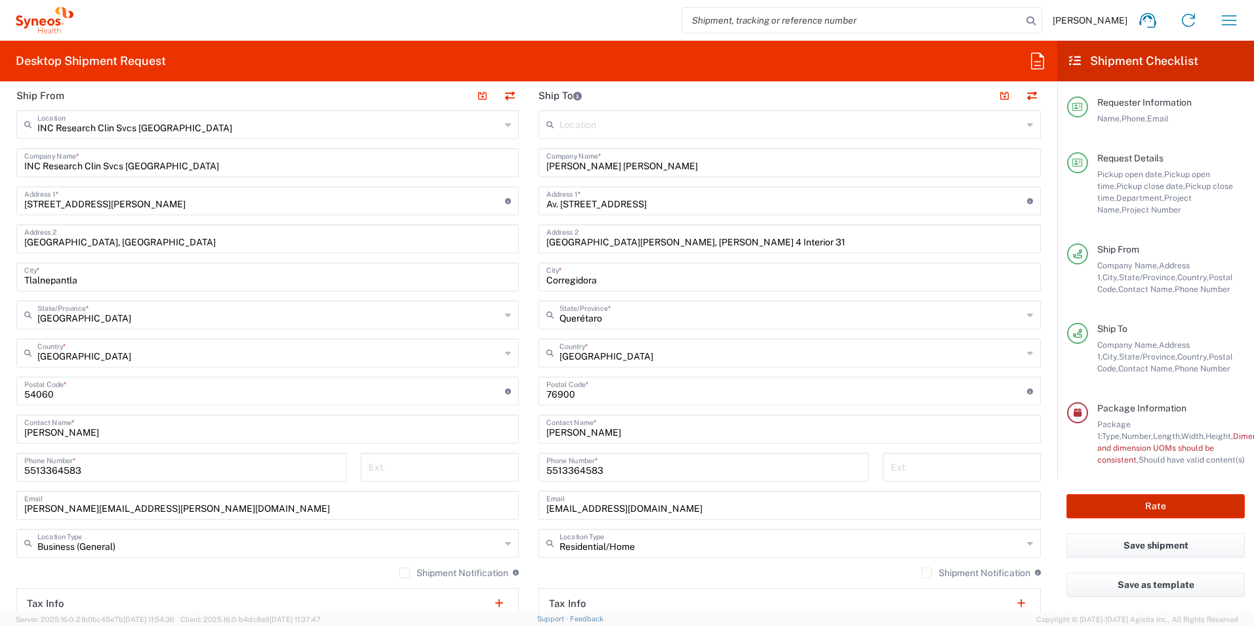
scroll to position [26, 0]
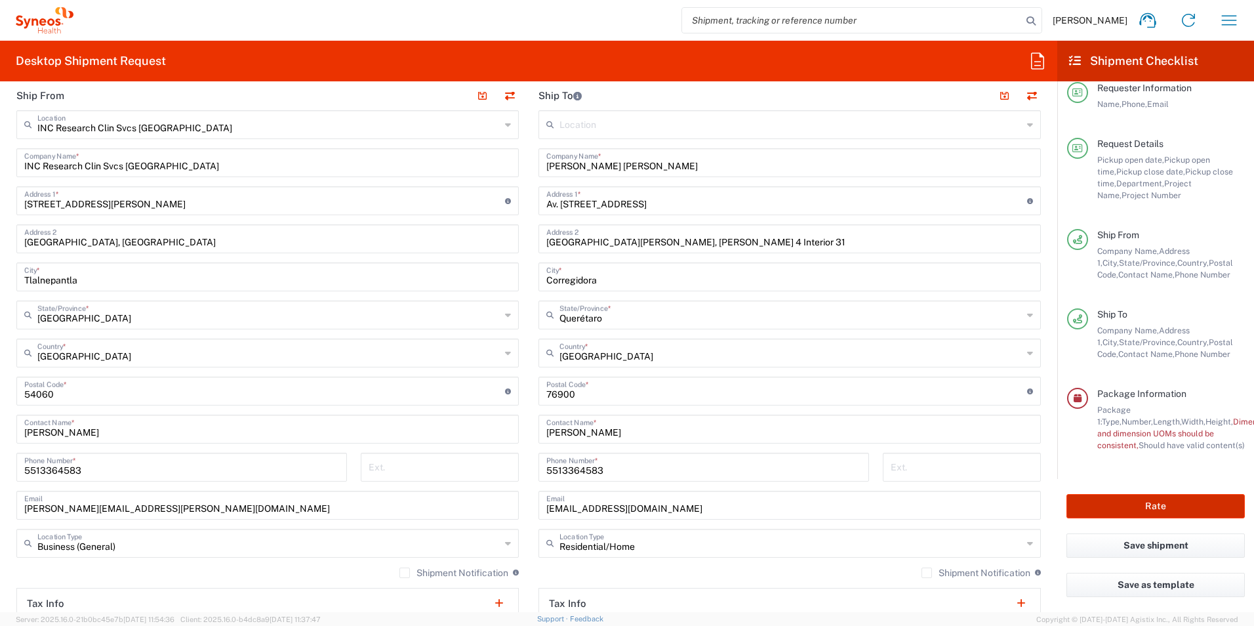
type input "**6183 DEPARTMENTAL EXPENSE"
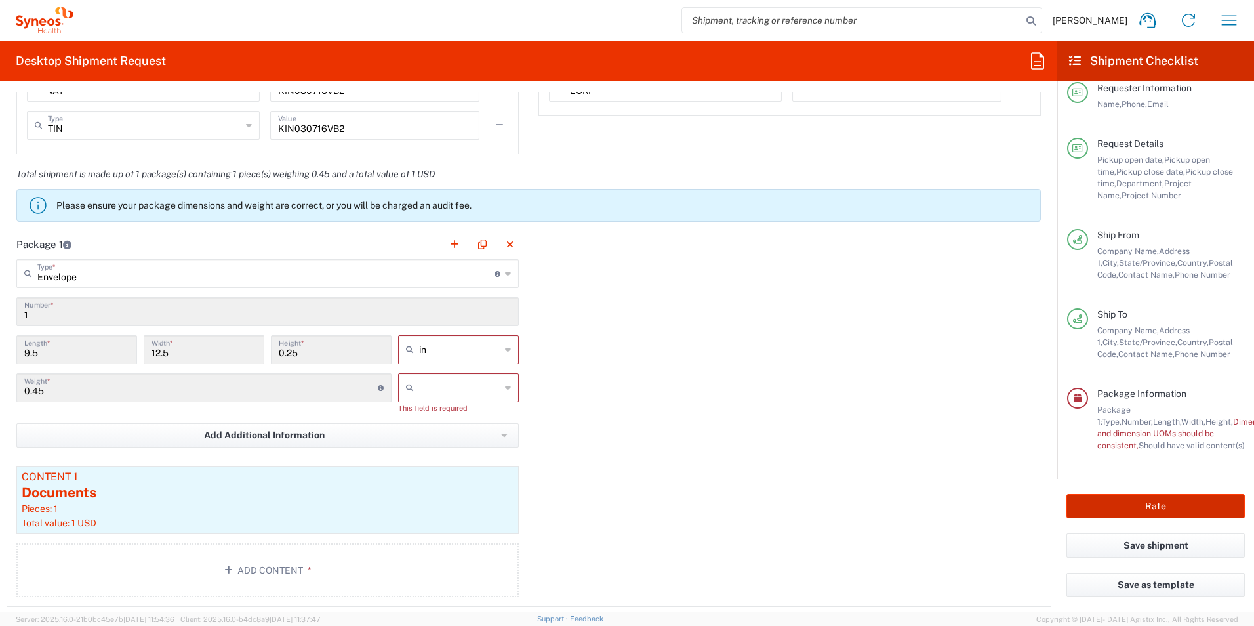
scroll to position [1115, 0]
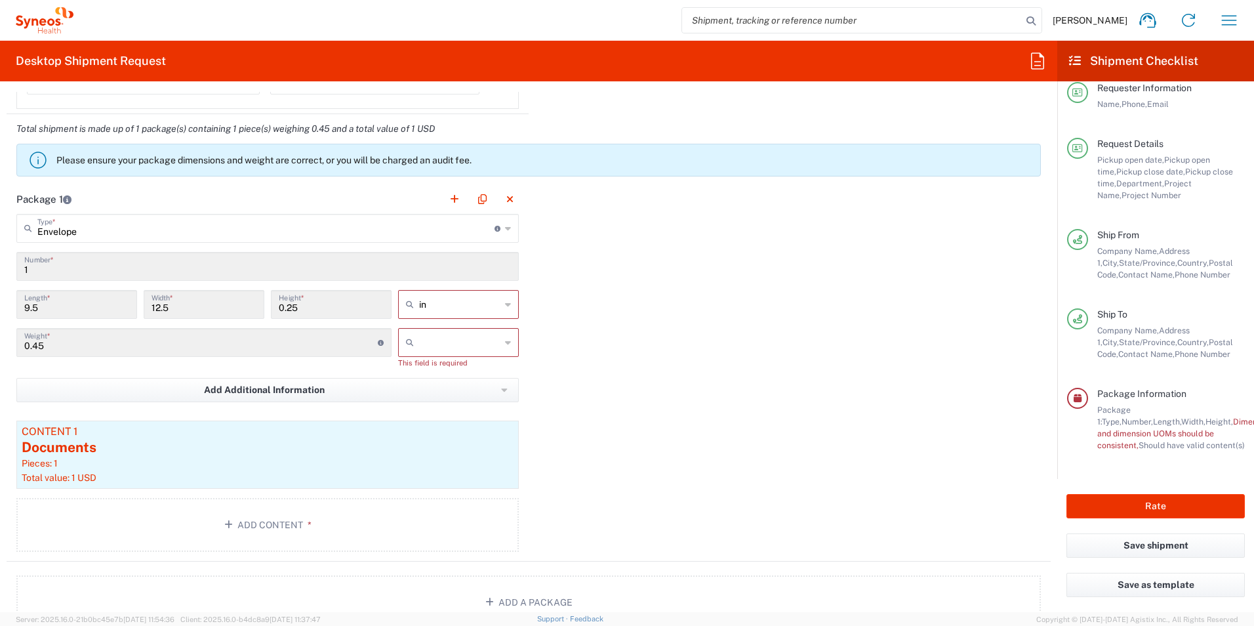
click at [473, 338] on input "text" at bounding box center [459, 342] width 81 height 21
click at [444, 385] on span "lbs" at bounding box center [453, 392] width 117 height 20
type input "lbs"
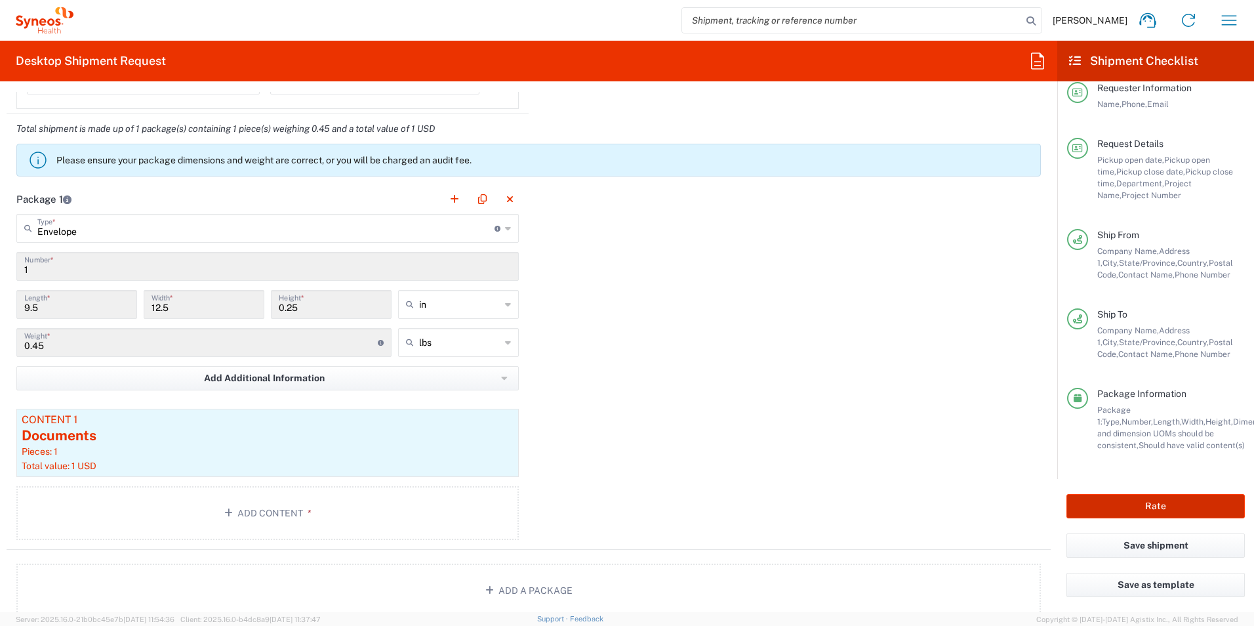
click at [1166, 499] on button "Rate" at bounding box center [1155, 506] width 178 height 24
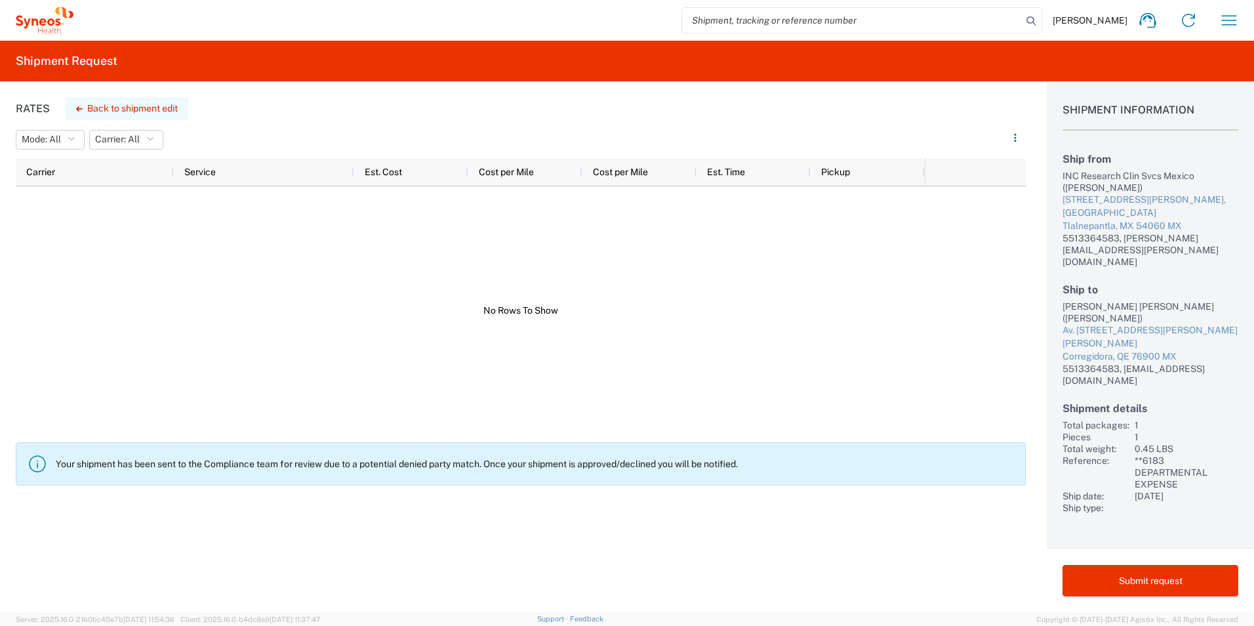
click at [150, 111] on button "Back to shipment edit" at bounding box center [127, 108] width 123 height 23
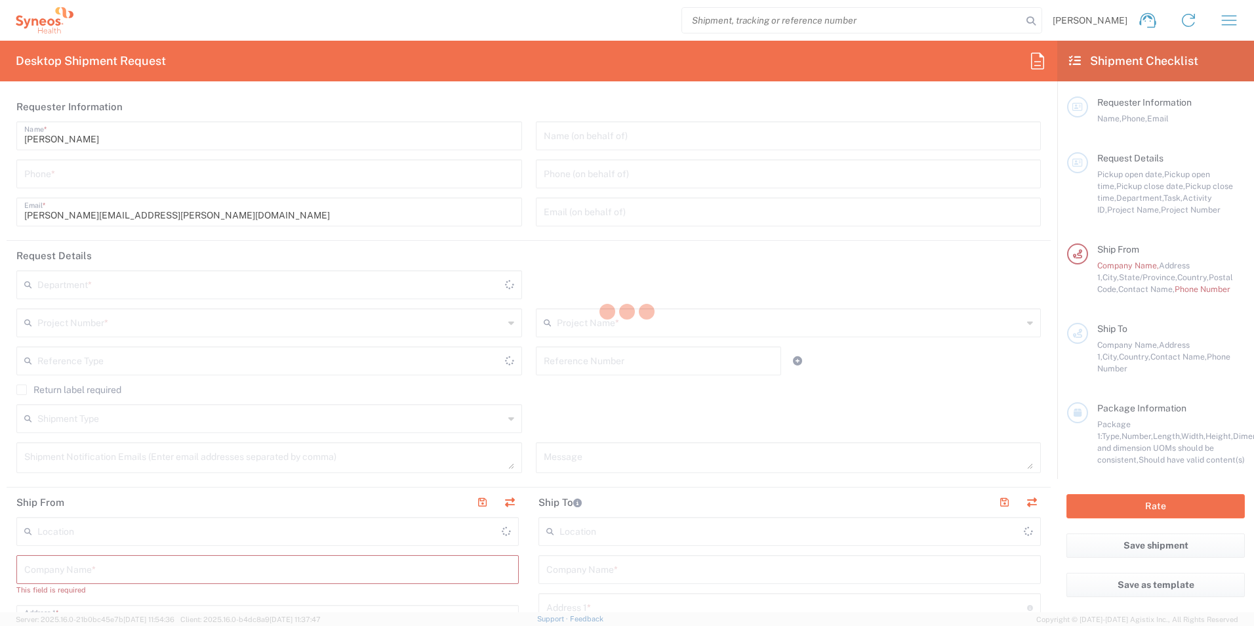
type input "3248"
type input "Mexico State"
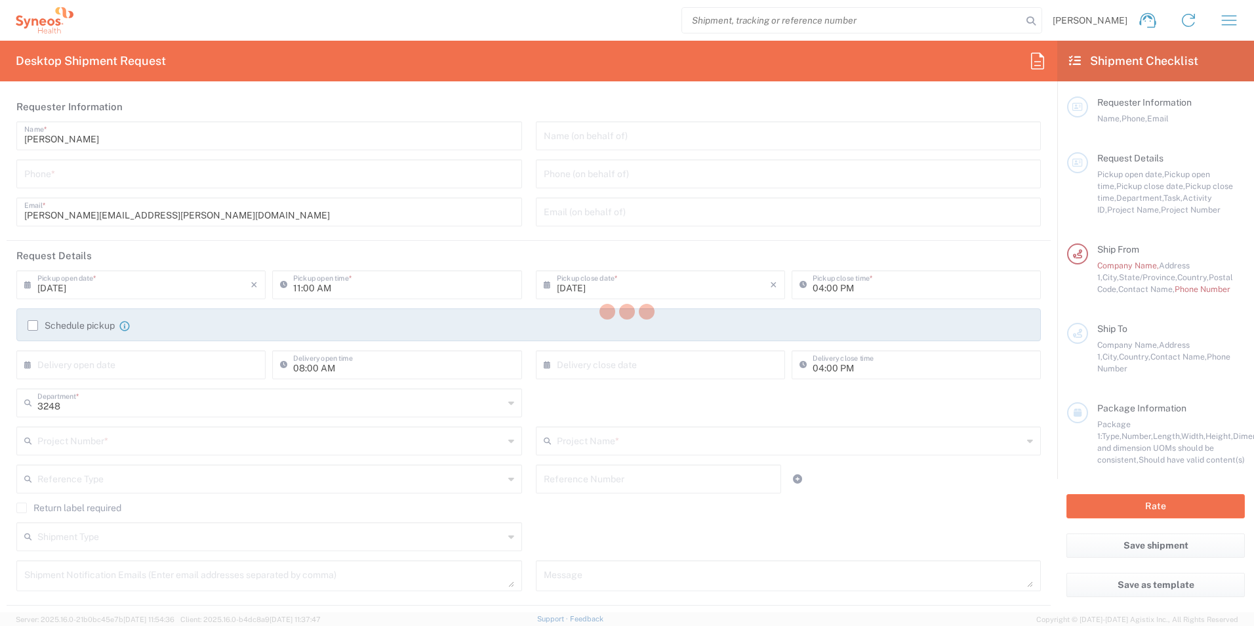
type input "Mexico"
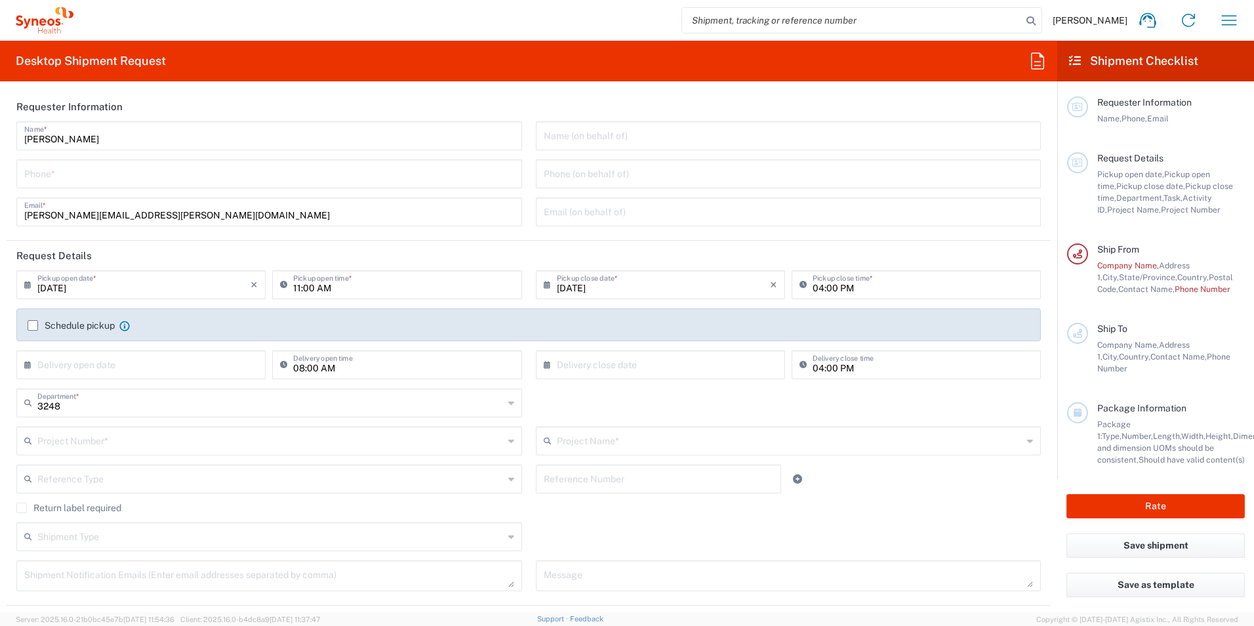
type input "IVH Mexico SA de CV"
click at [58, 289] on input "08/15/2025" at bounding box center [143, 283] width 213 height 23
type input "08/20/2025"
click at [576, 288] on input "08/15/2025" at bounding box center [663, 283] width 213 height 23
type input "08/20/2025"
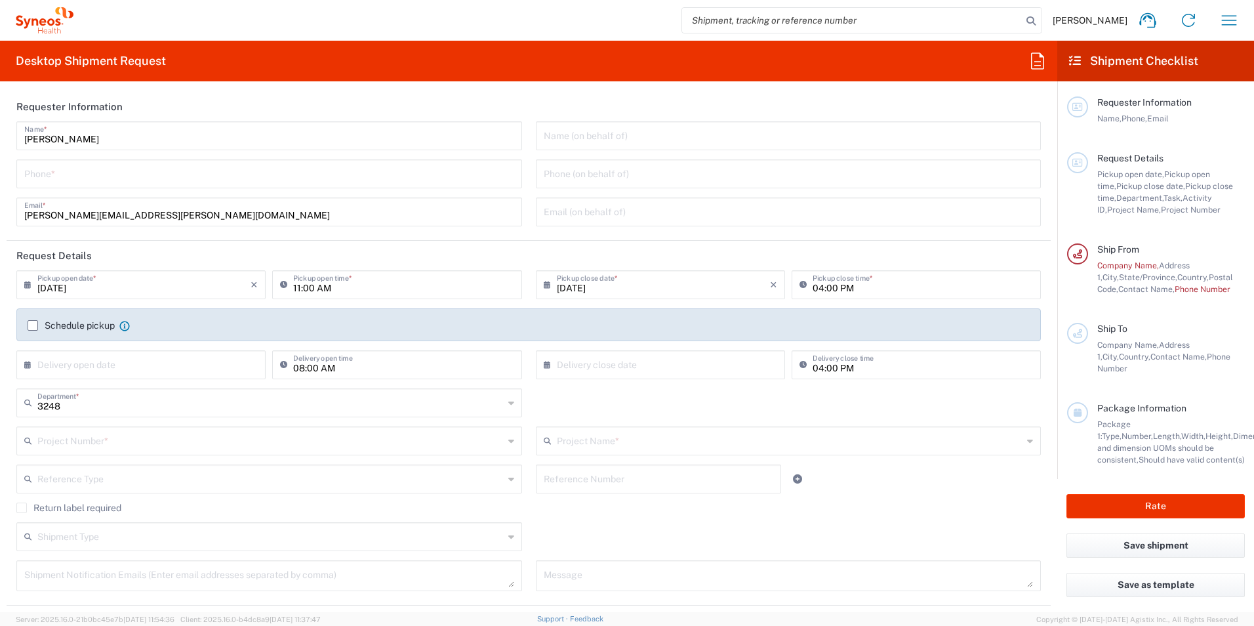
drag, startPoint x: 422, startPoint y: 182, endPoint x: 265, endPoint y: 202, distance: 158.6
click at [422, 182] on input "tel" at bounding box center [269, 172] width 490 height 23
type input "5513364583"
type input "**6183 DEPARTMENTAL EXPENSE"
type input "6183"
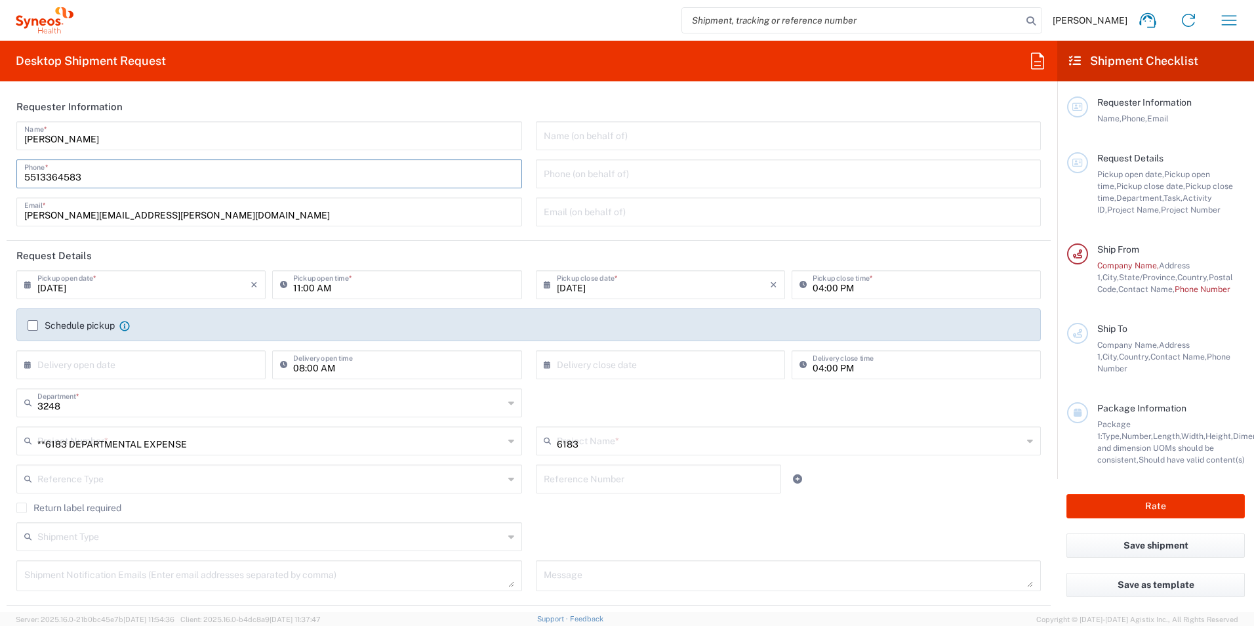
type input "INC Research Clin Svcs Mexico"
type input "5513364583"
type input "Business (General)"
type input "Daniel Medina Gómez"
type input "Av. Paseo de la Pirámide del Pueblito 482"
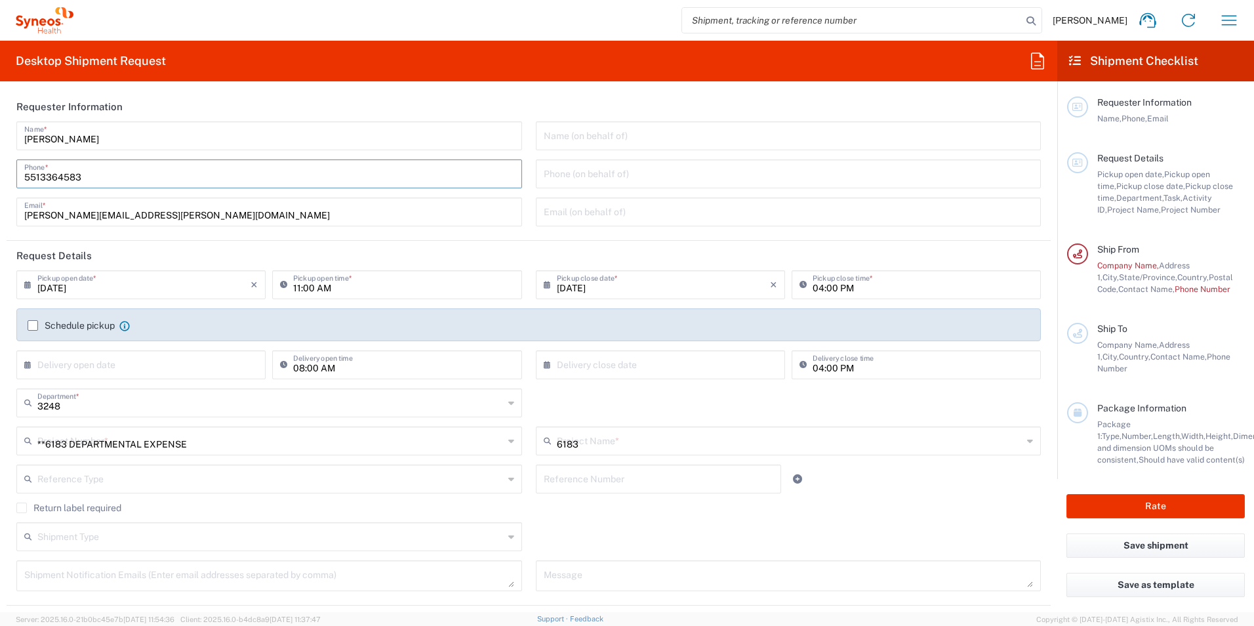
type input "Puerta de Piedra, Coto 4 Interior 31"
type input "Corregidora"
type input "Querétaro"
type input "Mexico"
type input "76900"
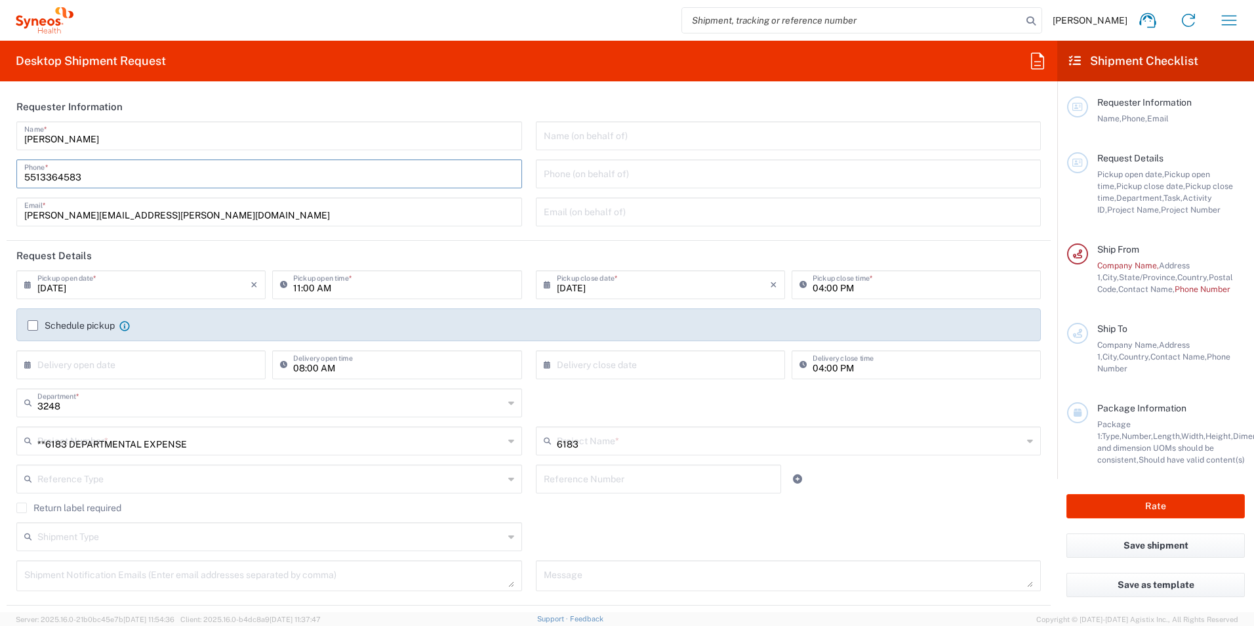
type input "Daniel Medina"
type input "5513364583"
type input "medinagmzd@gmail.com"
type input "Residential/Home"
type input "Envelope"
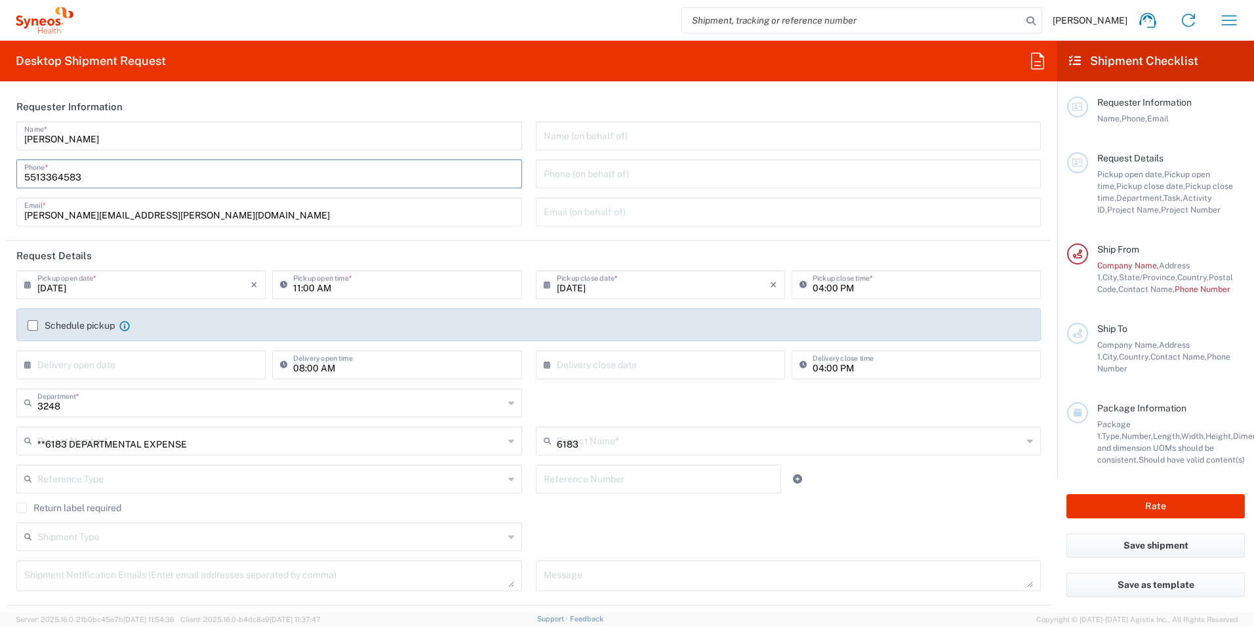
type input "1"
type input "9.5"
type input "12.5"
type input "0.25"
type input "in"
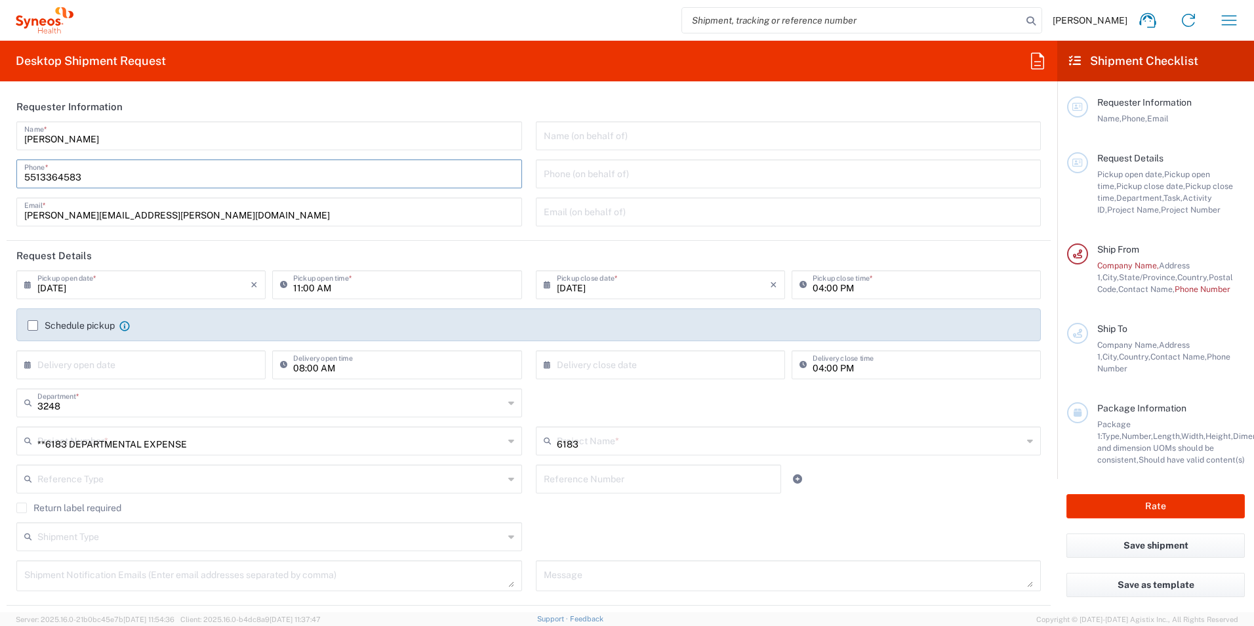
type input "0.45"
click at [540, 455] on agx-dropdown-control "6183 Project Name * (Canada) 3 Clinical Educ-00198 0000092391 BMS - MDO 01.0002…" at bounding box center [789, 440] width 506 height 29
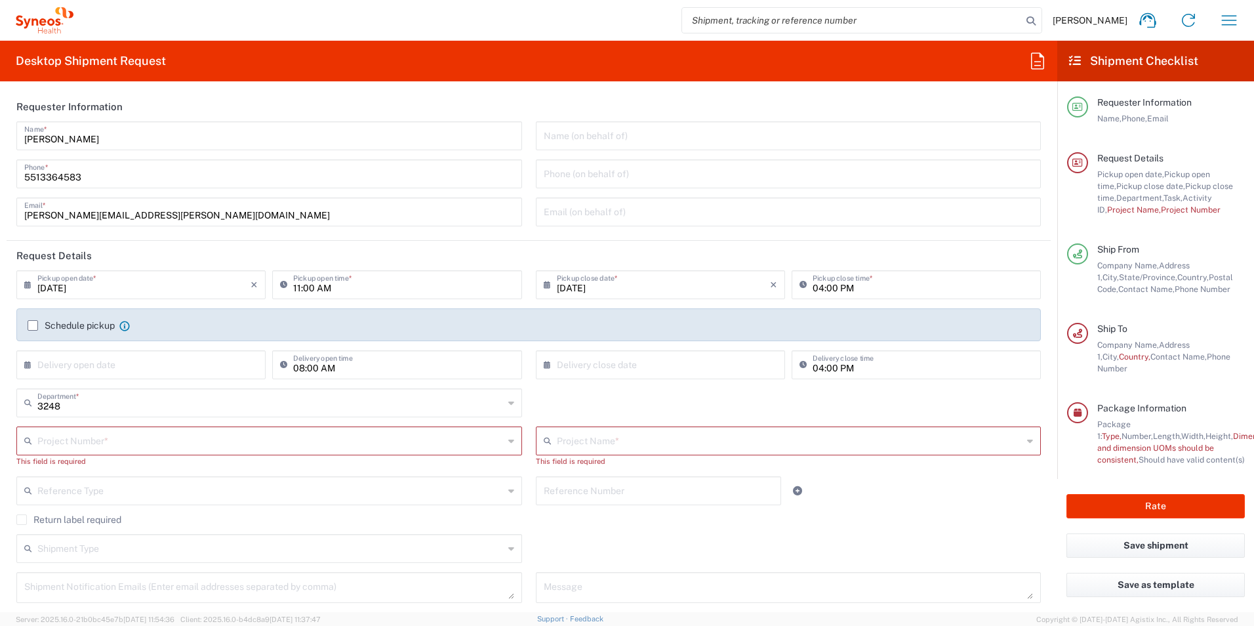
click at [31, 326] on agx-block-ui "Daniel Medina Home Shipment estimator Shipment tracking Desktop shipment reques…" at bounding box center [627, 313] width 1254 height 626
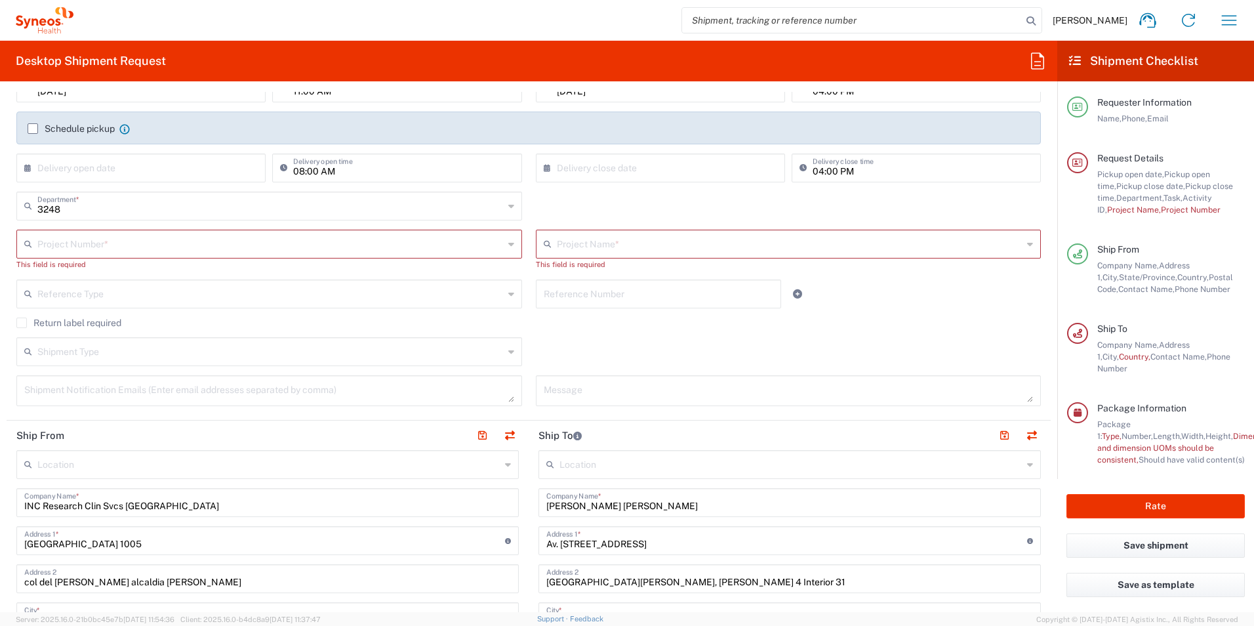
scroll to position [131, 0]
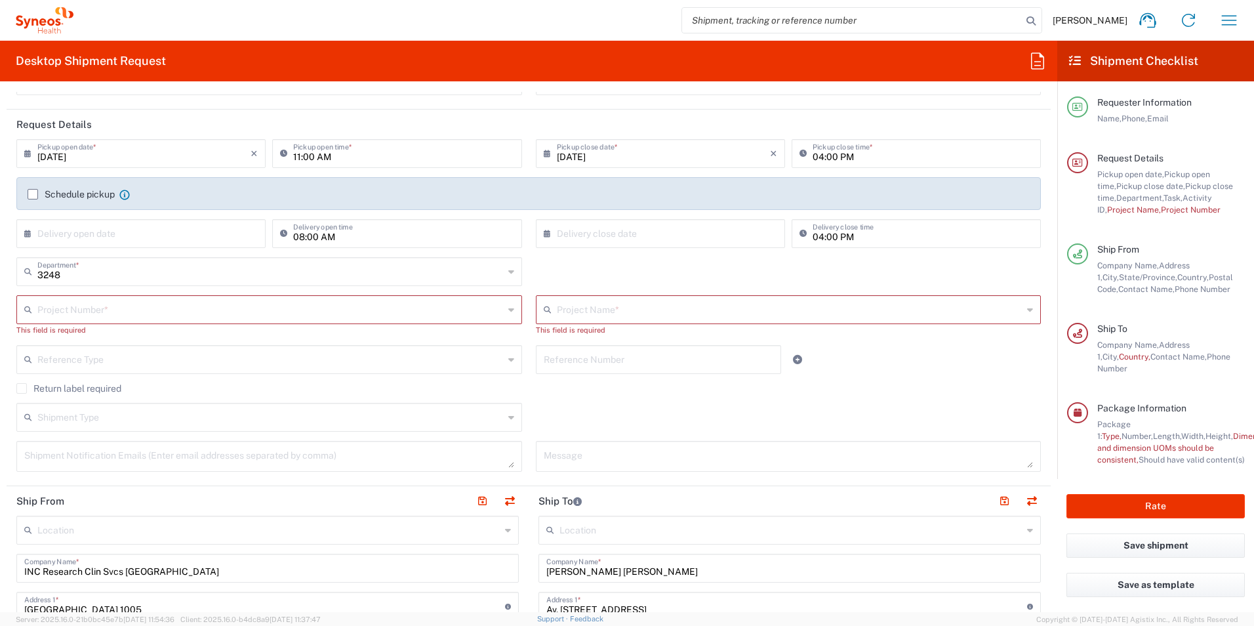
click at [31, 195] on label "Schedule pickup" at bounding box center [71, 194] width 87 height 10
click at [33, 194] on input "Schedule pickup" at bounding box center [33, 194] width 0 height 0
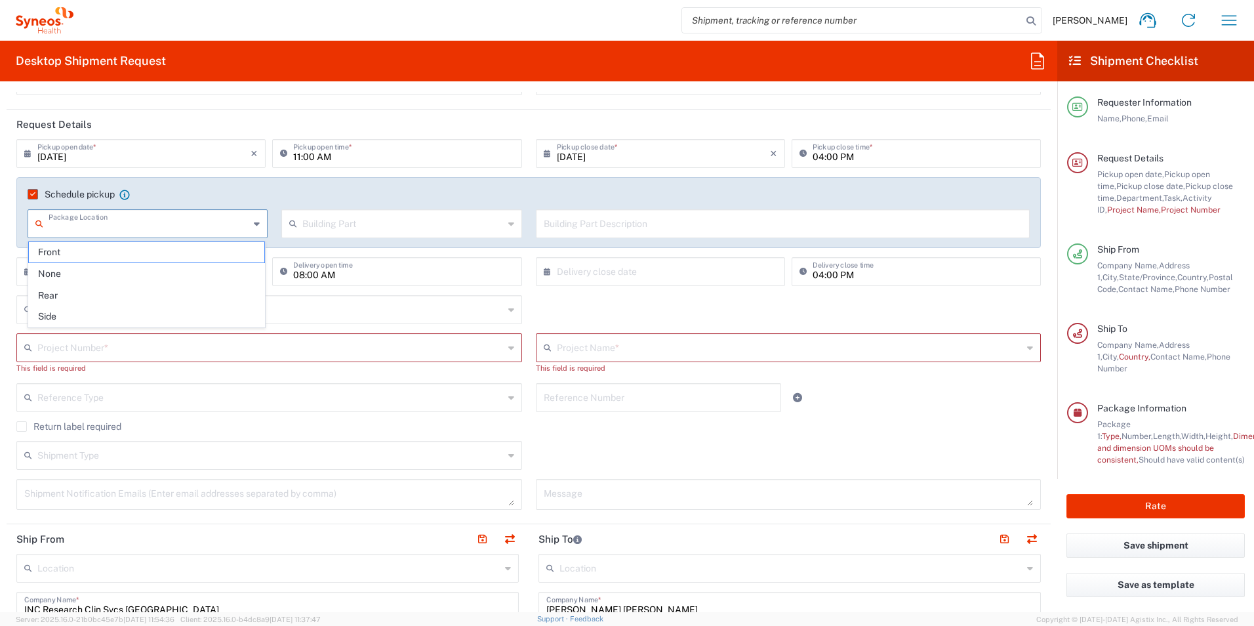
click at [180, 216] on input "text" at bounding box center [149, 222] width 201 height 23
click at [330, 222] on input "text" at bounding box center [402, 222] width 201 height 23
click at [325, 178] on div "Schedule pickup When scheduling a pickup please be sure to meet the following c…" at bounding box center [528, 212] width 1024 height 71
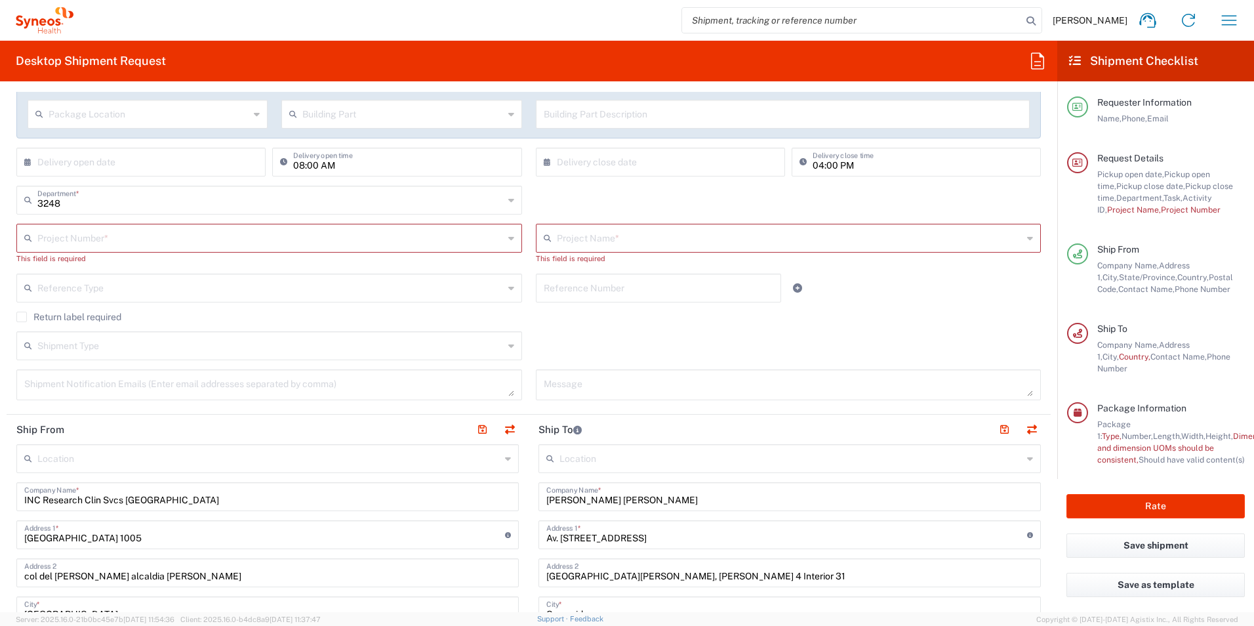
scroll to position [262, 0]
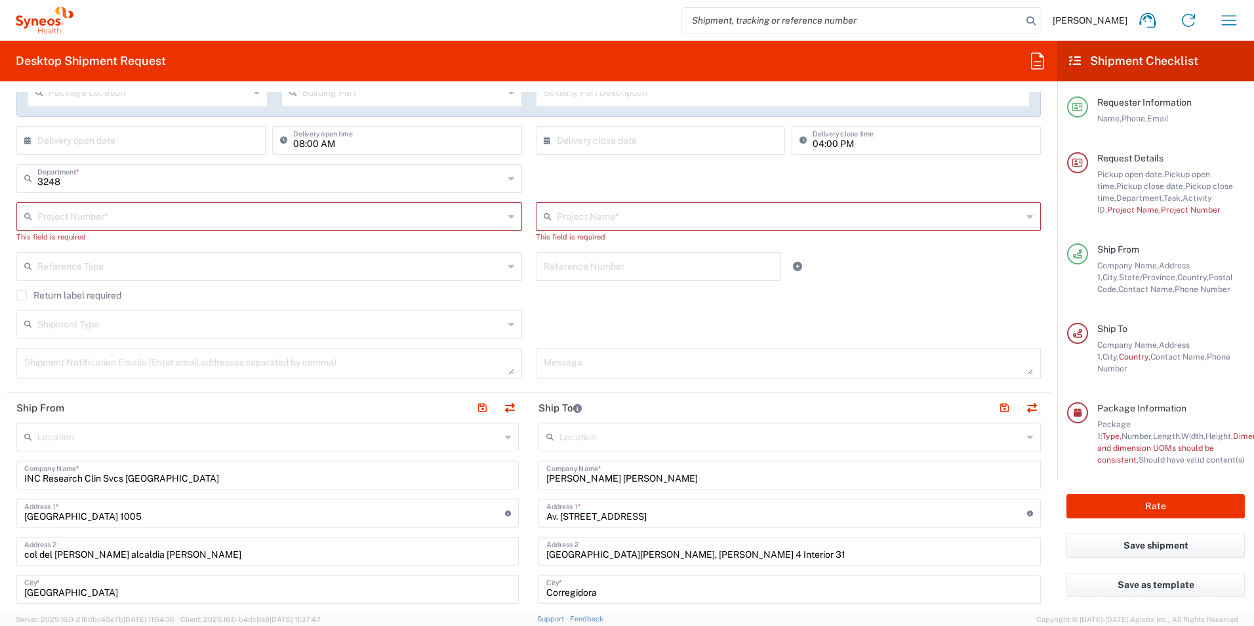
click at [226, 224] on input "text" at bounding box center [270, 215] width 466 height 23
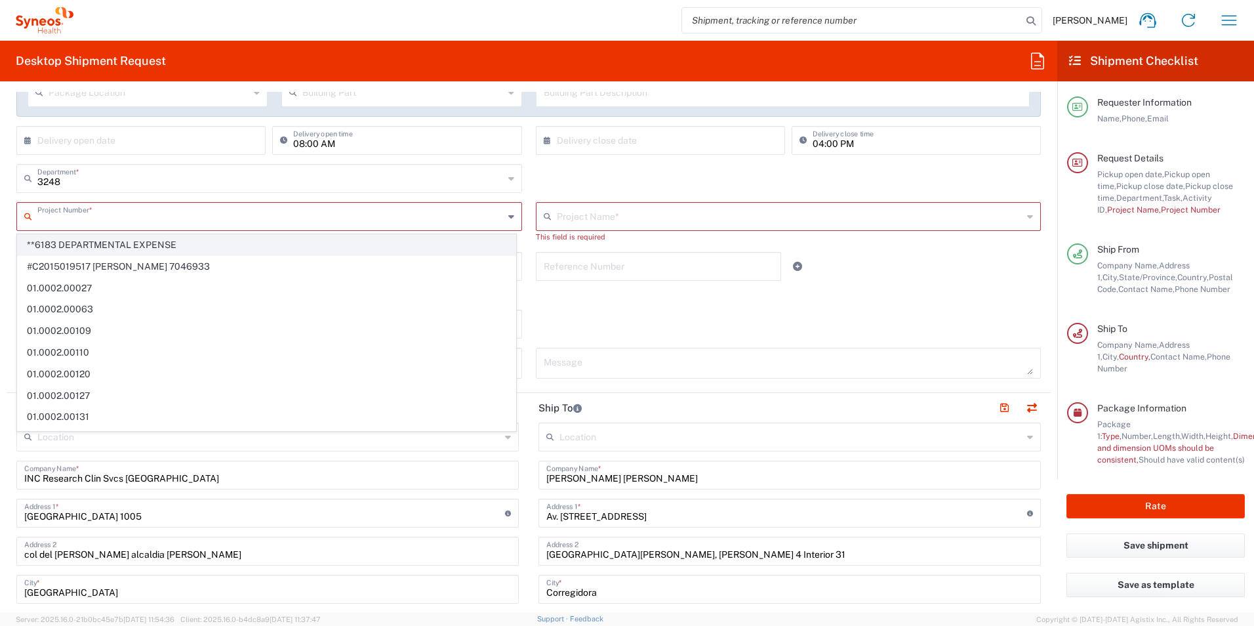
click at [191, 247] on span "**6183 DEPARTMENTAL EXPENSE" at bounding box center [267, 245] width 498 height 20
type input "**6183 DEPARTMENTAL EXPENSE"
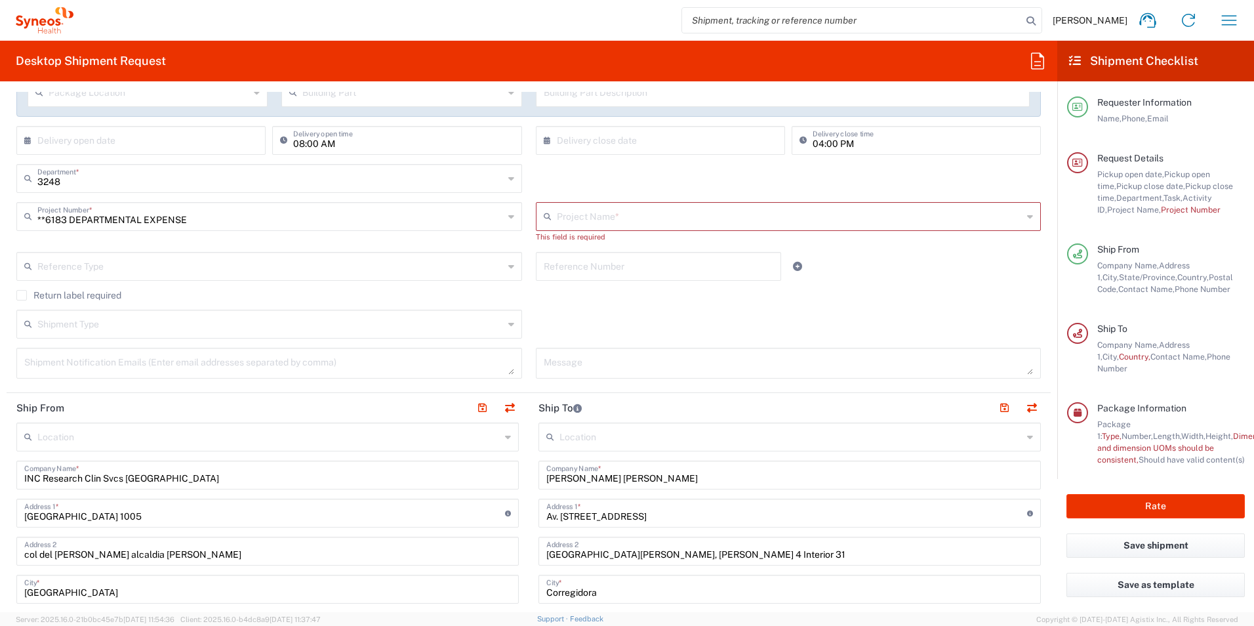
type input "6183"
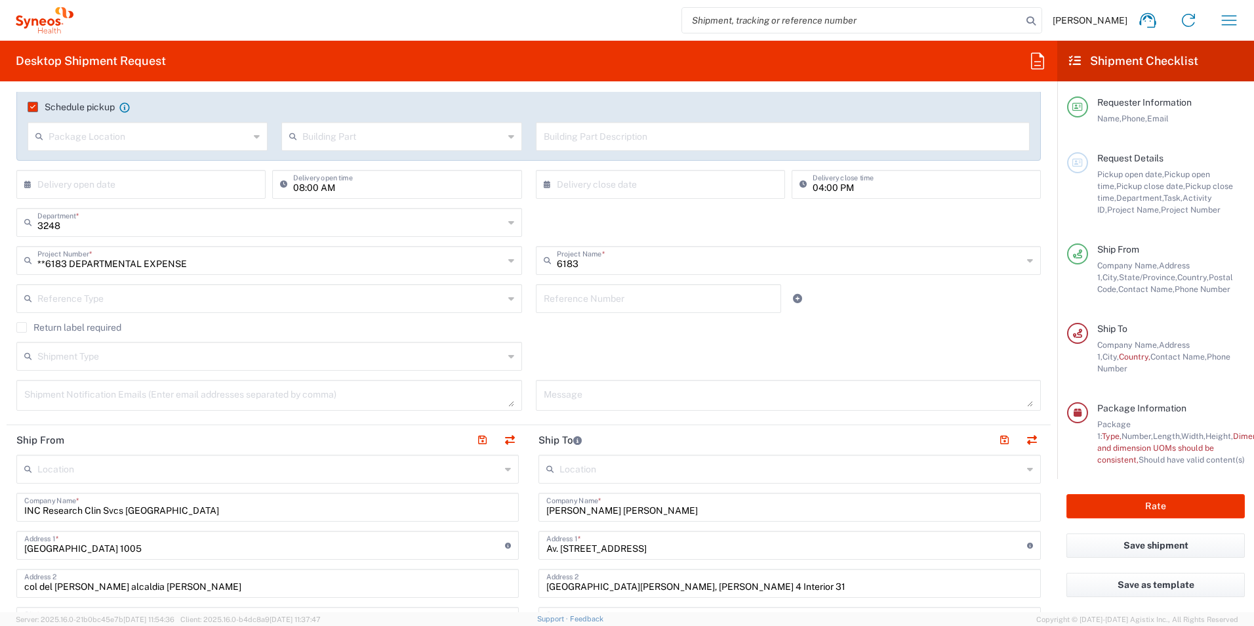
scroll to position [197, 0]
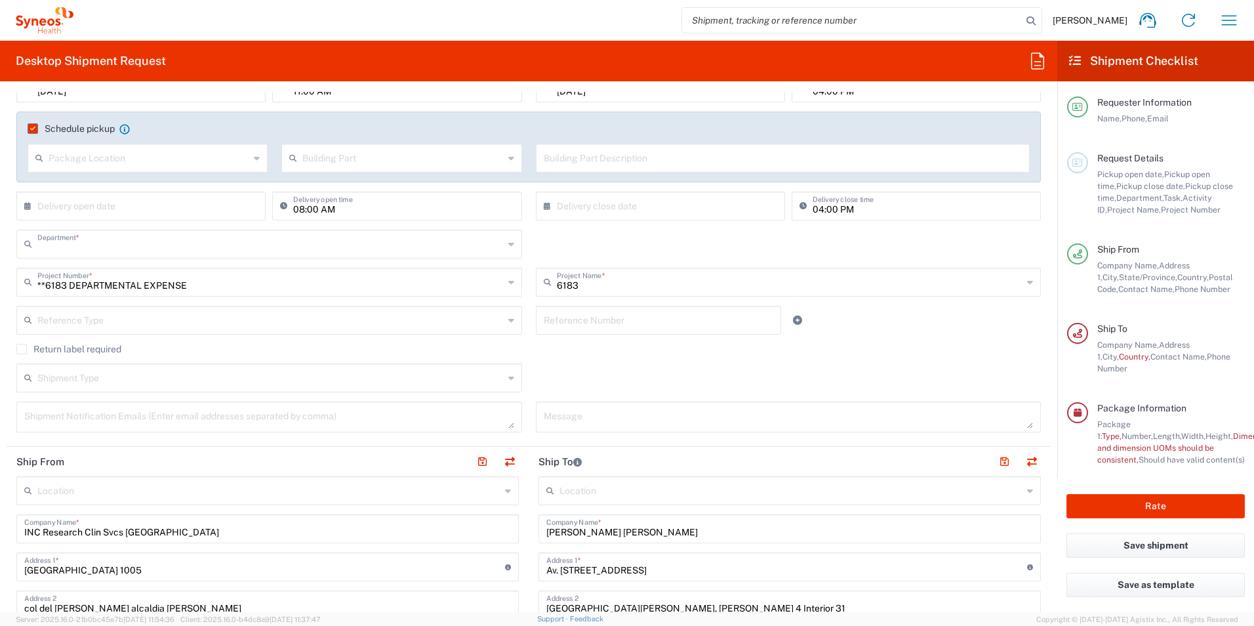
click at [441, 246] on input "text" at bounding box center [270, 242] width 466 height 23
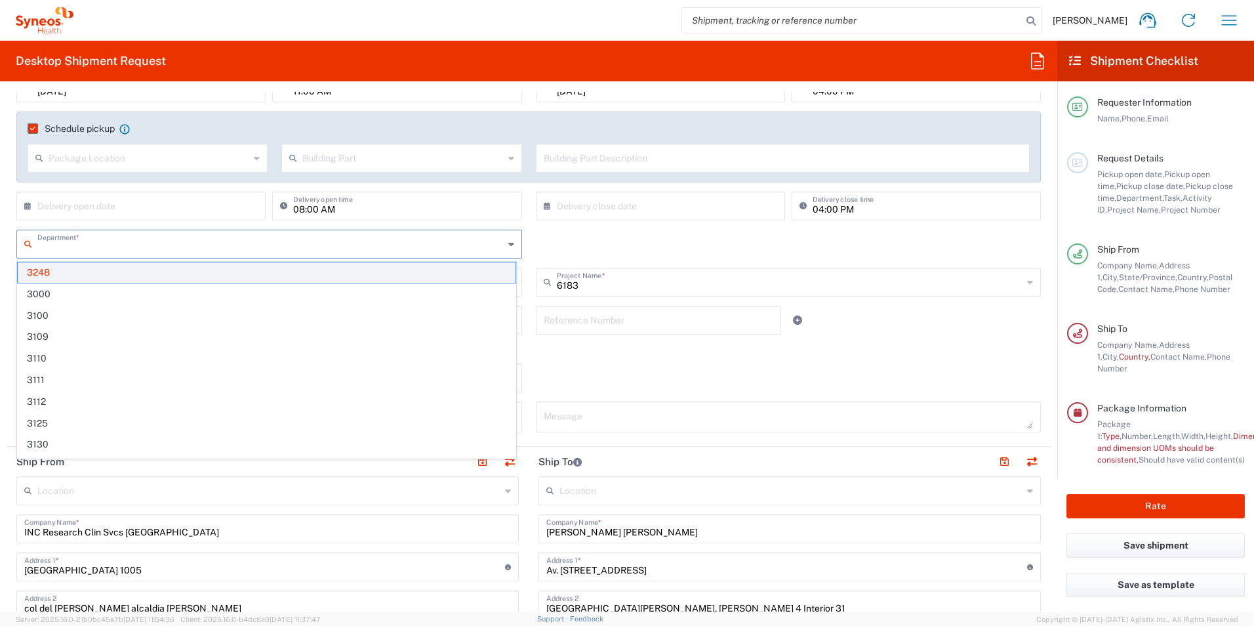
click at [466, 275] on span "3248" at bounding box center [267, 272] width 498 height 20
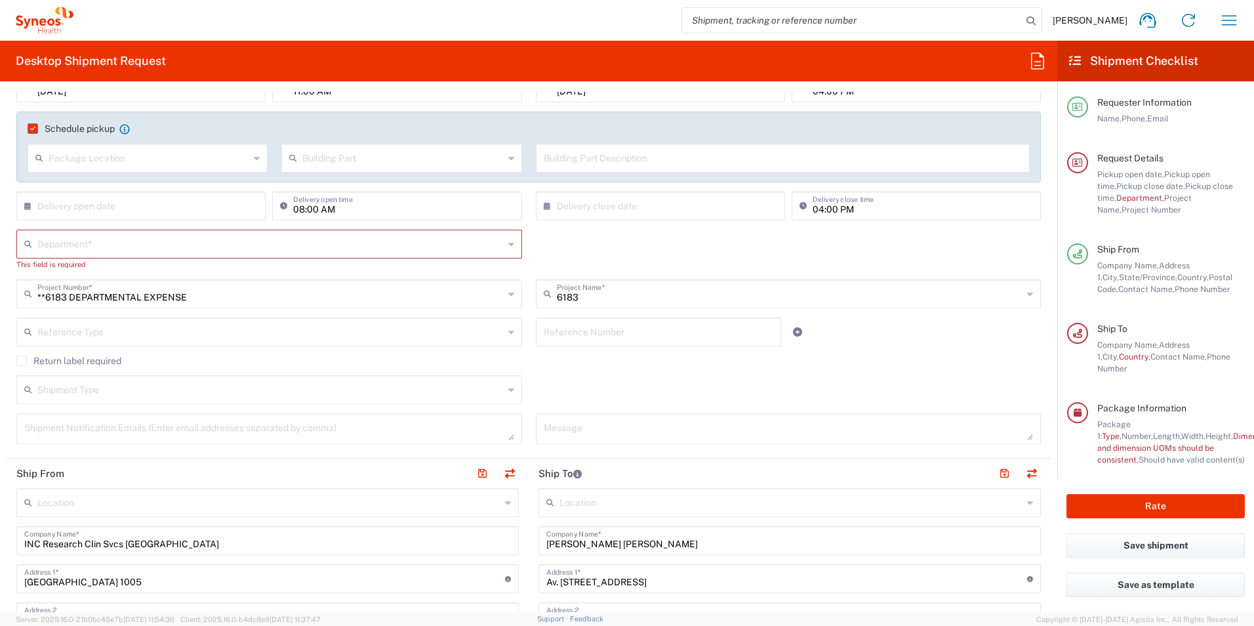
click at [397, 245] on input "text" at bounding box center [270, 242] width 466 height 23
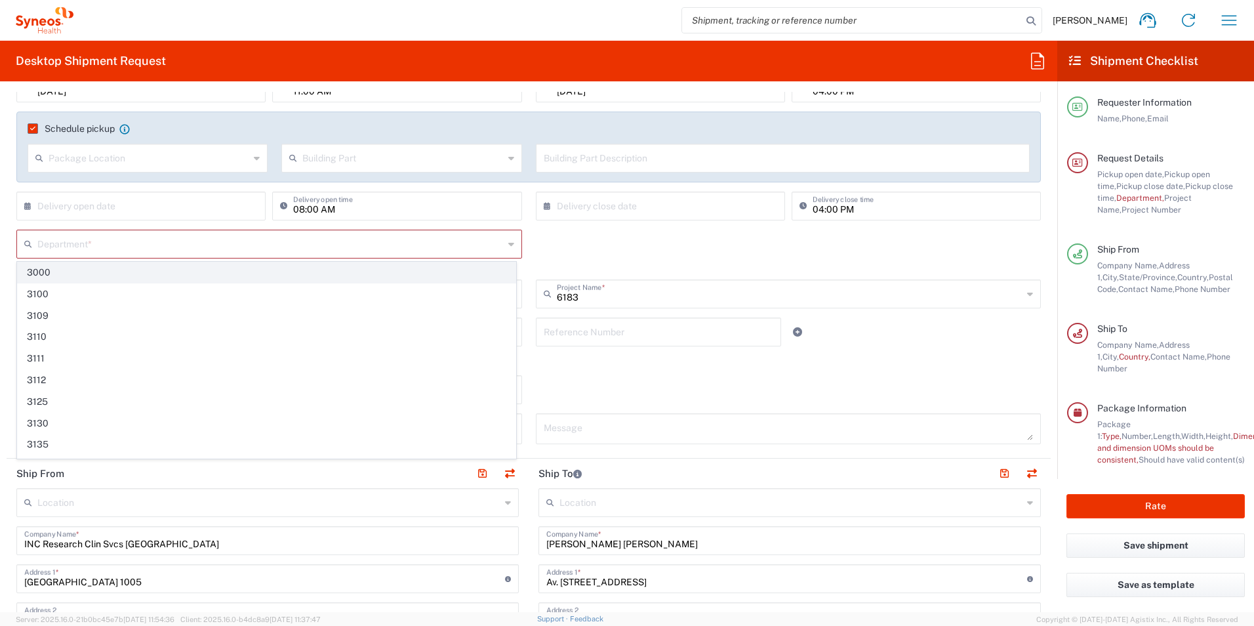
click at [281, 273] on span "3000" at bounding box center [267, 272] width 498 height 20
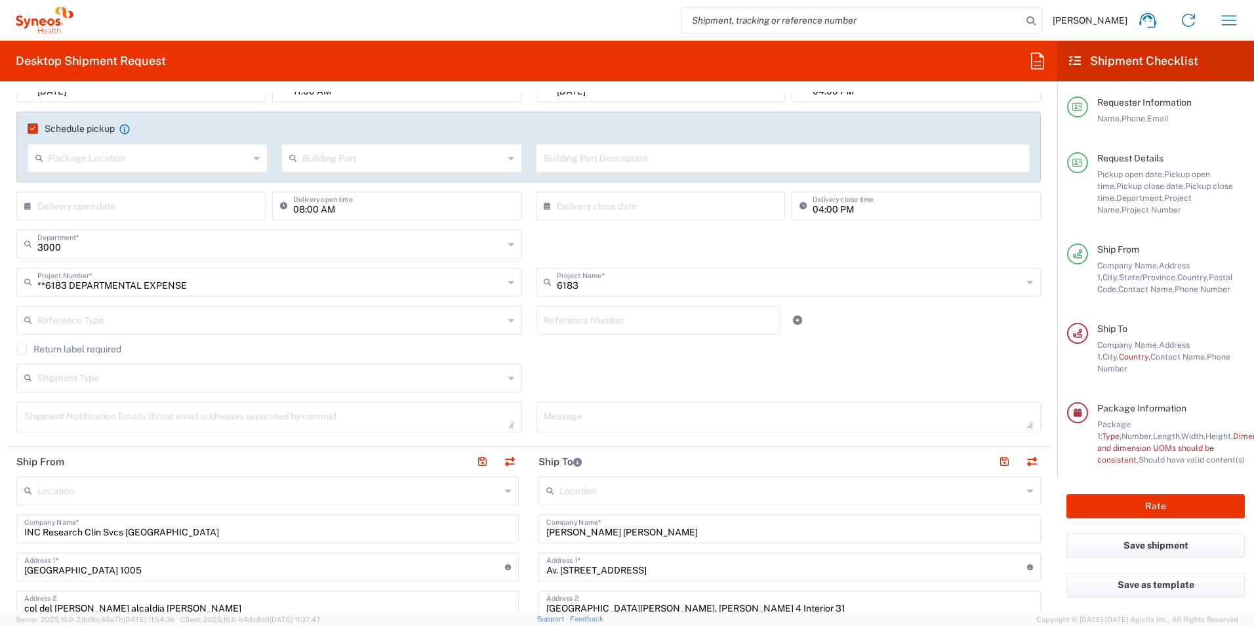
click at [256, 250] on input "3000" at bounding box center [270, 242] width 466 height 23
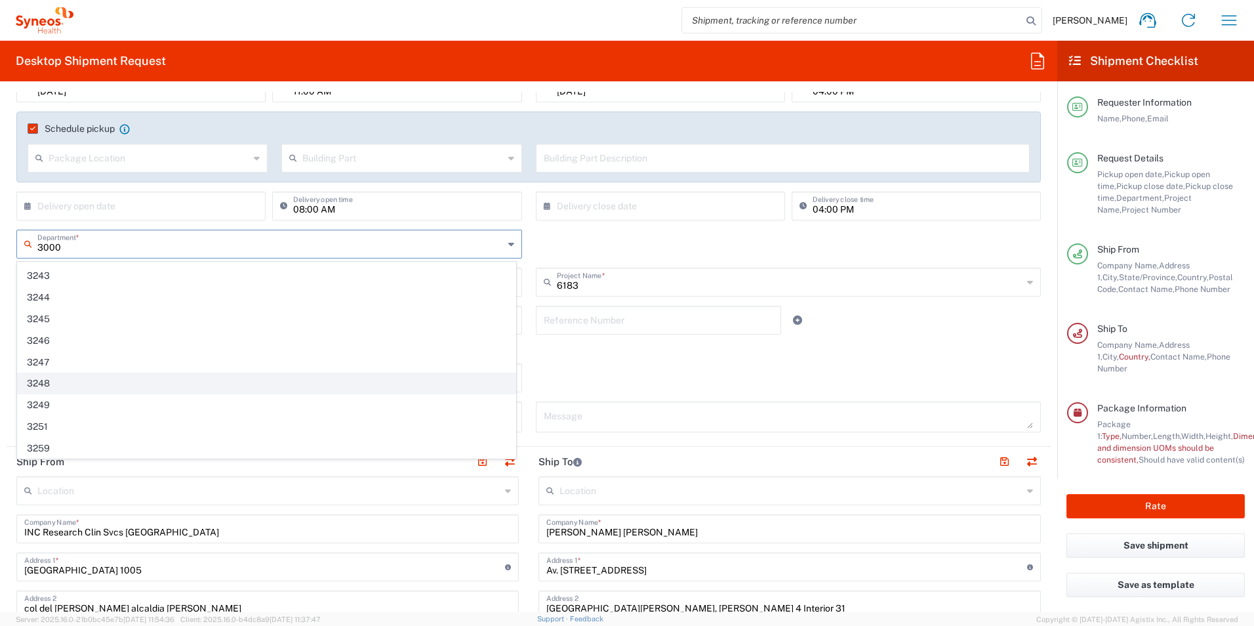
click at [68, 381] on span "3248" at bounding box center [267, 383] width 498 height 20
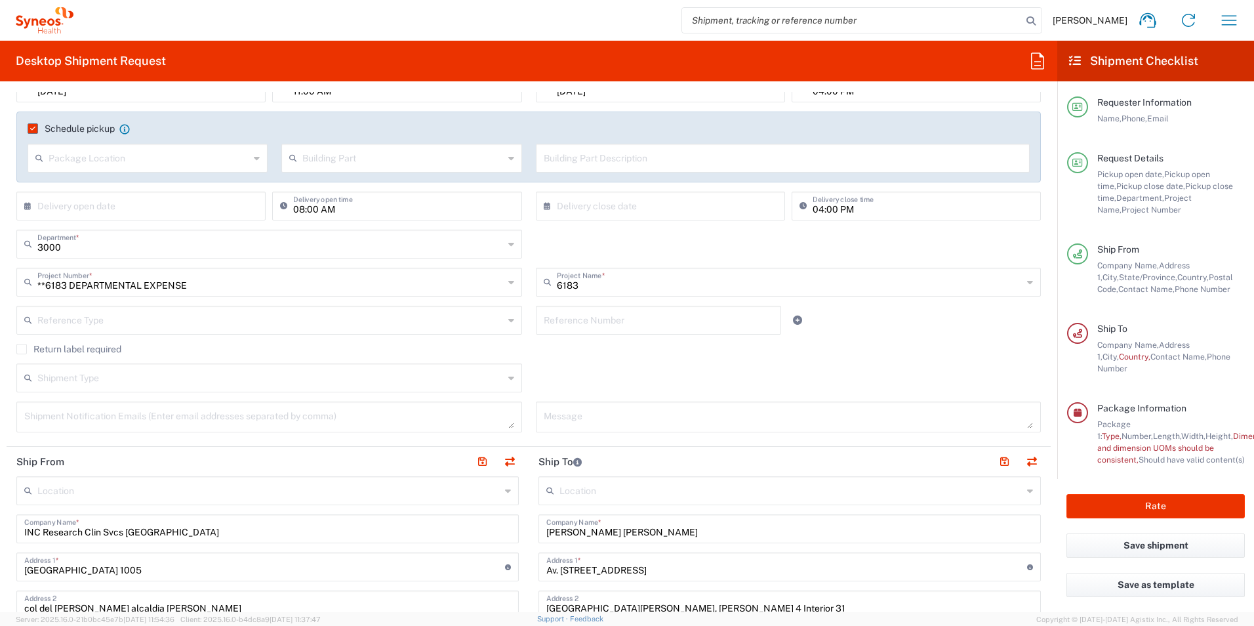
type input "3248"
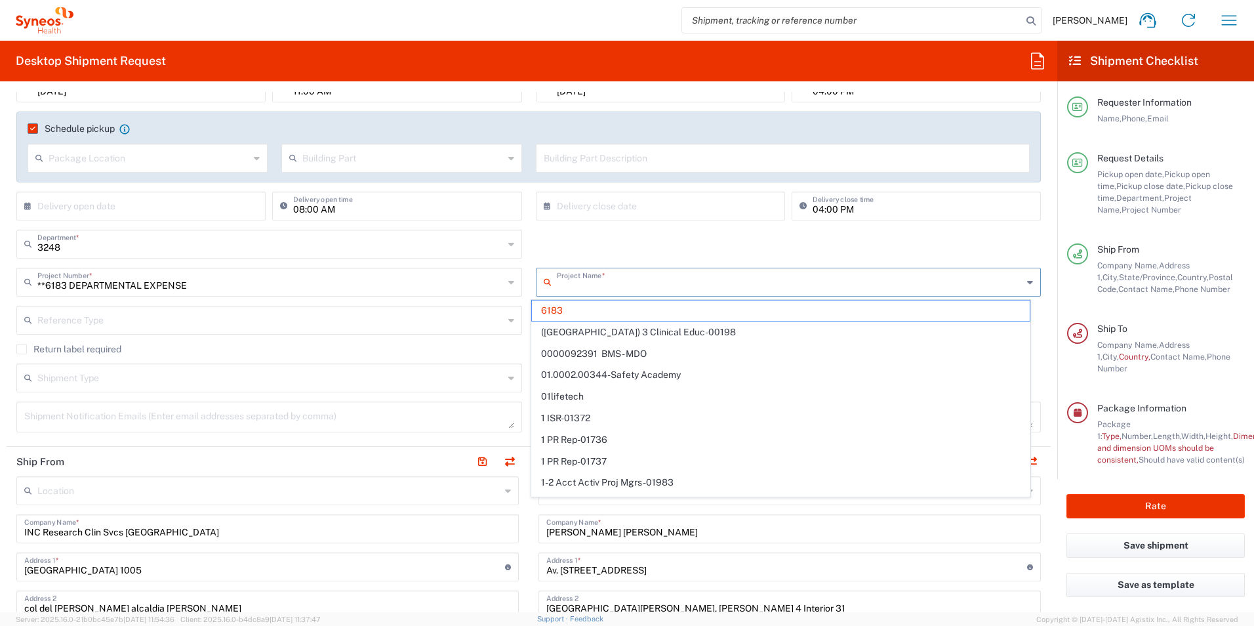
click at [595, 285] on input "text" at bounding box center [790, 281] width 466 height 23
type input "**6183 DEPARTMENTAL EXPENSE"
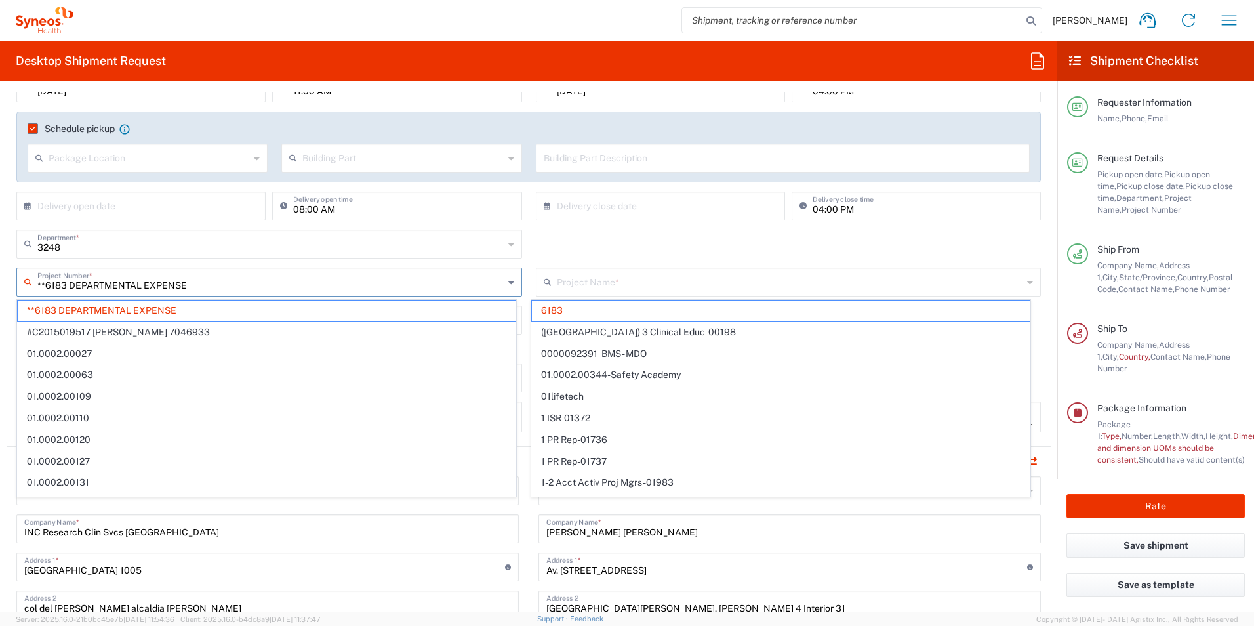
click at [353, 274] on input "**6183 DEPARTMENTAL EXPENSE" at bounding box center [270, 281] width 466 height 23
type input "6183"
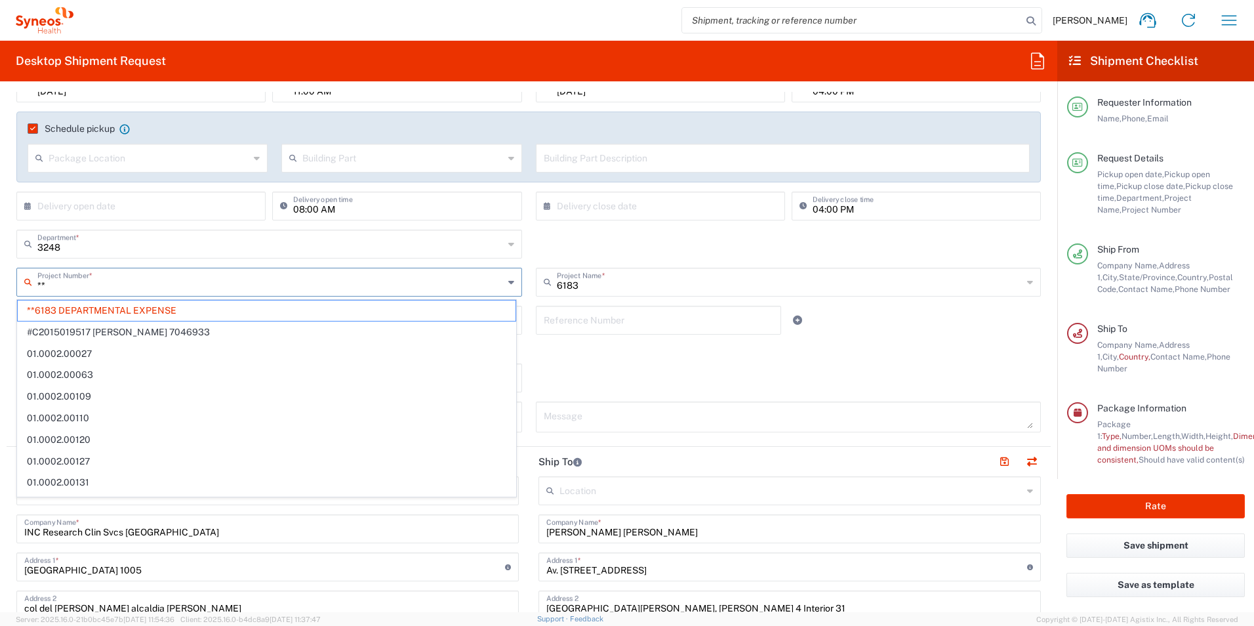
type input "*"
click at [265, 288] on input "text" at bounding box center [270, 281] width 466 height 23
click at [176, 289] on input "text" at bounding box center [270, 281] width 466 height 23
click at [110, 281] on input "text" at bounding box center [270, 281] width 466 height 23
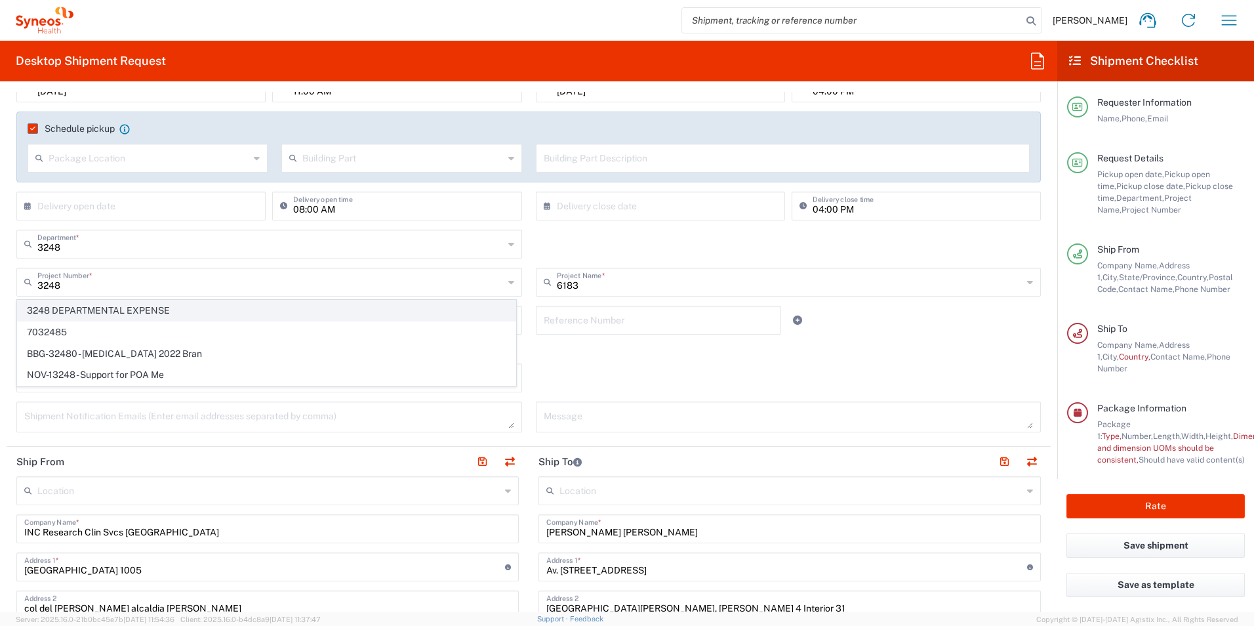
click at [126, 308] on span "3248 DEPARTMENTAL EXPENSE" at bounding box center [267, 310] width 498 height 20
type input "3248 DEPARTMENTAL EXPENSE"
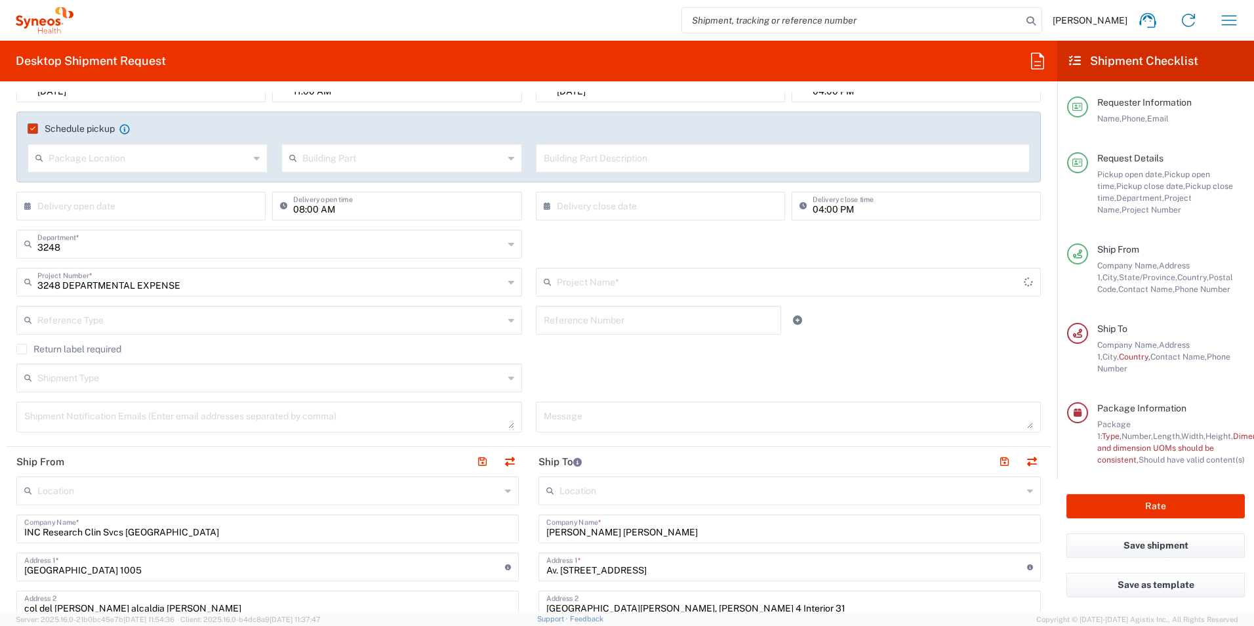
type input "3248 DEPARTMENTAL EXPENSE"
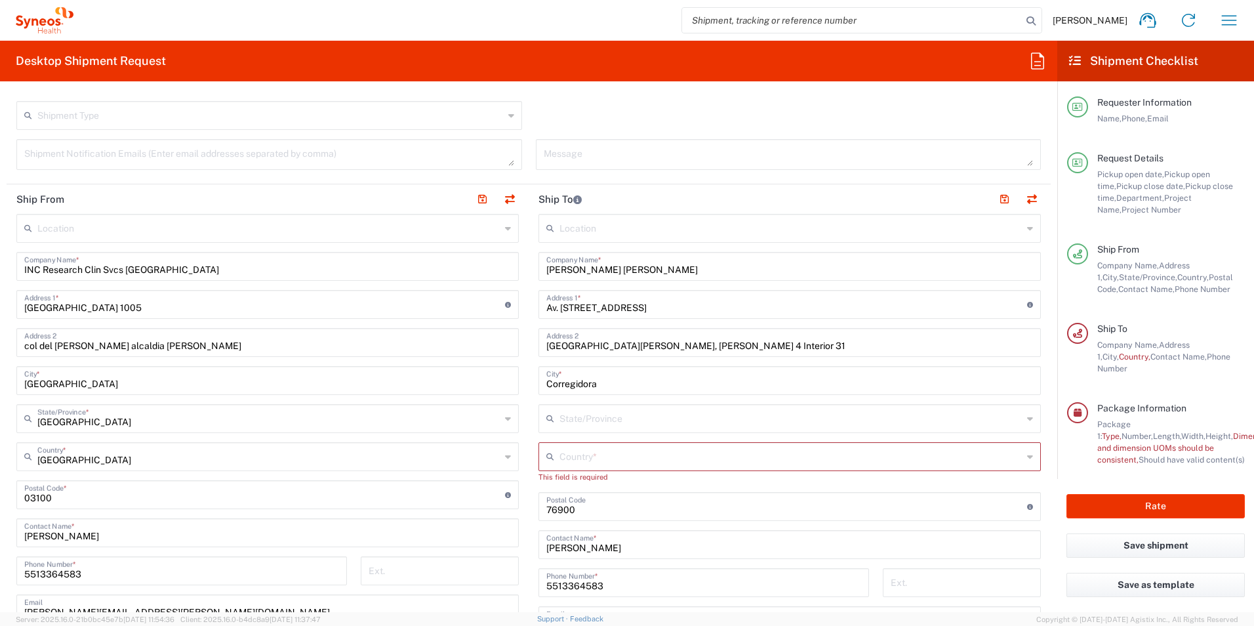
scroll to position [525, 0]
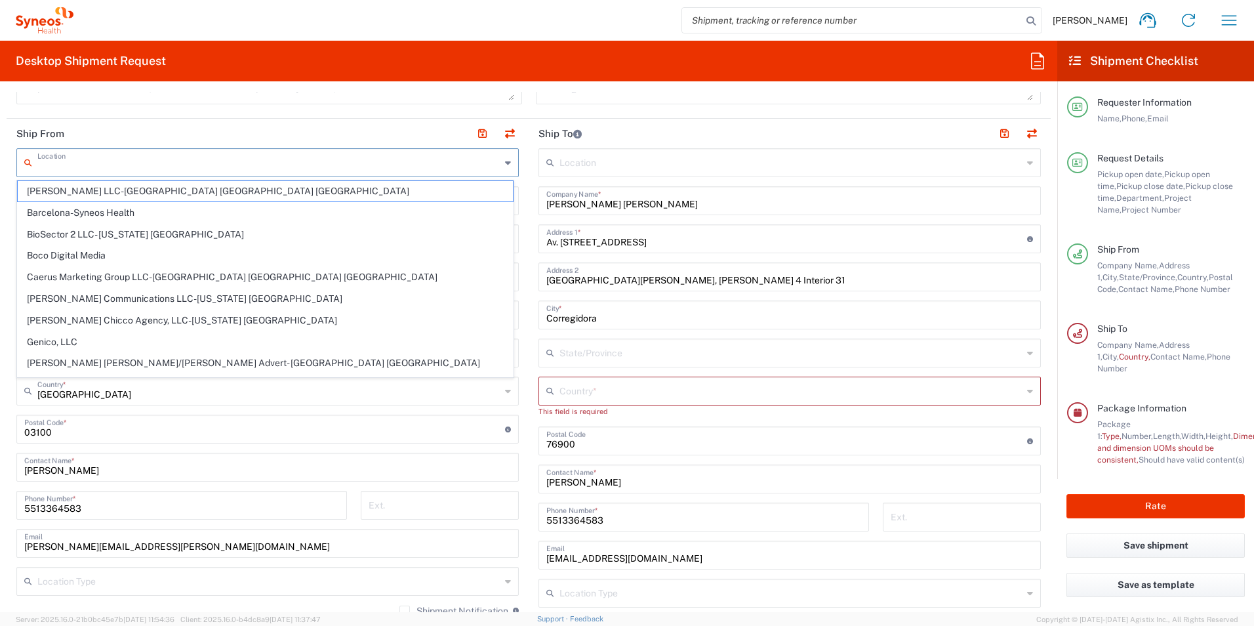
click at [174, 165] on input "text" at bounding box center [268, 161] width 463 height 23
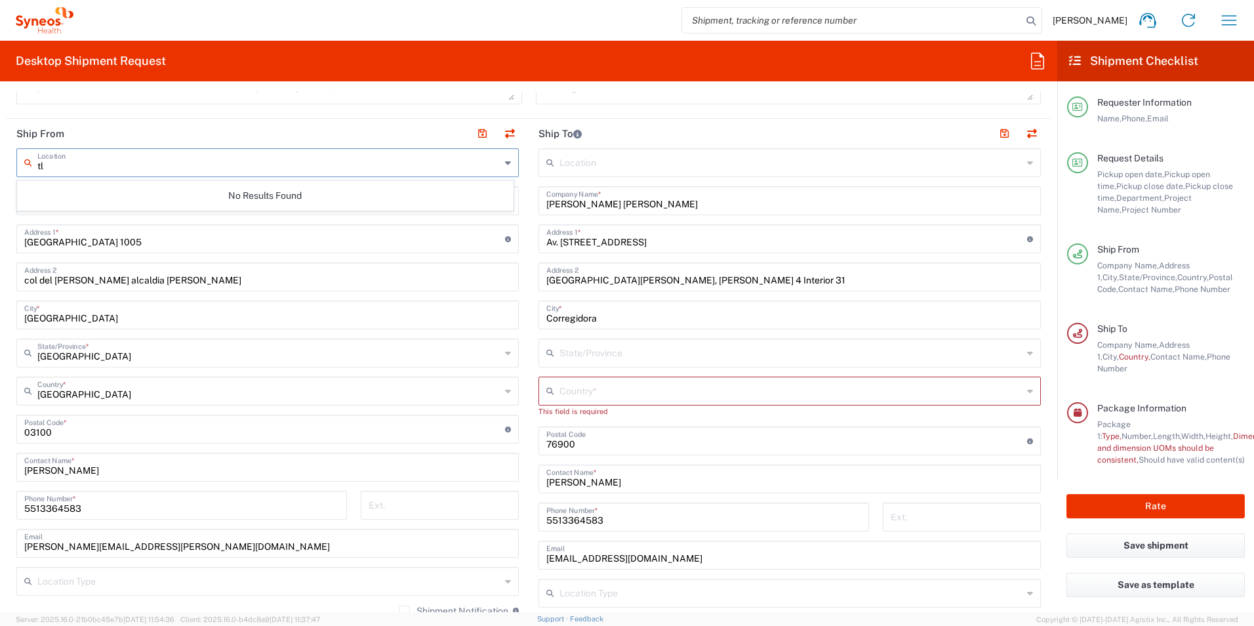
type input "t"
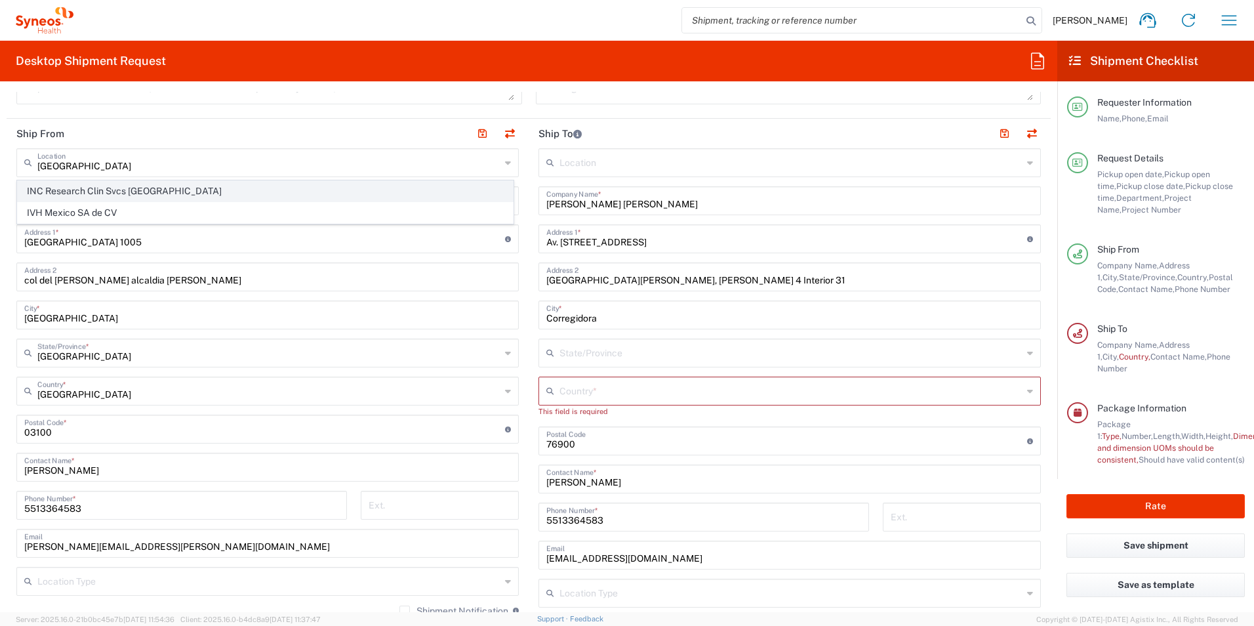
click at [156, 191] on span "INC Research Clin Svcs Mexico" at bounding box center [265, 191] width 495 height 20
type input "INC Research Clin Svcs Mexico"
type input "Via Gustavo Baz 309 edificio A1 Piso 1"
type input "Colonia Industrial de Loma- Tlalnepantla de Baz, Centrum Park"
type input "Tlalnepantla"
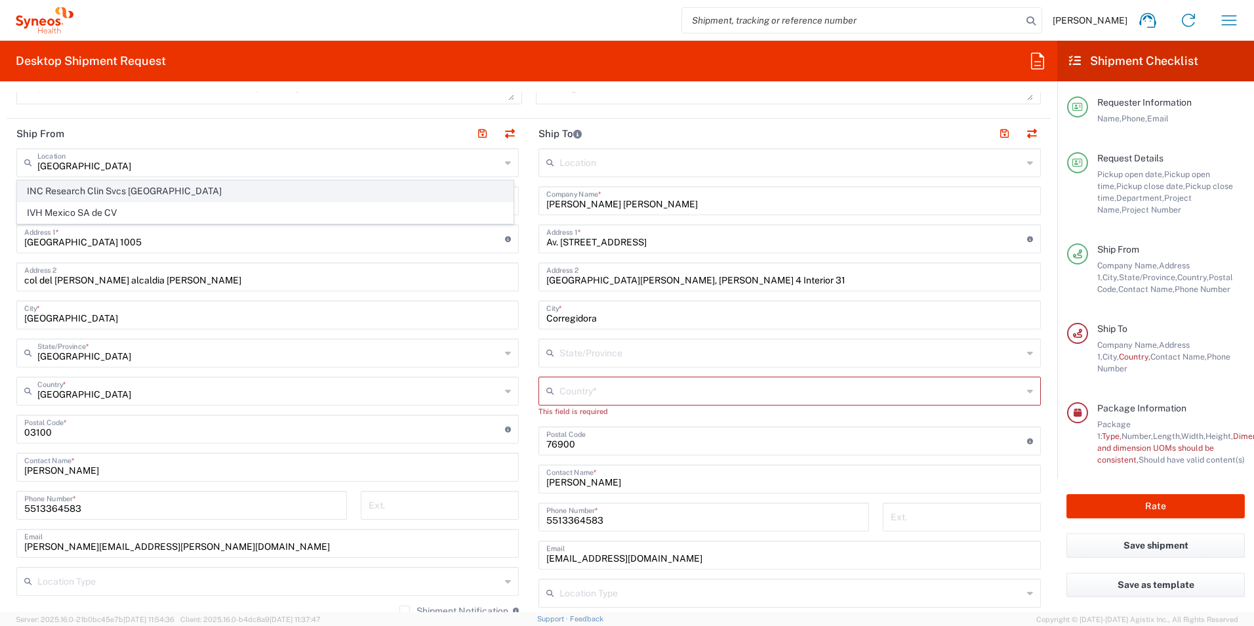
type input "54060"
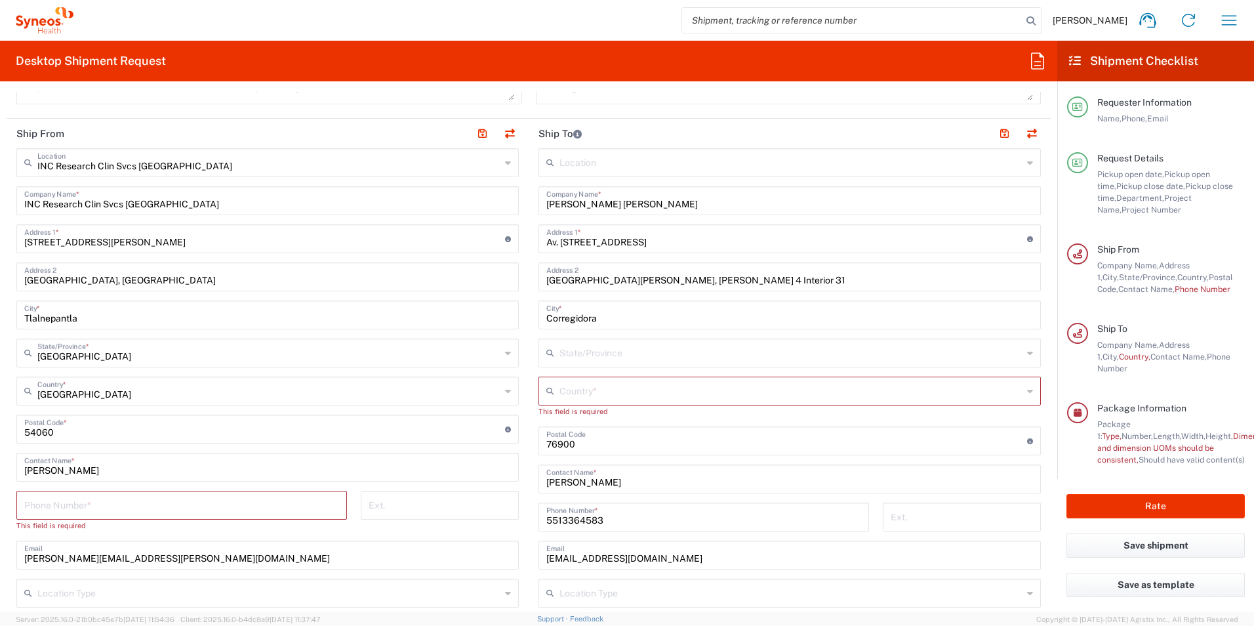
scroll to position [590, 0]
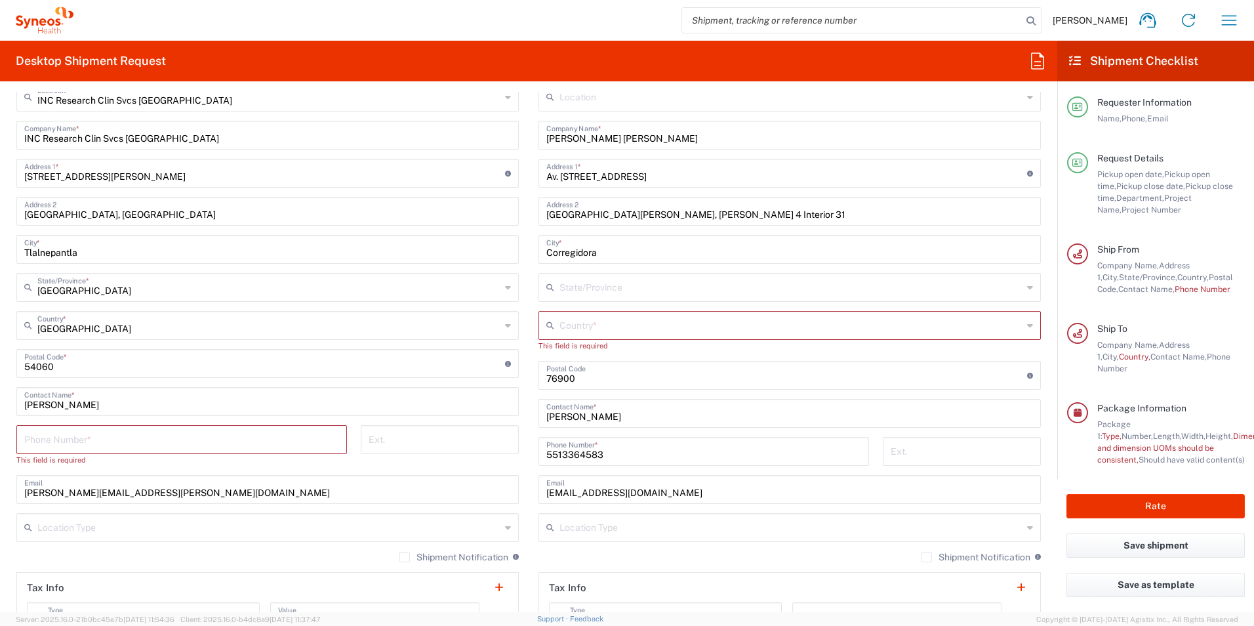
click at [618, 326] on input "text" at bounding box center [790, 324] width 463 height 23
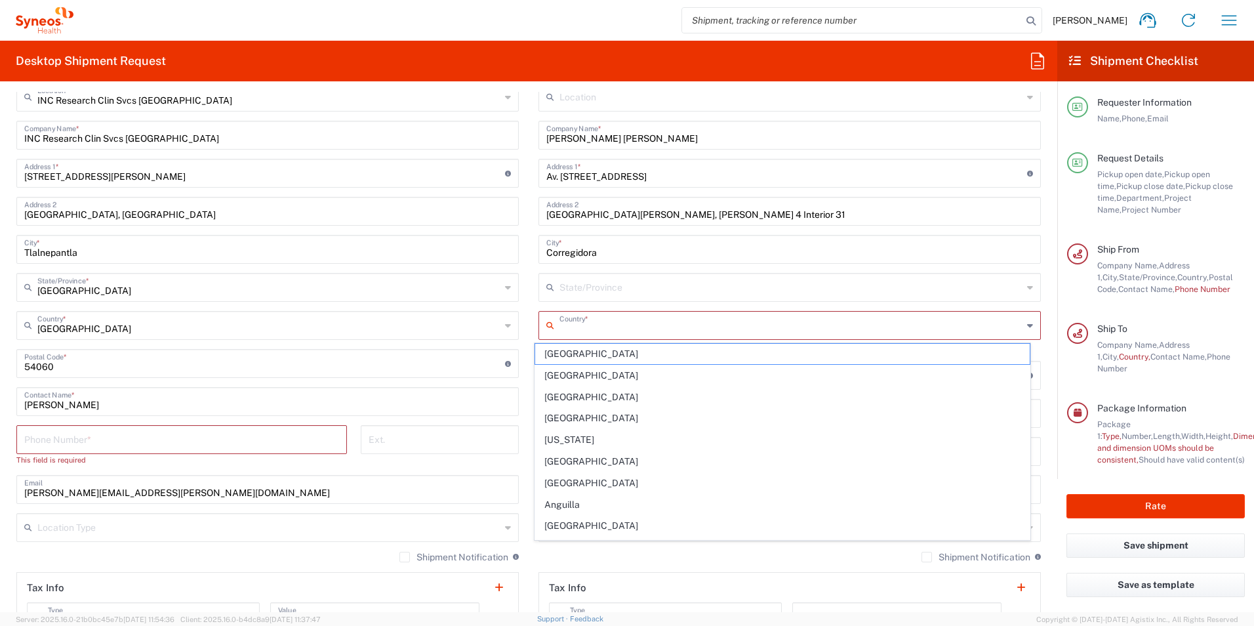
type input "Mexico"
type input "5513364583"
type input "Querétaro"
click at [529, 351] on main "Location Addison Whitney LLC-Morrisvile NC US Barcelona-Syneos Health BioSector…" at bounding box center [790, 364] width 522 height 563
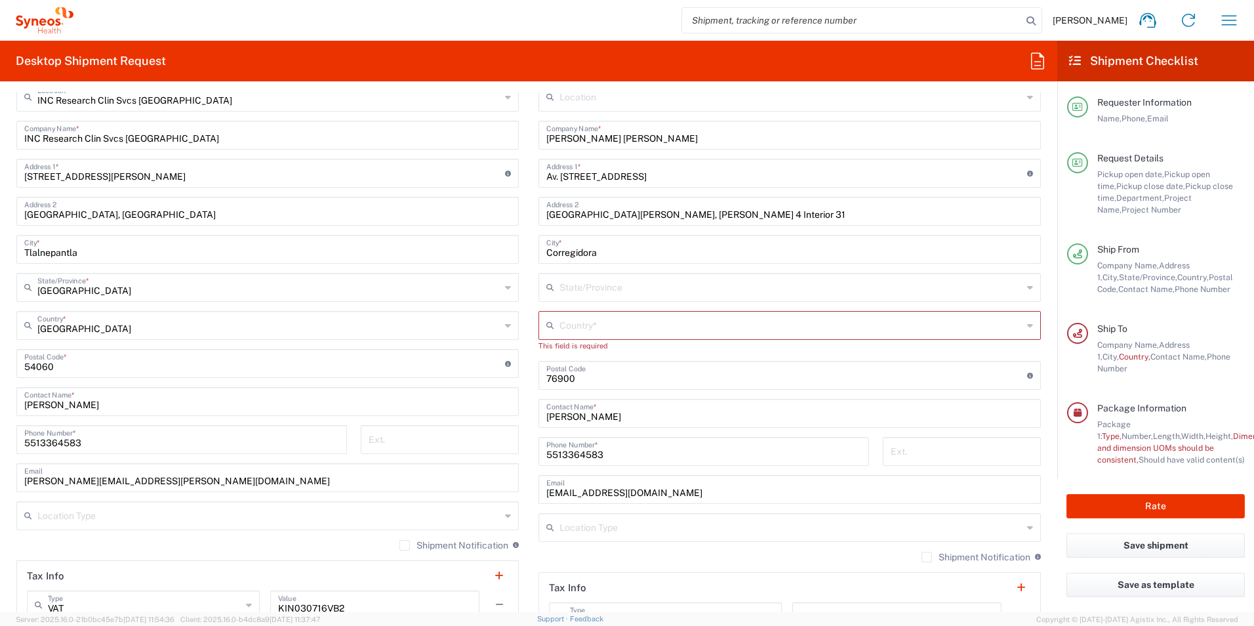
click at [586, 331] on input "text" at bounding box center [790, 324] width 463 height 23
drag, startPoint x: 569, startPoint y: 353, endPoint x: 515, endPoint y: 315, distance: 65.9
click at [569, 353] on span "Mexico" at bounding box center [782, 354] width 495 height 20
type input "Mexico"
click at [603, 287] on input "text" at bounding box center [790, 286] width 463 height 23
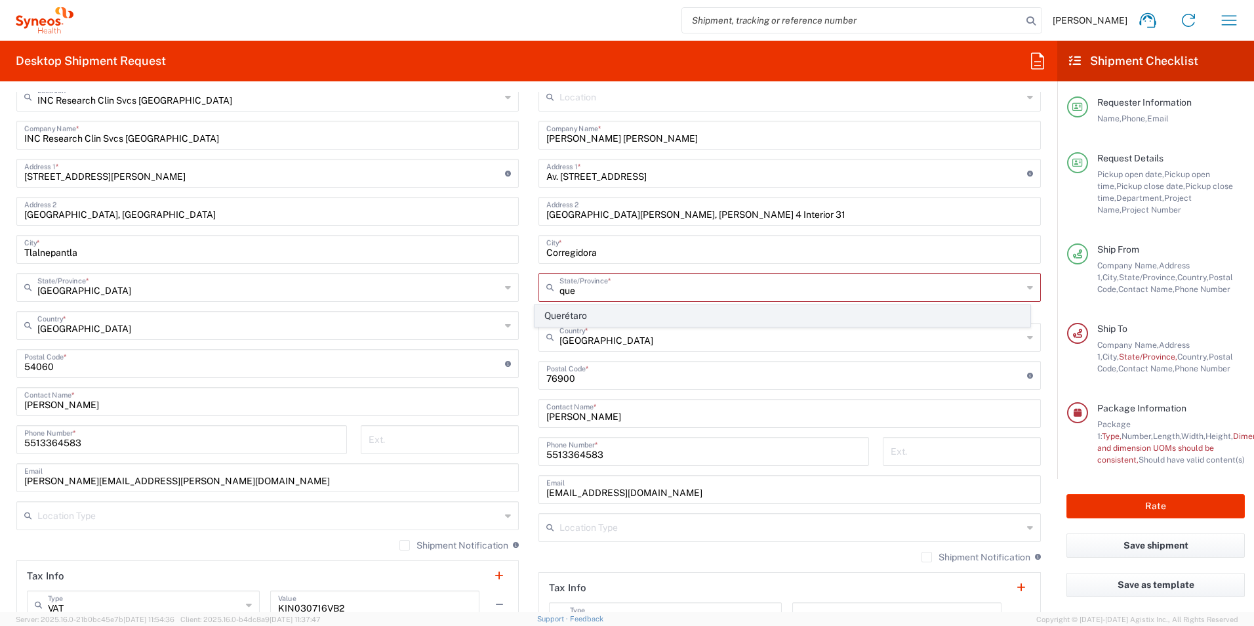
click at [563, 306] on span "Querétaro" at bounding box center [782, 316] width 495 height 20
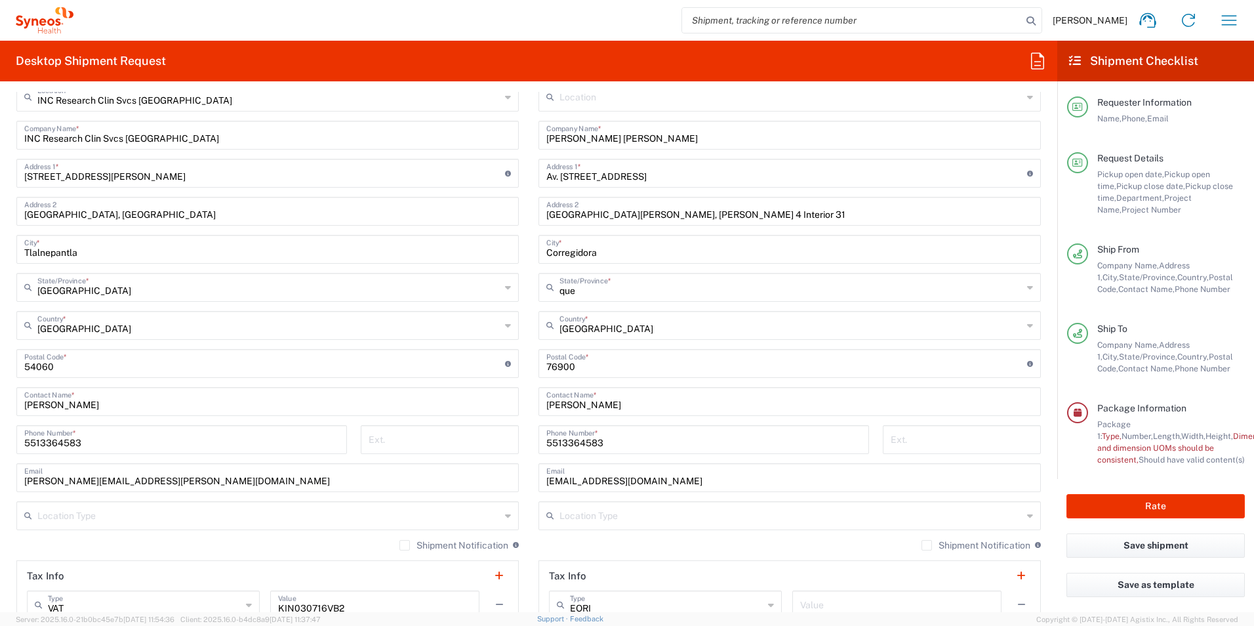
type input "Querétaro"
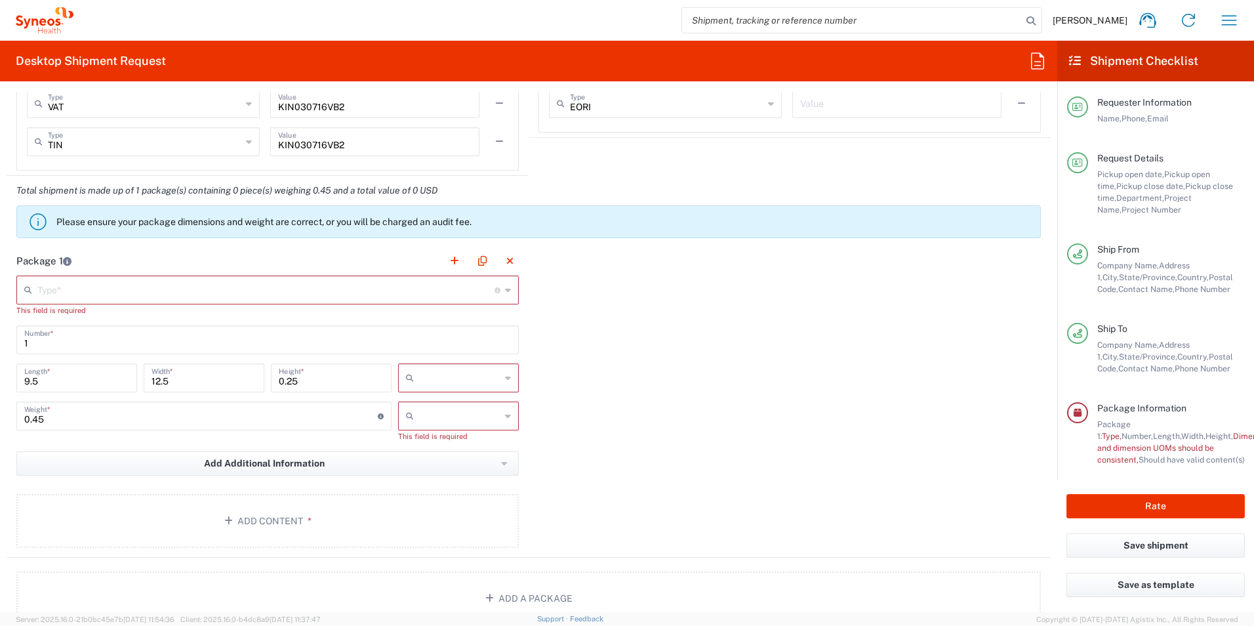
scroll to position [1115, 0]
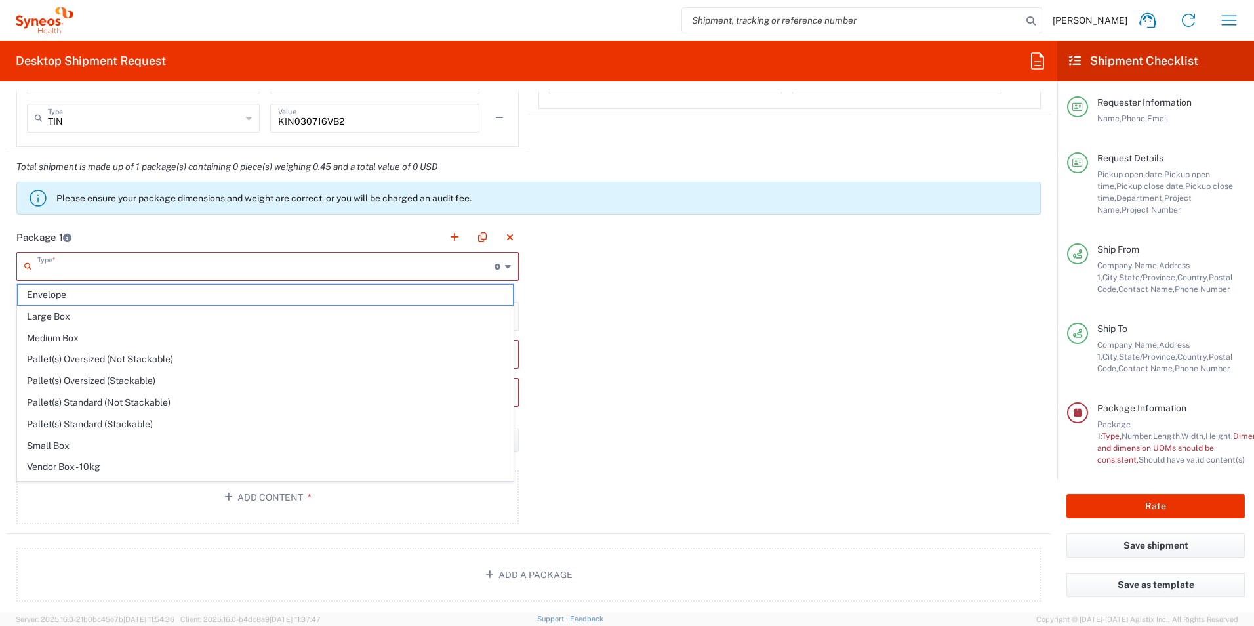
click at [431, 265] on input "text" at bounding box center [265, 265] width 457 height 23
click at [268, 298] on span "Envelope" at bounding box center [265, 295] width 495 height 20
type input "Envelope"
type input "in"
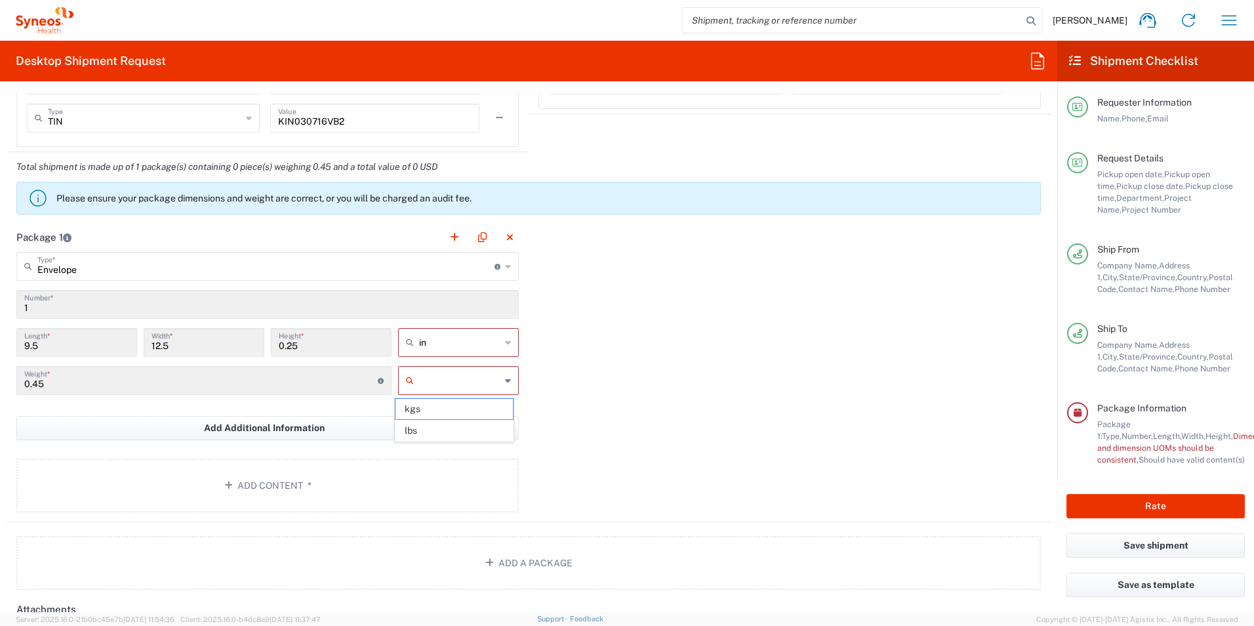
click at [428, 384] on input "text" at bounding box center [459, 380] width 81 height 21
click at [437, 426] on span "lbs" at bounding box center [453, 430] width 117 height 20
type input "lbs"
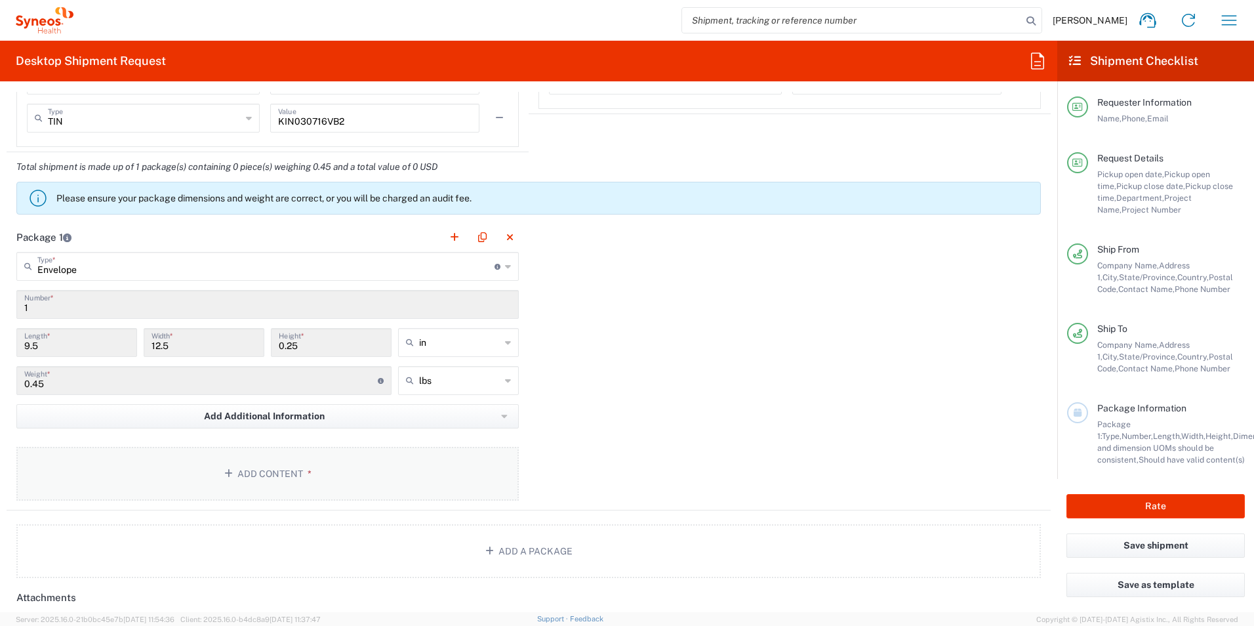
click at [284, 472] on button "Add Content *" at bounding box center [267, 474] width 502 height 54
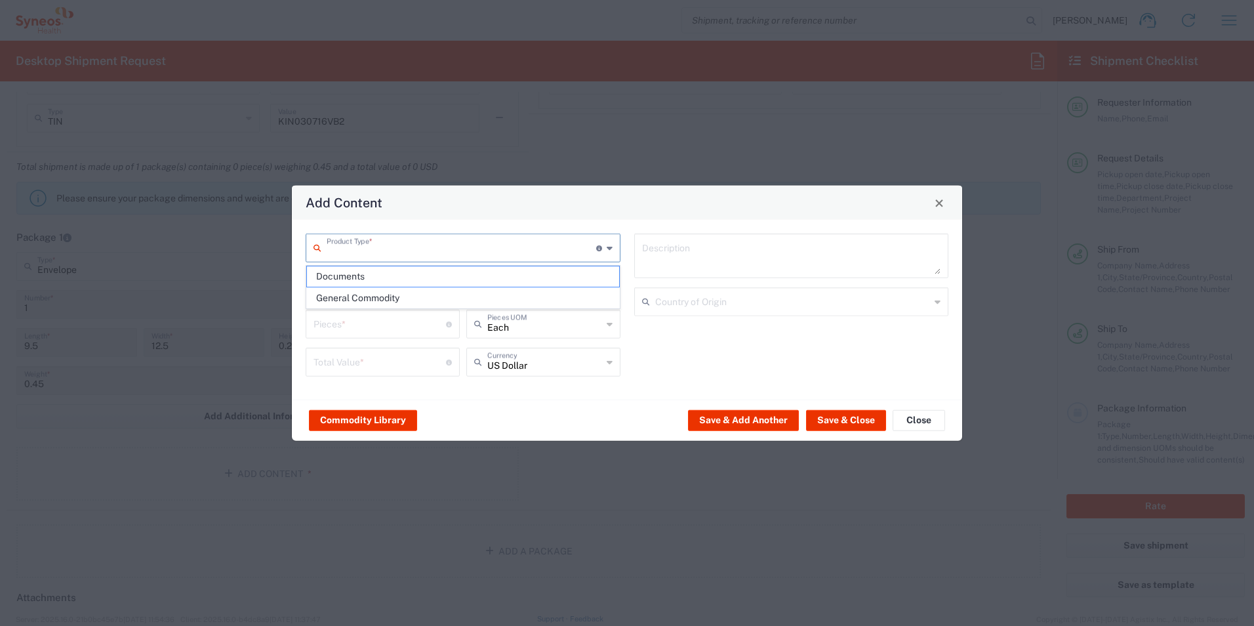
click at [388, 249] on input "text" at bounding box center [462, 246] width 270 height 23
click at [374, 275] on span "Documents" at bounding box center [463, 276] width 312 height 20
type input "Documents"
type input "1"
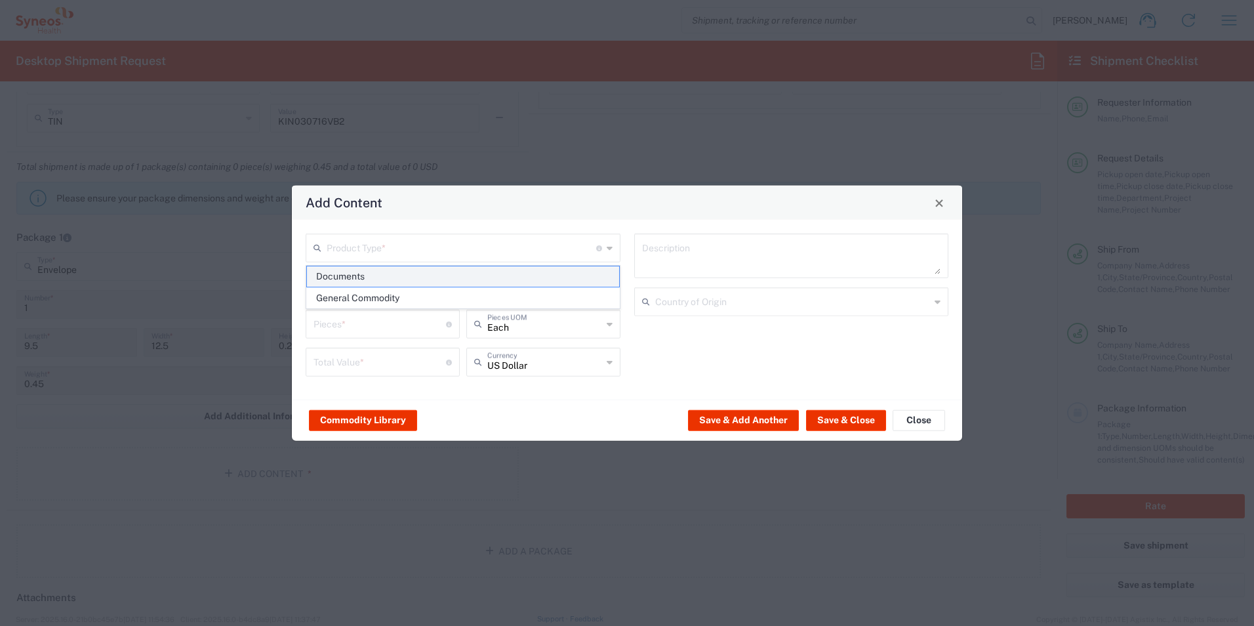
type input "1"
type textarea "Documents"
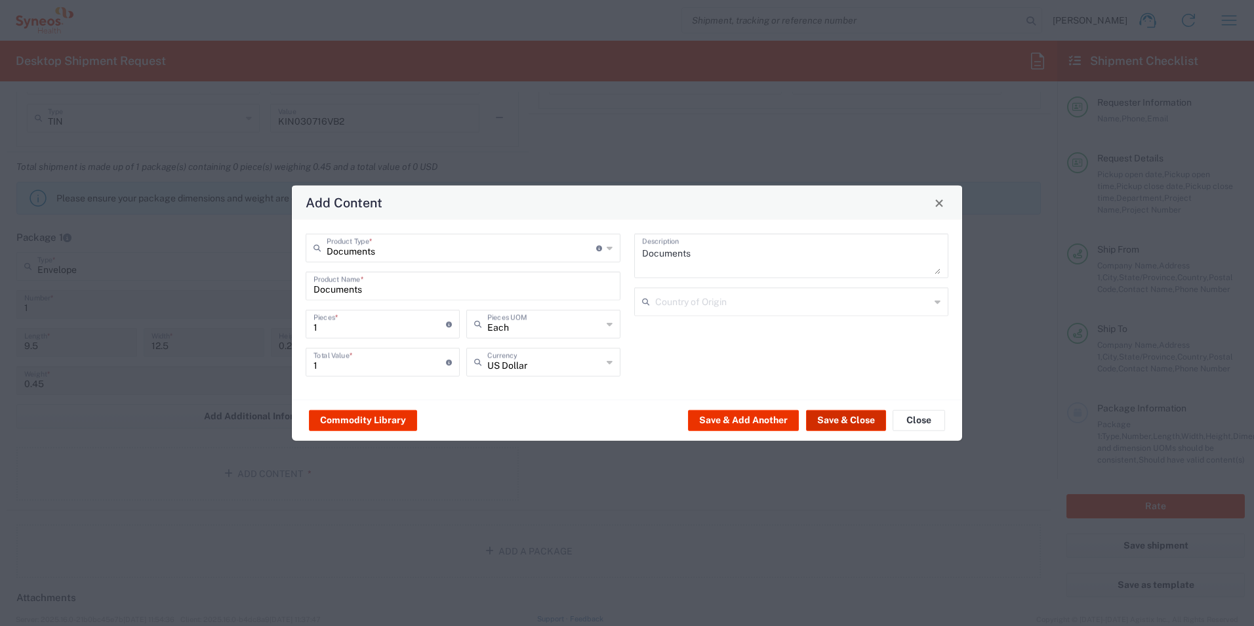
click at [841, 421] on button "Save & Close" at bounding box center [846, 419] width 80 height 21
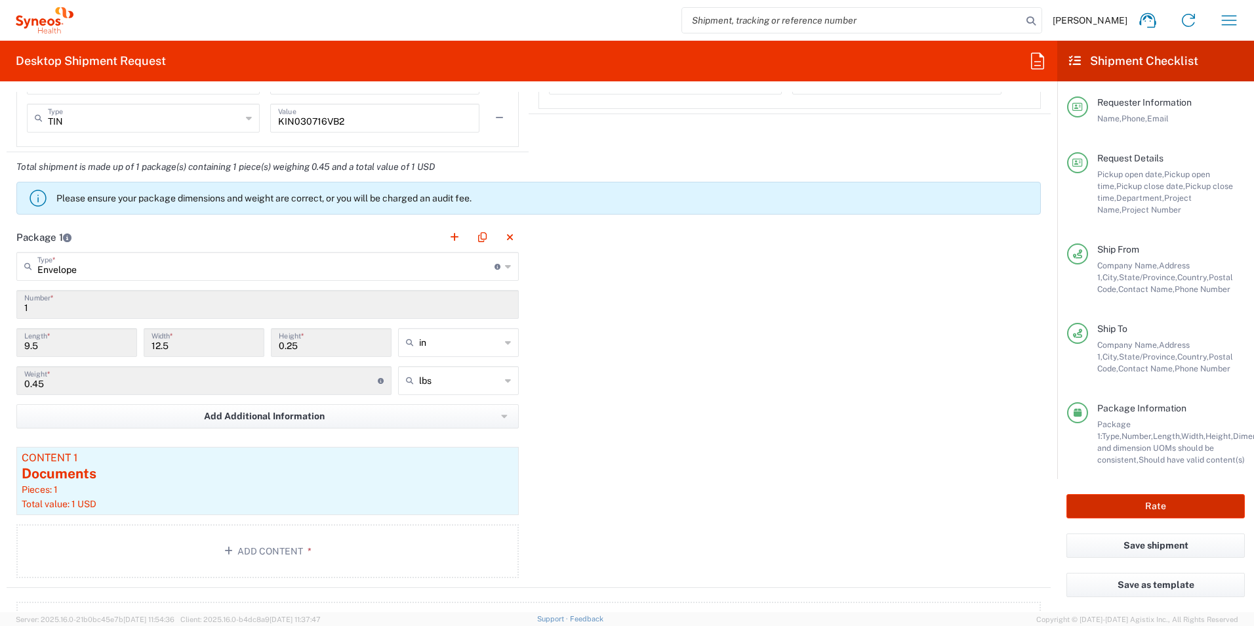
click at [1103, 498] on button "Rate" at bounding box center [1155, 506] width 178 height 24
type input "3248 DEPARTMENTAL EXPENSE"
